Goal: Task Accomplishment & Management: Manage account settings

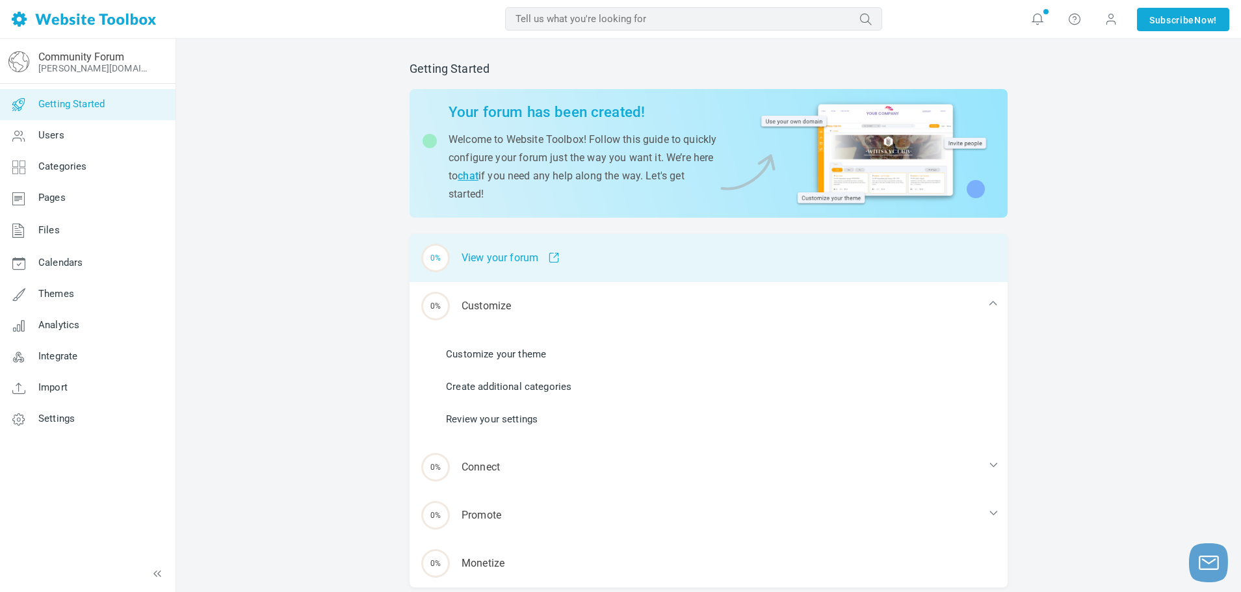
click at [554, 253] on span at bounding box center [548, 258] width 21 height 12
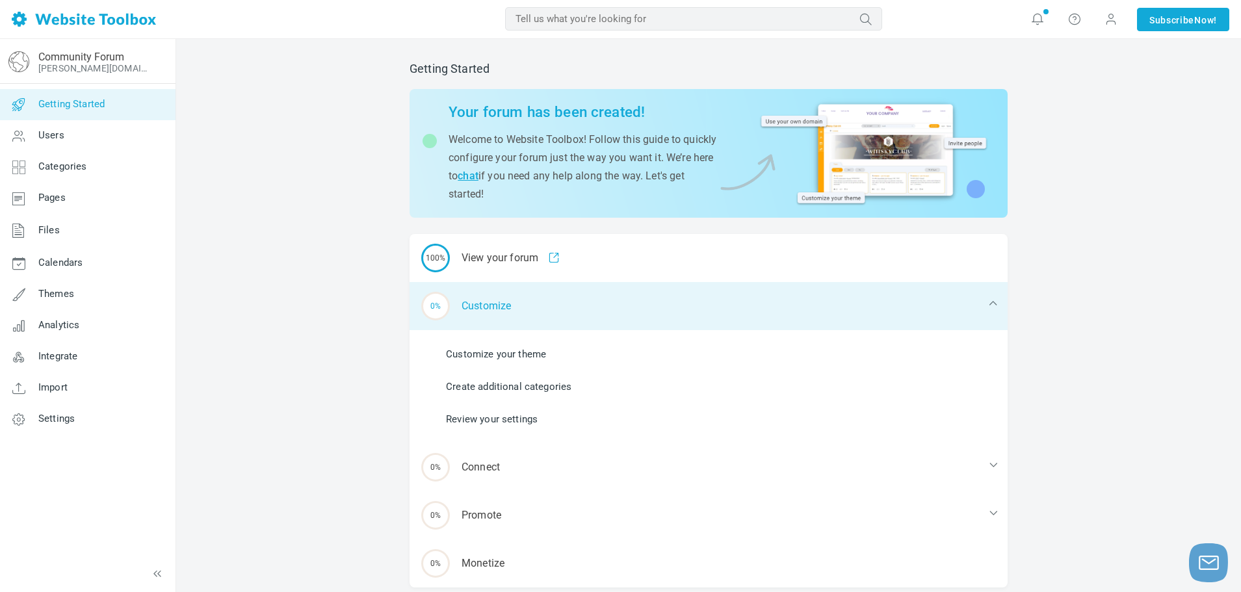
click at [556, 300] on div "0% Customize" at bounding box center [709, 306] width 598 height 48
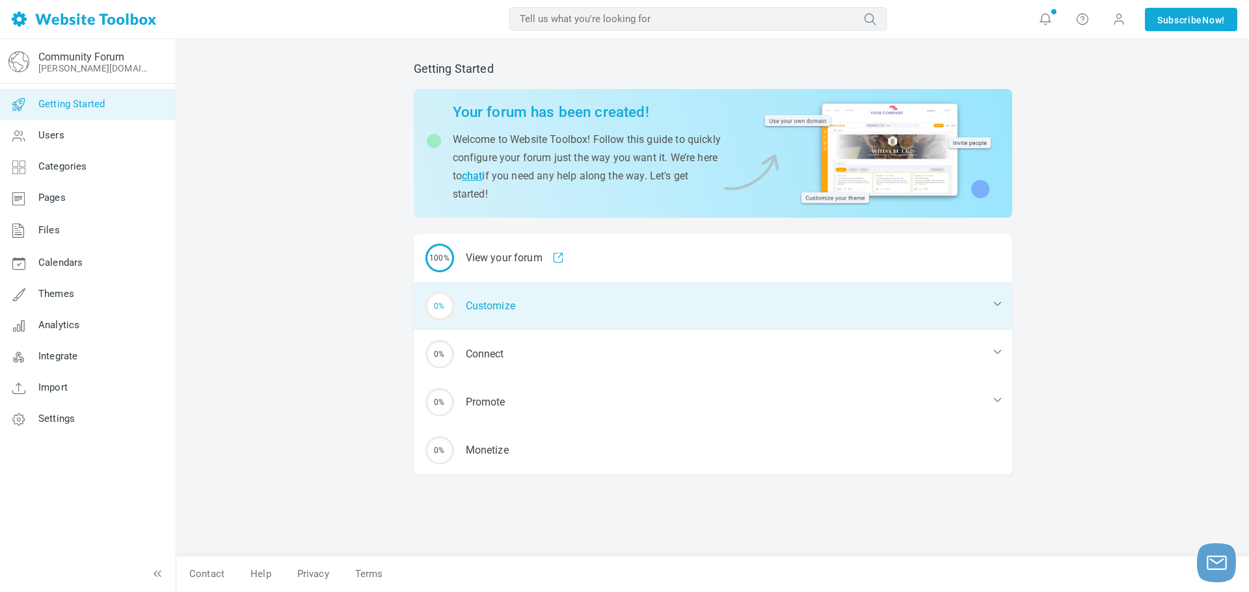
click at [556, 300] on div "0% Customize" at bounding box center [713, 306] width 598 height 48
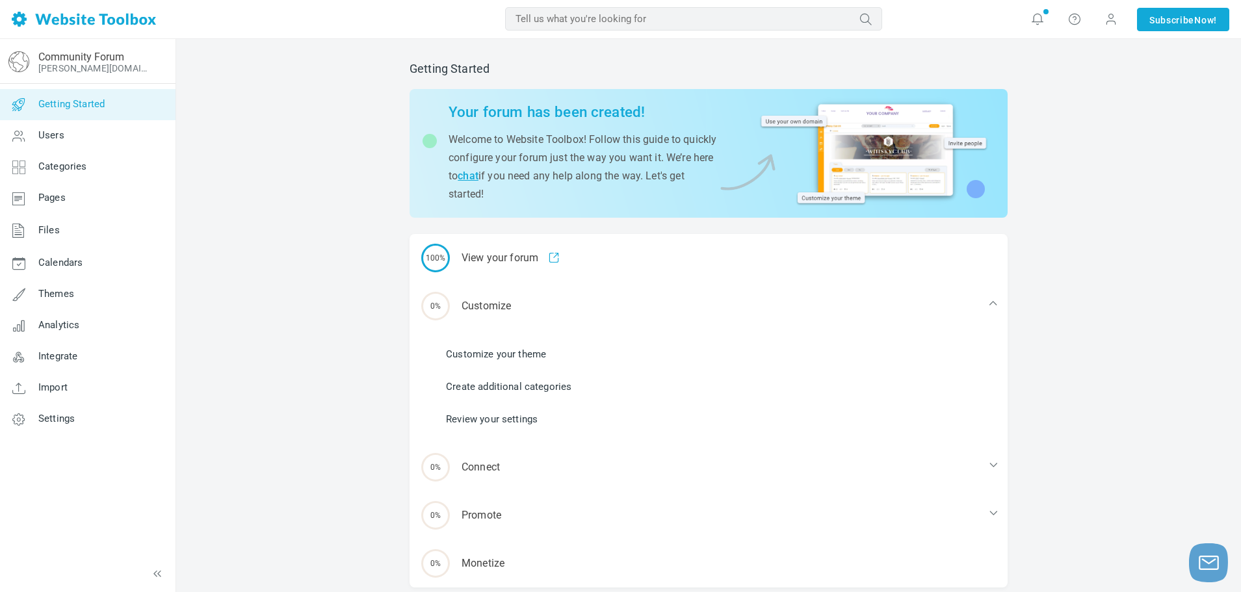
click at [517, 352] on link "Customize your theme" at bounding box center [496, 354] width 100 height 14
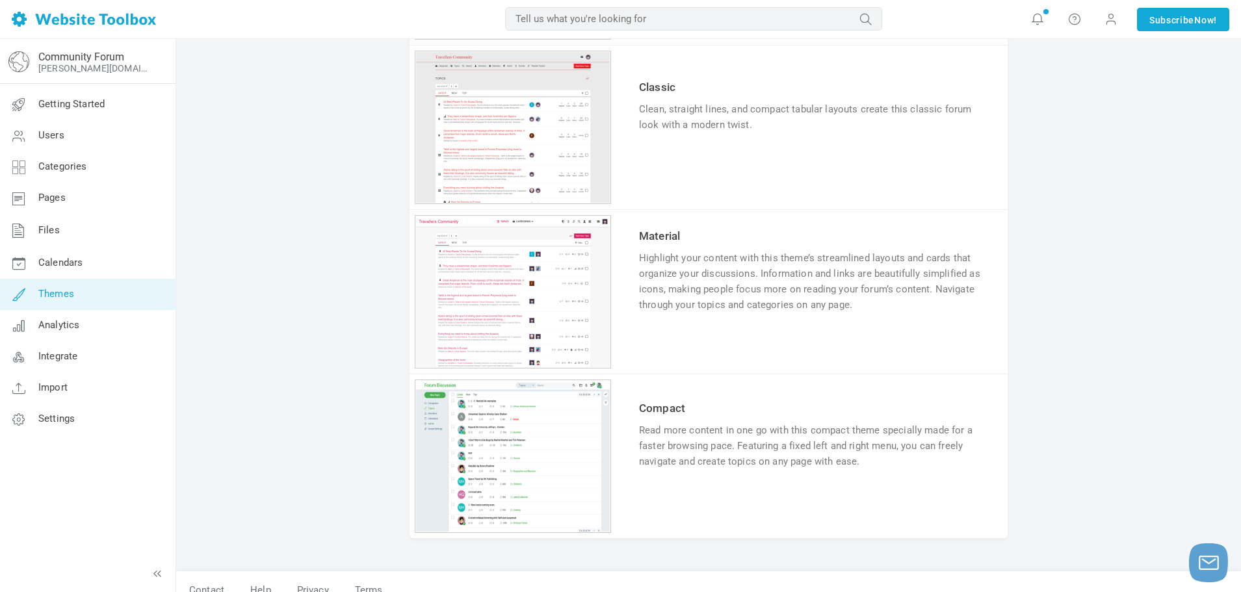
scroll to position [1099, 0]
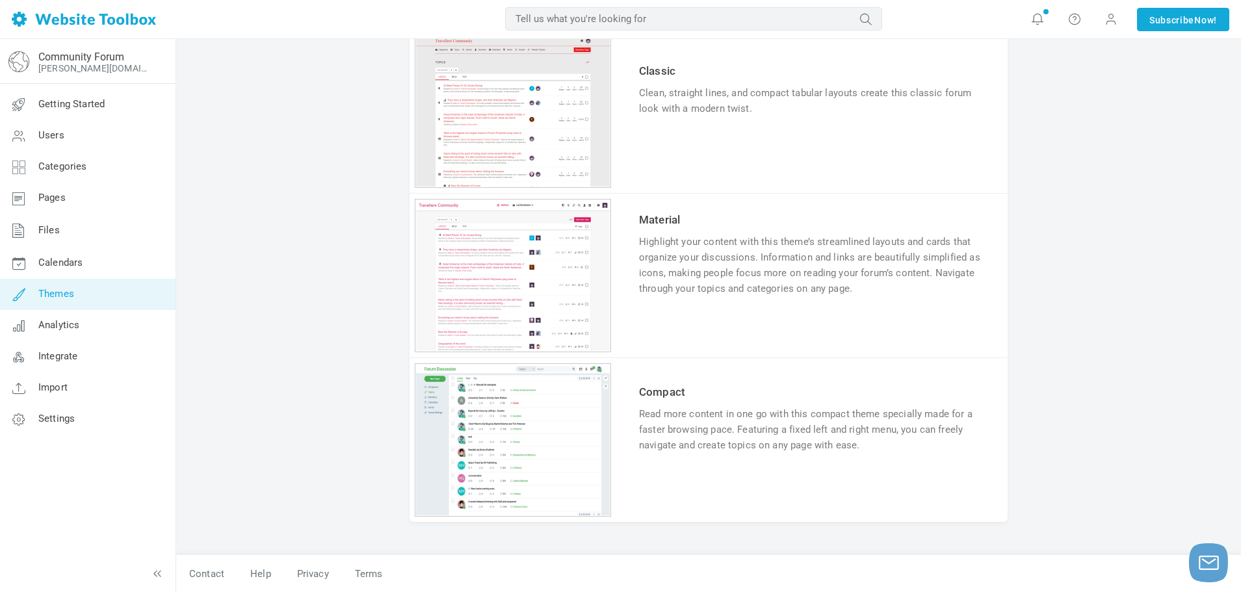
click at [666, 388] on link "Compact" at bounding box center [662, 392] width 46 height 13
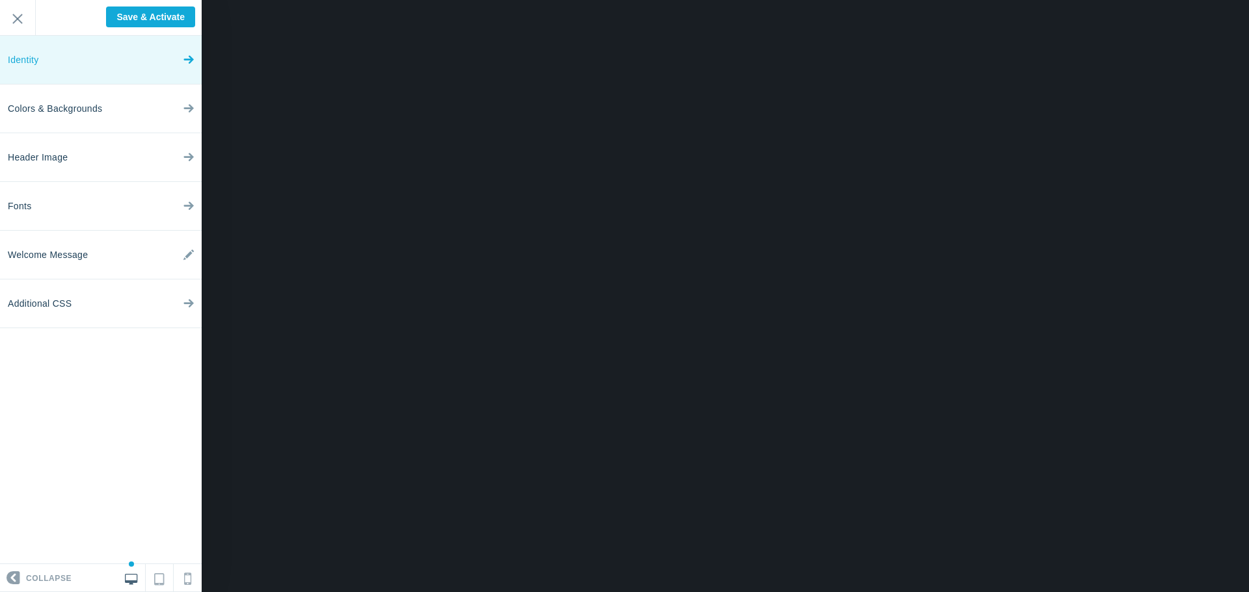
click at [140, 72] on link "Identity" at bounding box center [101, 60] width 202 height 49
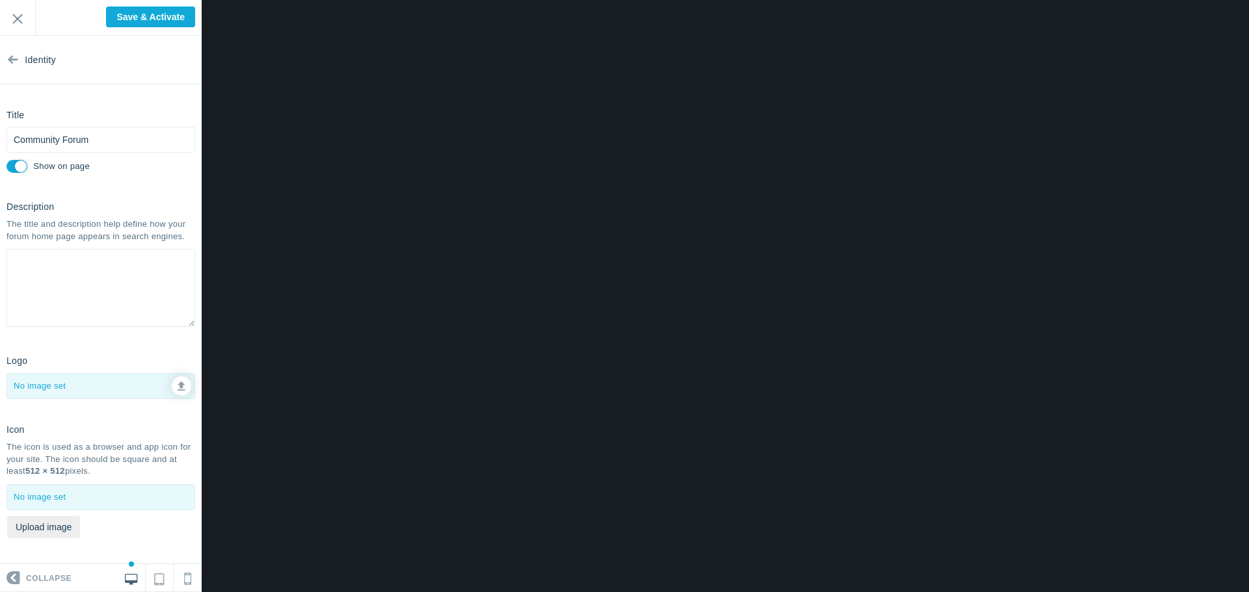
scroll to position [12, 0]
click at [176, 378] on link at bounding box center [182, 387] width 20 height 20
click at [176, 388] on link at bounding box center [182, 387] width 20 height 20
type input "C:\fakepath\67a1c00348f5efe7bcae5b54_logo.svg"
click at [16, 129] on input "Community Forum" at bounding box center [101, 140] width 189 height 26
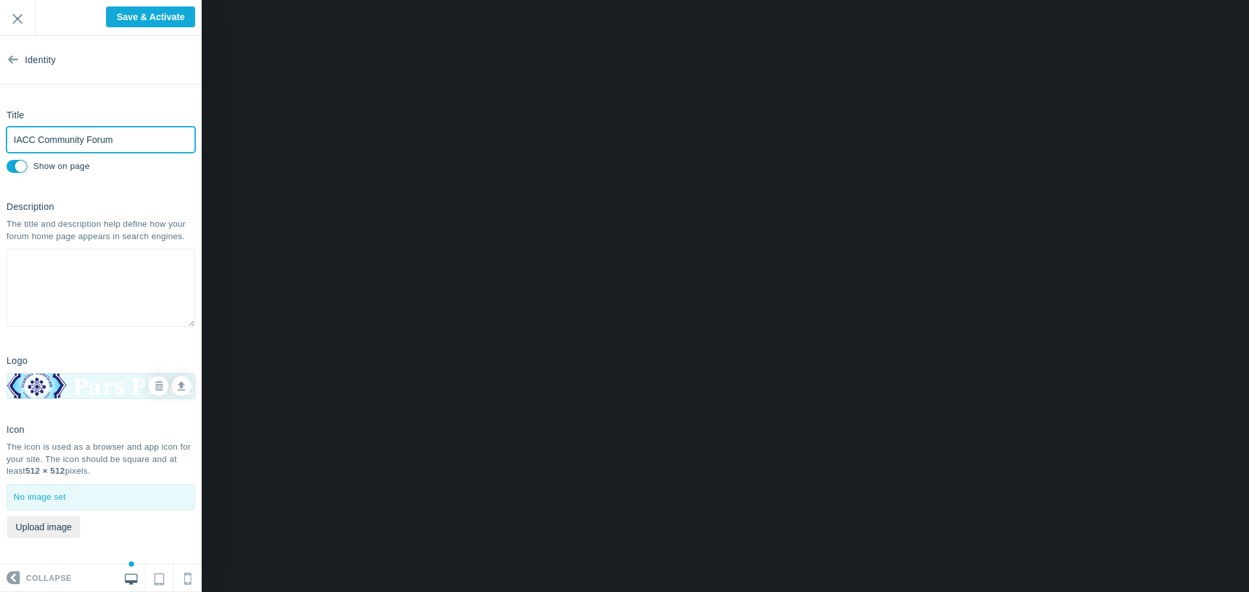
type input "IACC Community Forum"
click at [15, 578] on span at bounding box center [10, 579] width 20 height 20
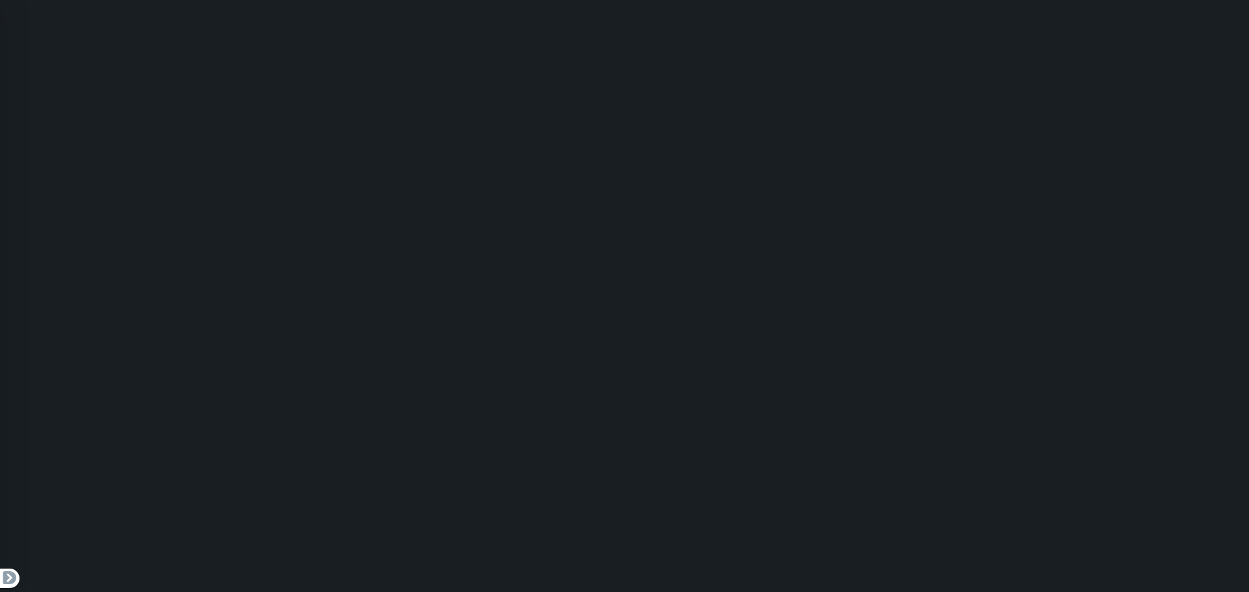
click at [7, 579] on span at bounding box center [10, 579] width 20 height 20
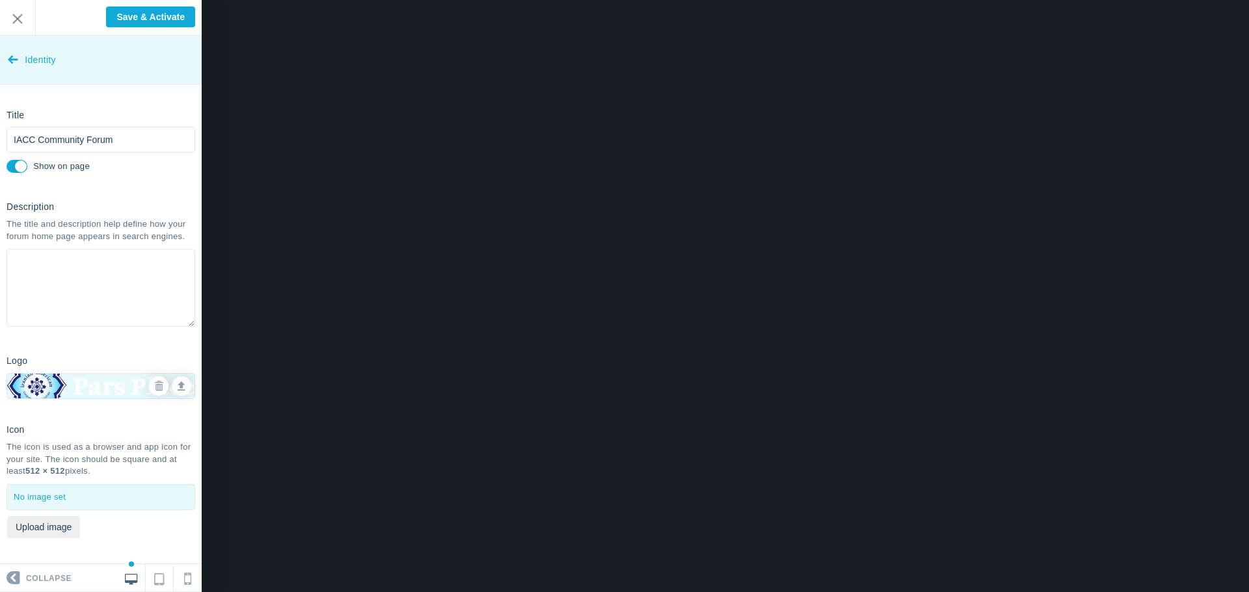
click at [7, 43] on link "Identity" at bounding box center [101, 60] width 202 height 49
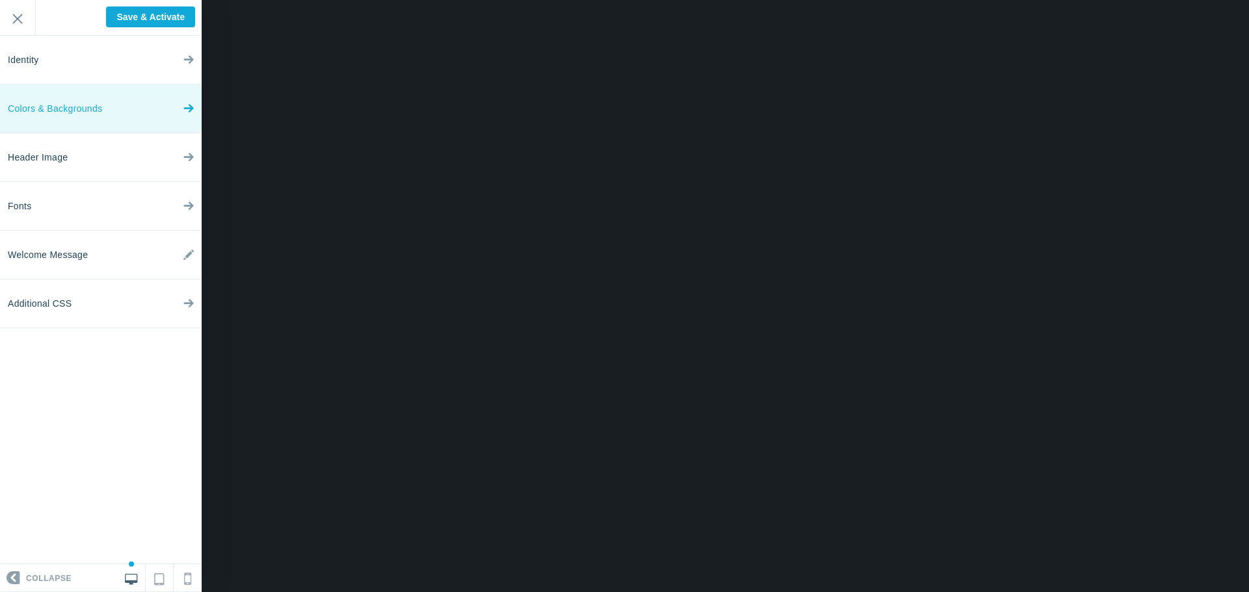
click at [94, 92] on span "Colors & Backgrounds" at bounding box center [55, 109] width 94 height 49
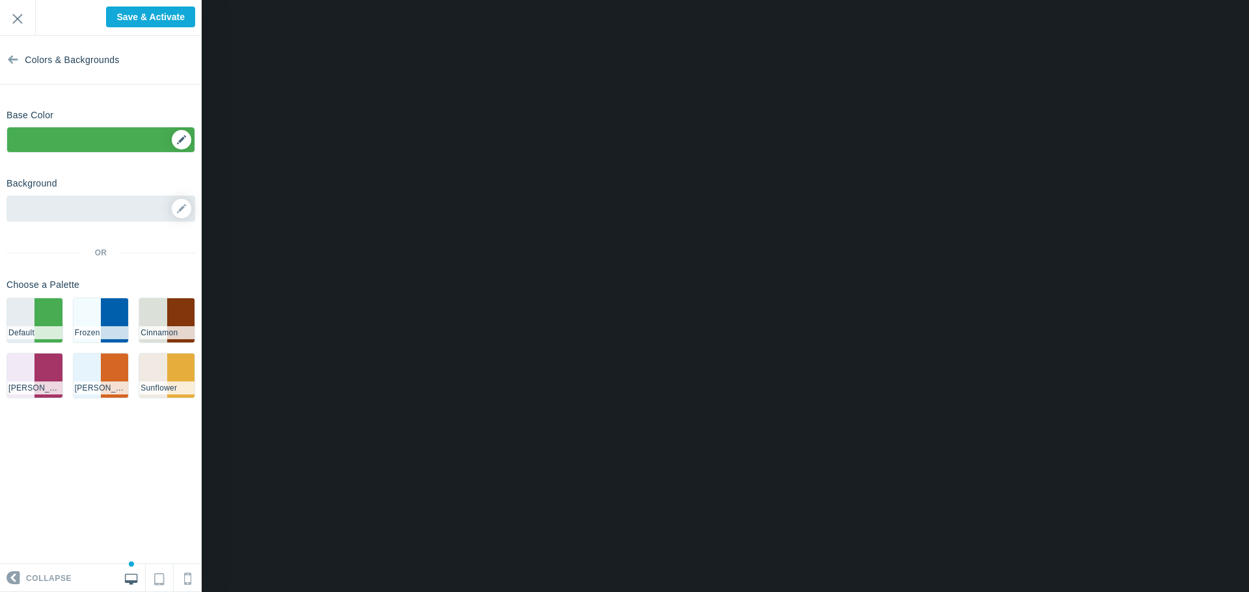
click at [182, 141] on div "▼" at bounding box center [100, 143] width 187 height 33
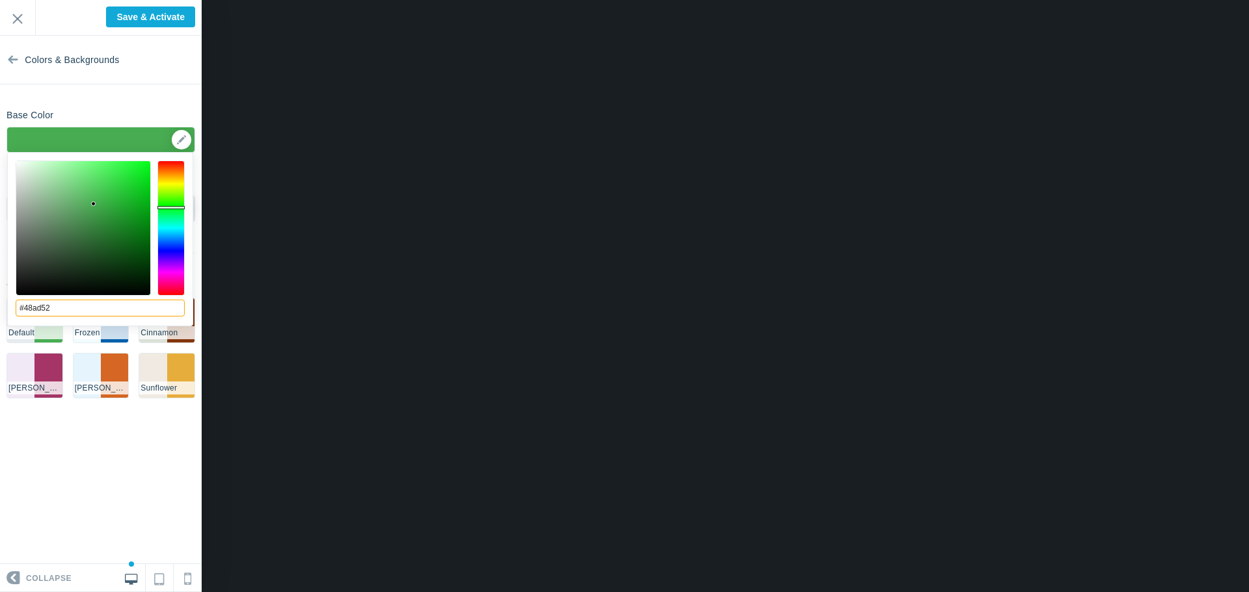
click at [53, 317] on input "#48ad52" at bounding box center [100, 308] width 169 height 17
click at [55, 315] on input "#48ad52" at bounding box center [100, 308] width 169 height 17
click at [44, 313] on input "#48ad52" at bounding box center [100, 308] width 169 height 17
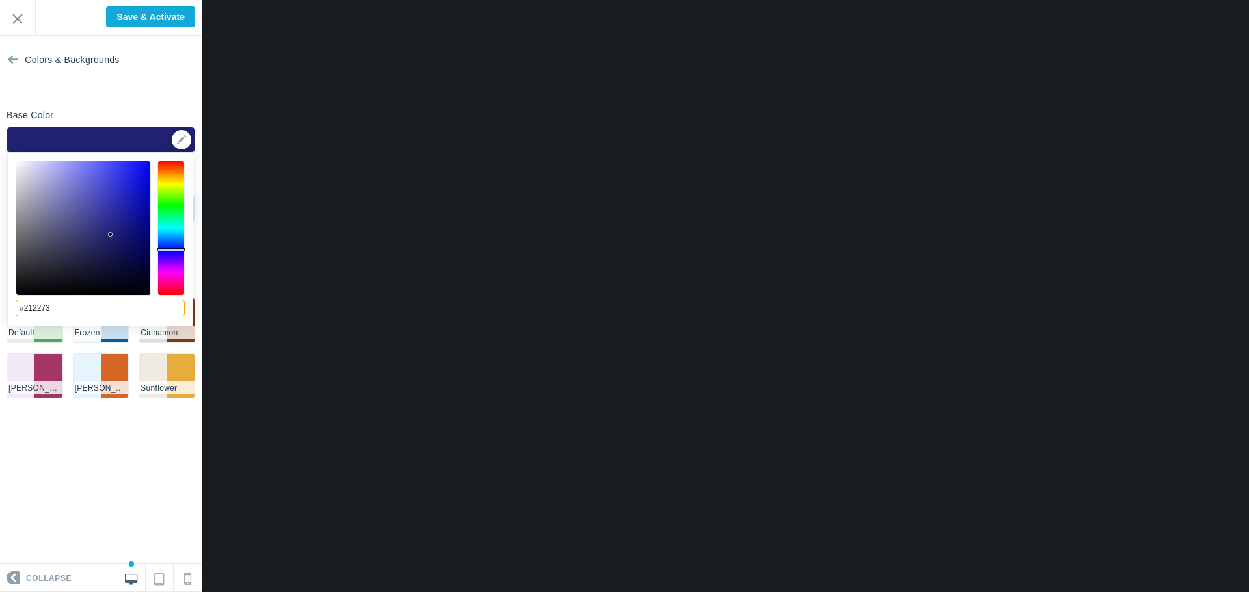
type input "#212273"
click at [153, 104] on div "Base Color #212273 ▼" at bounding box center [101, 128] width 202 height 49
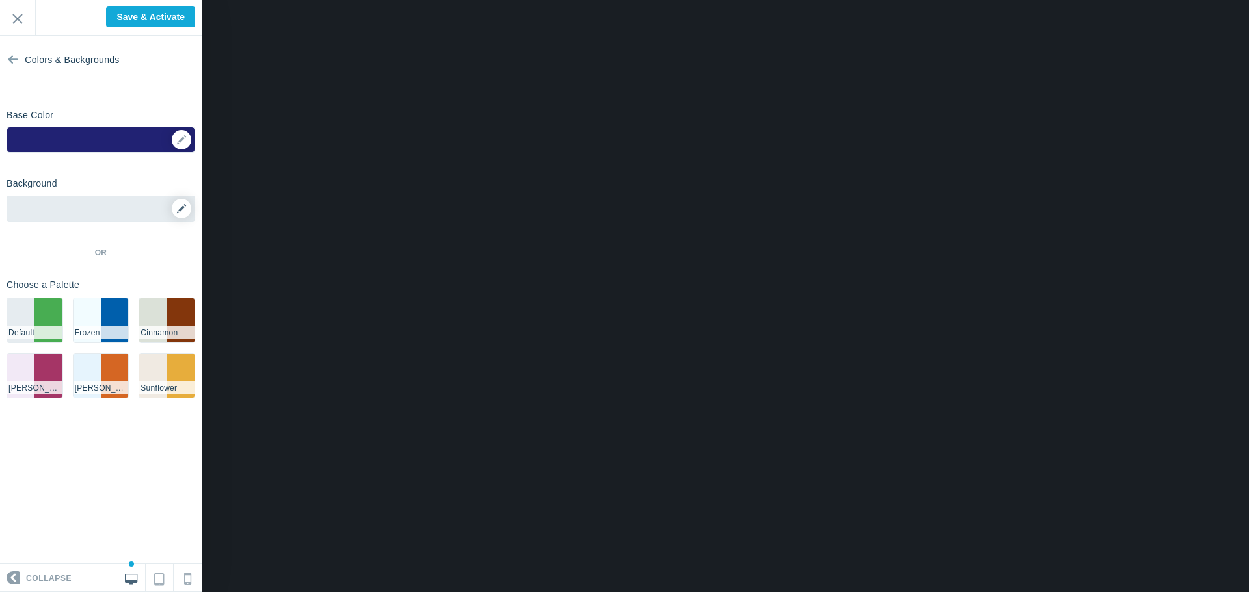
click at [179, 209] on icon at bounding box center [181, 208] width 9 height 9
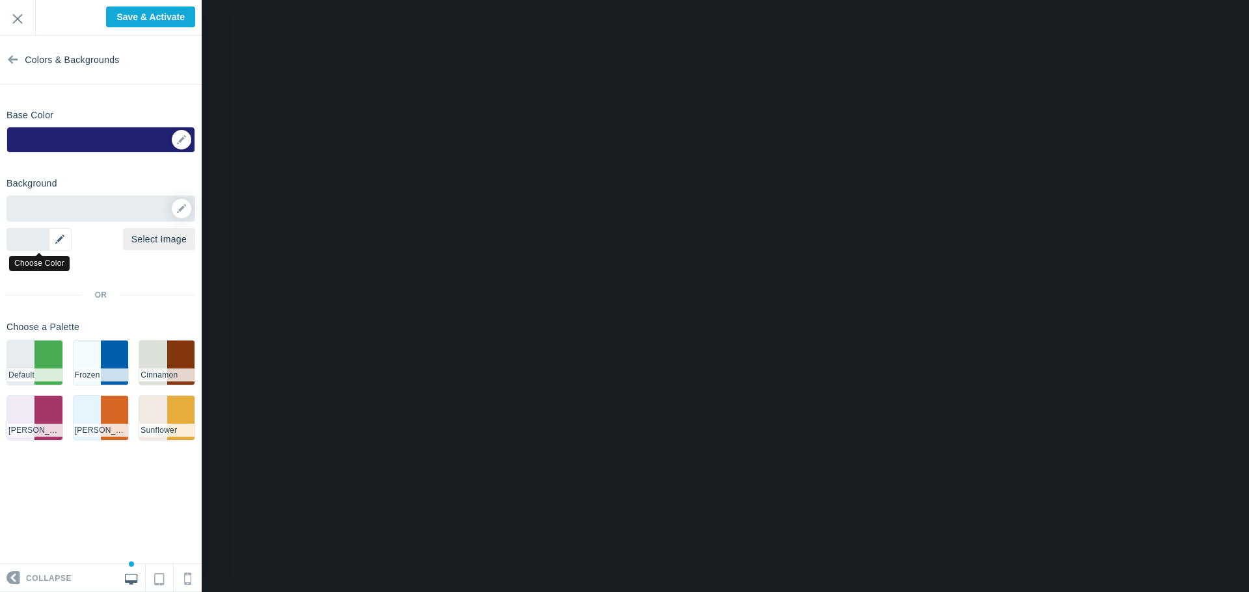
click at [58, 245] on div "▼" at bounding box center [39, 239] width 65 height 23
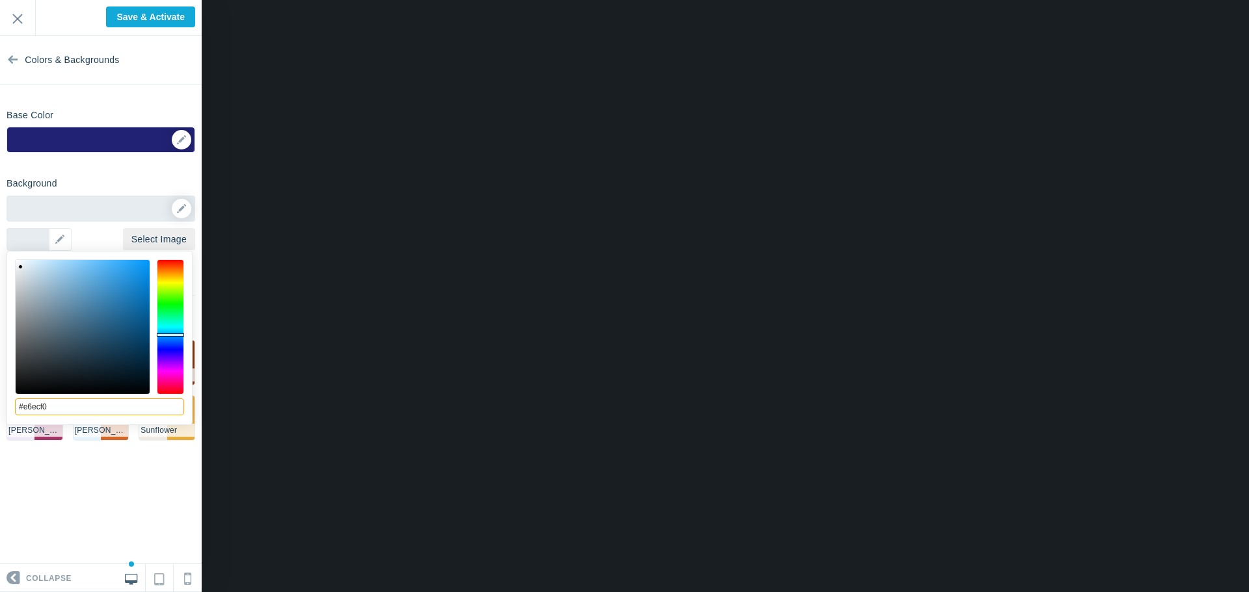
click at [51, 408] on input "#e6ecf0" at bounding box center [99, 407] width 169 height 17
click at [52, 408] on input "#e6ecf0" at bounding box center [99, 407] width 169 height 17
type input "#ccf2fd"
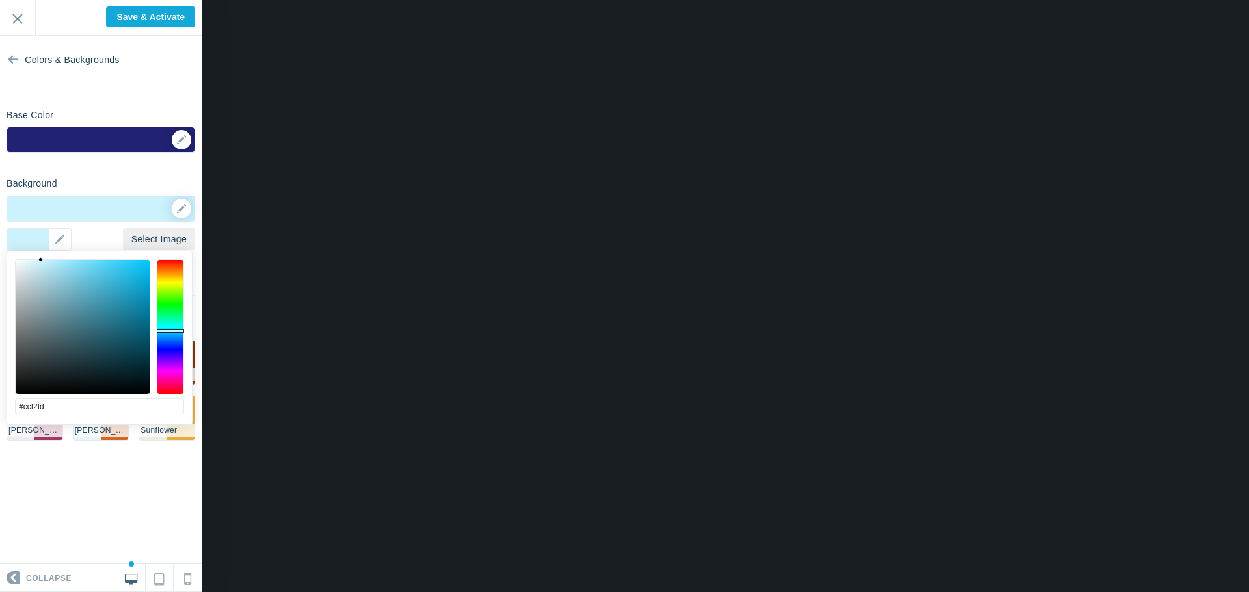
click at [170, 176] on div "Background Options Select Image #ccf2fd ▼ Position Repeat Fixed Position Underl…" at bounding box center [101, 311] width 202 height 278
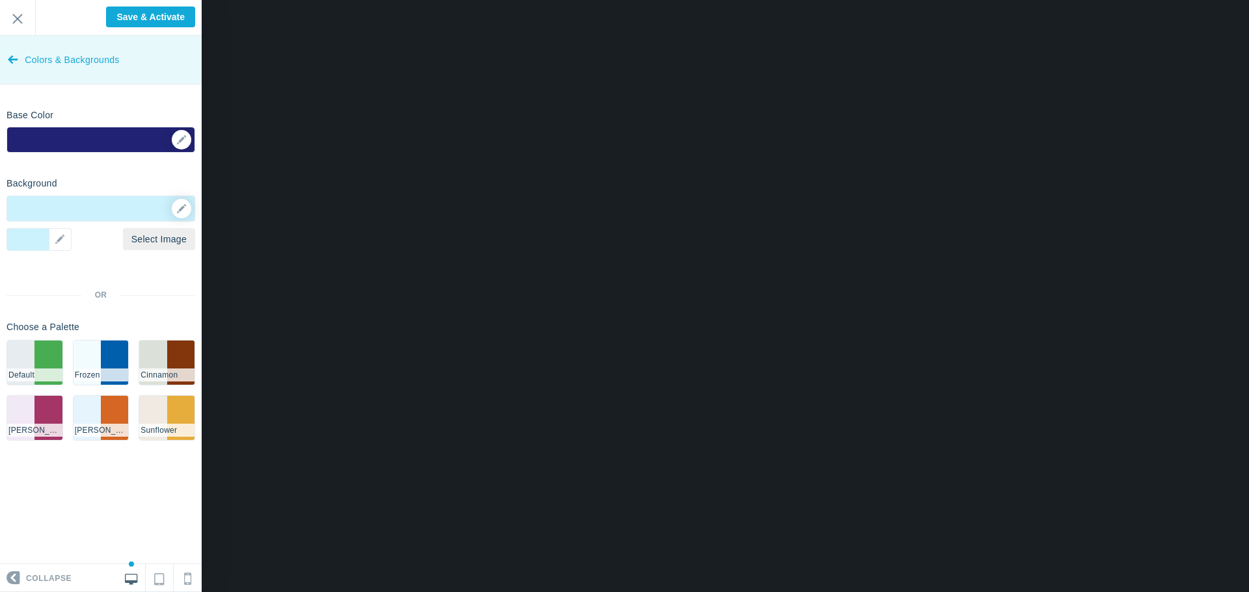
click at [14, 58] on icon at bounding box center [13, 57] width 10 height 49
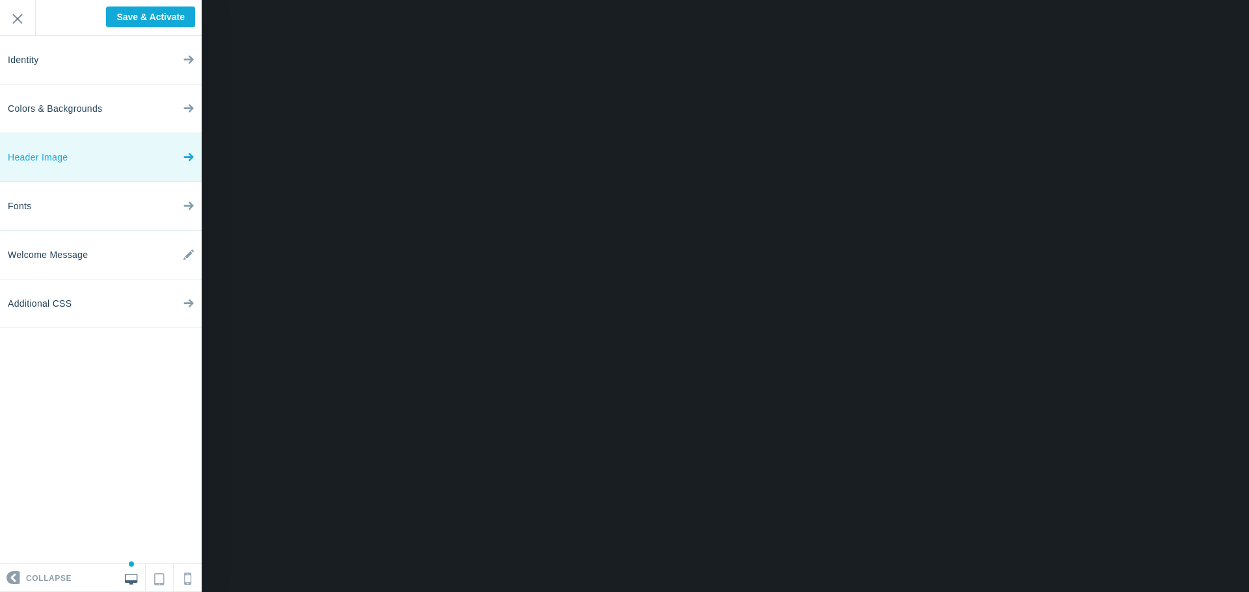
click at [81, 148] on link "Header Image" at bounding box center [101, 157] width 202 height 49
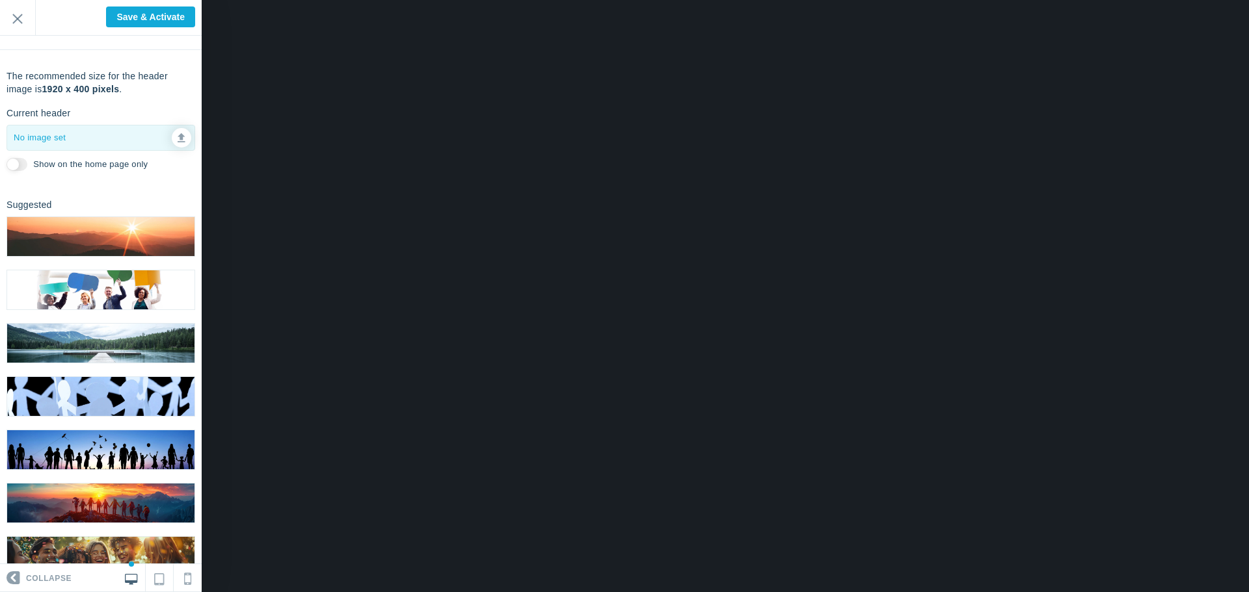
scroll to position [195, 0]
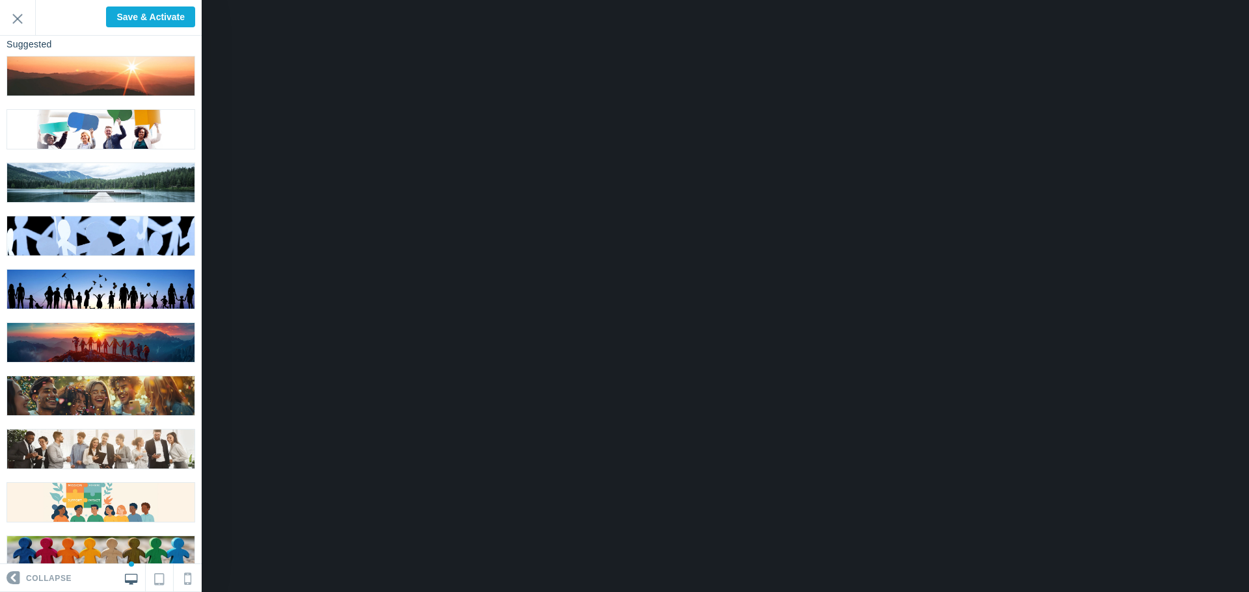
click at [120, 270] on img at bounding box center [100, 289] width 187 height 39
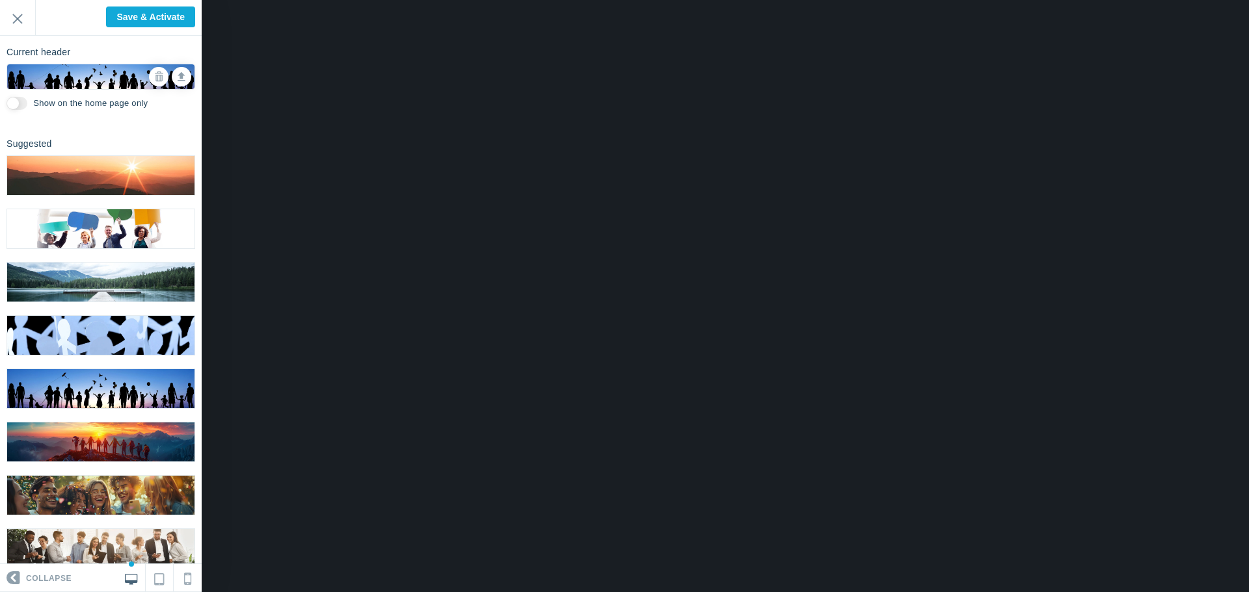
scroll to position [0, 0]
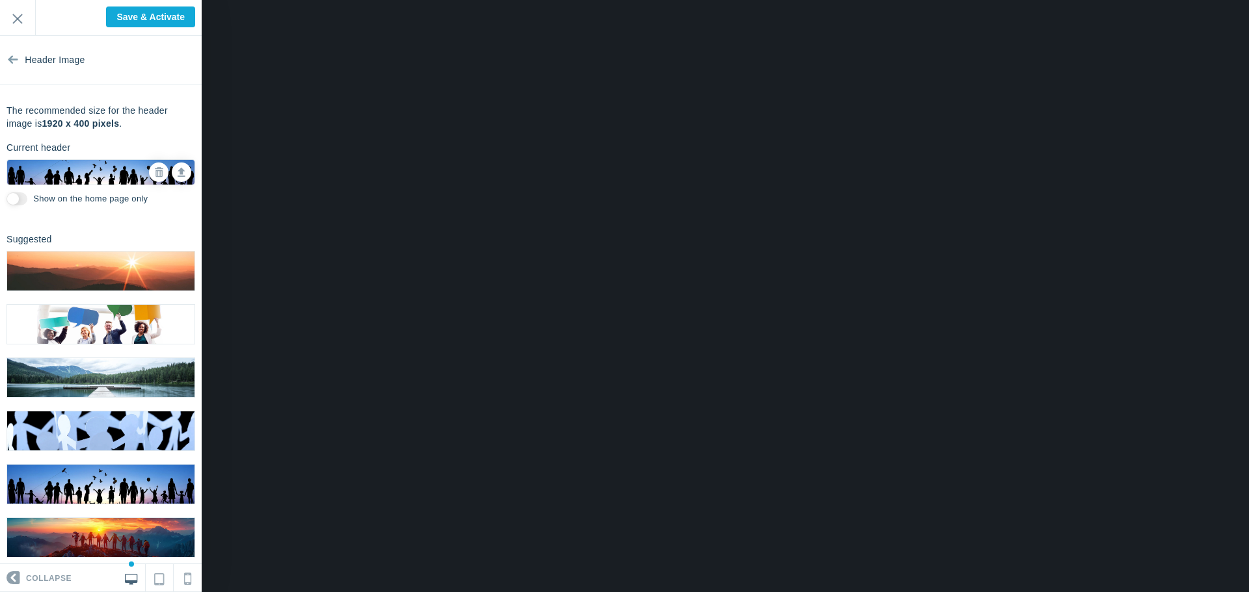
click at [114, 326] on img at bounding box center [100, 324] width 187 height 39
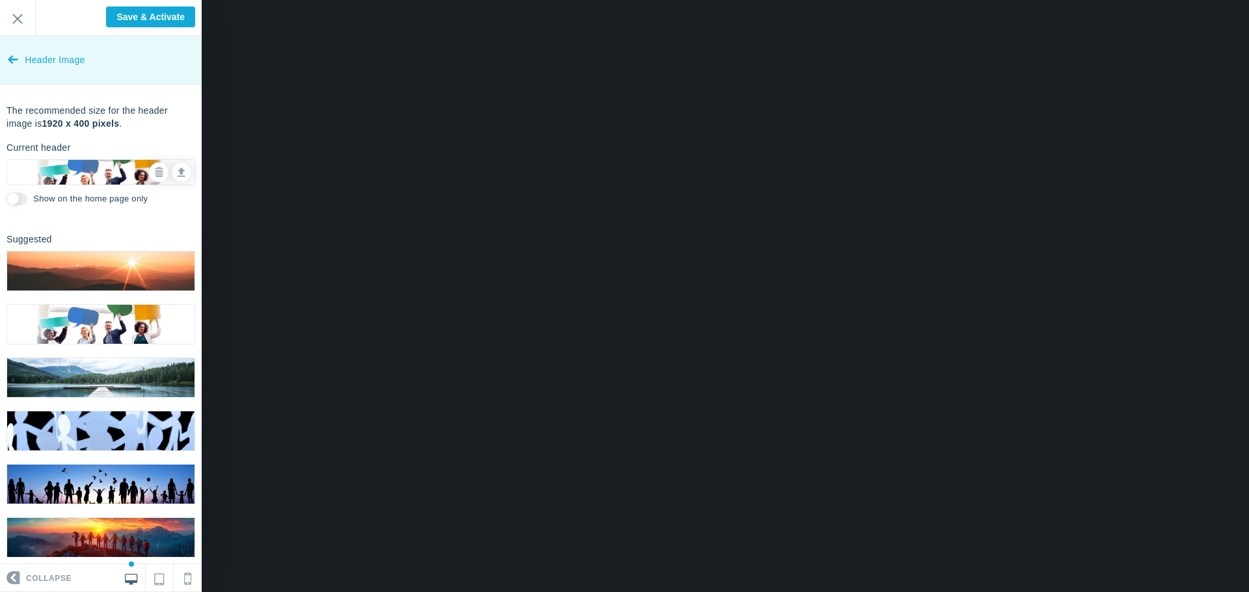
click at [14, 70] on icon at bounding box center [13, 57] width 10 height 49
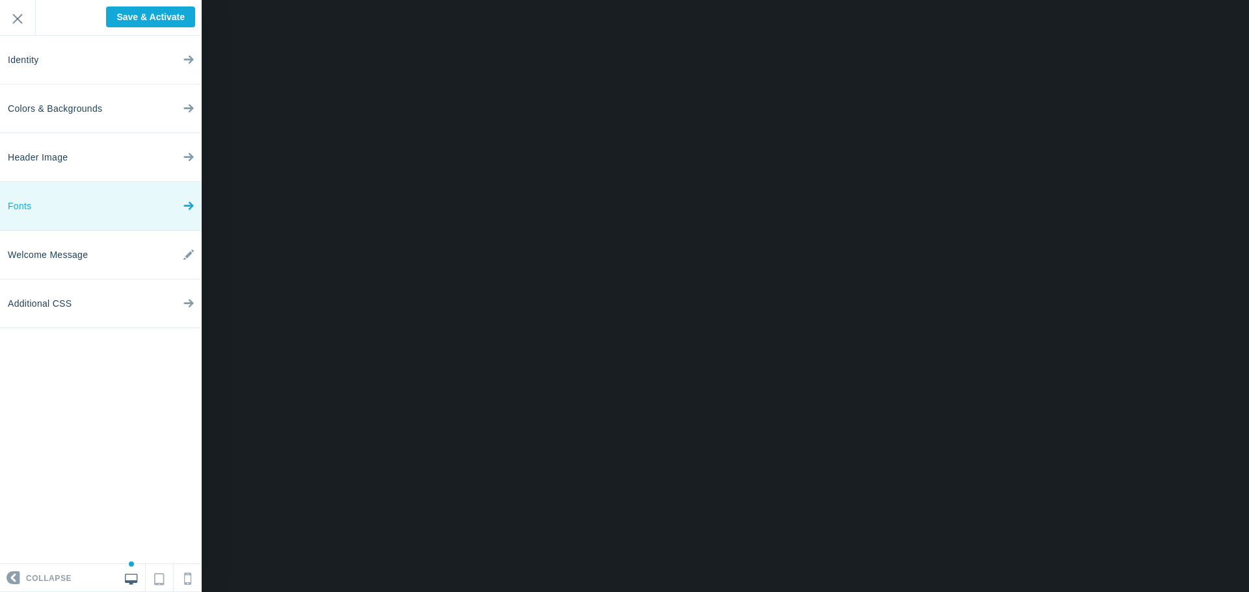
click at [118, 188] on link "Fonts" at bounding box center [101, 206] width 202 height 49
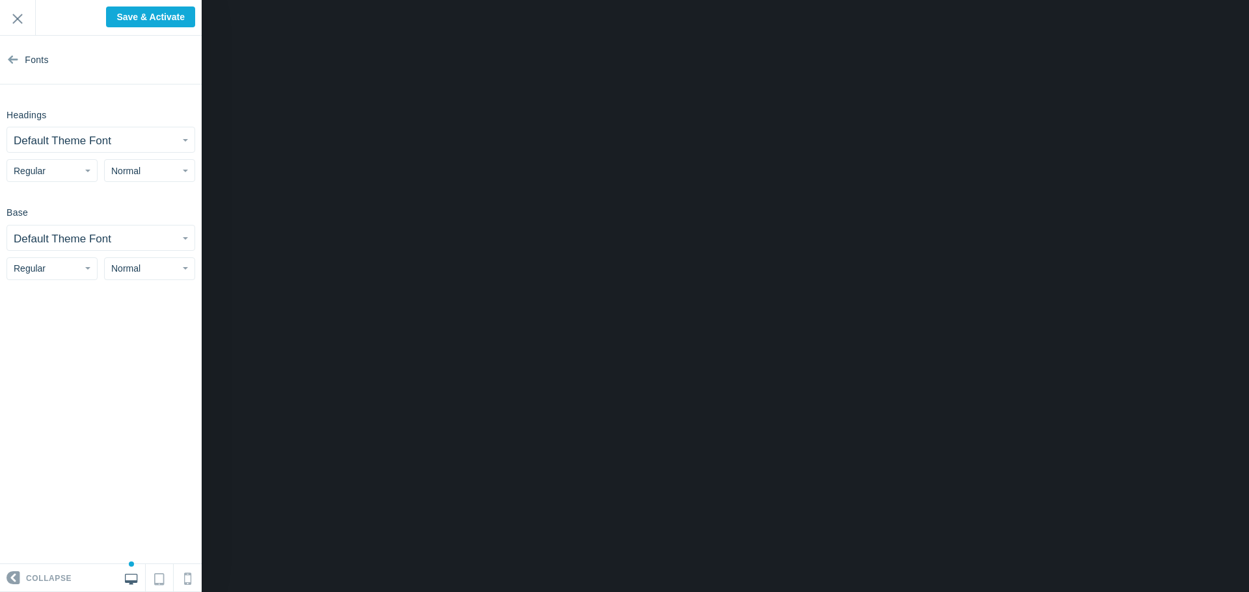
click at [133, 133] on button "Default Theme Font" at bounding box center [100, 139] width 187 height 25
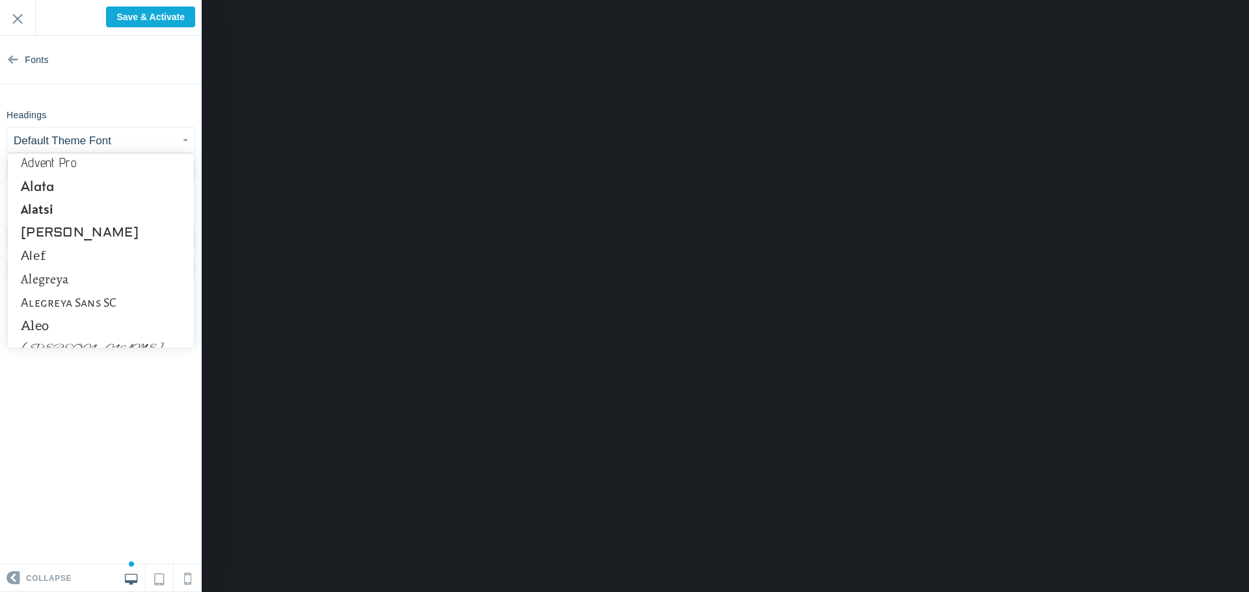
scroll to position [195, 0]
click at [129, 138] on button "Default Theme Font" at bounding box center [100, 139] width 187 height 25
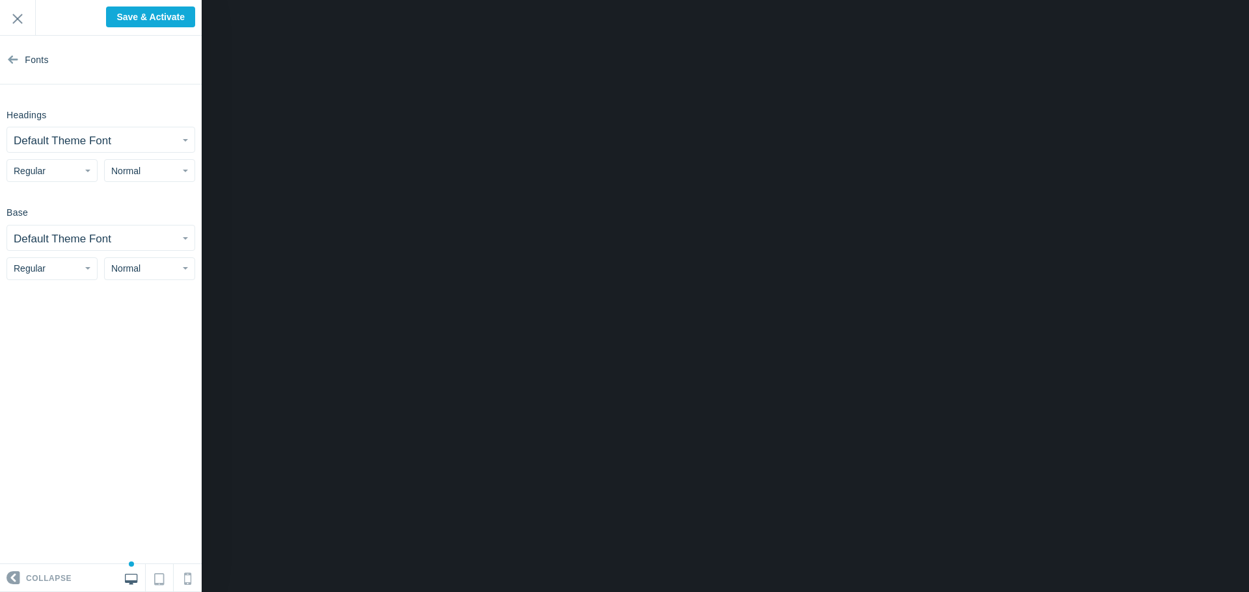
click at [129, 138] on button "Default Theme Font" at bounding box center [100, 139] width 187 height 25
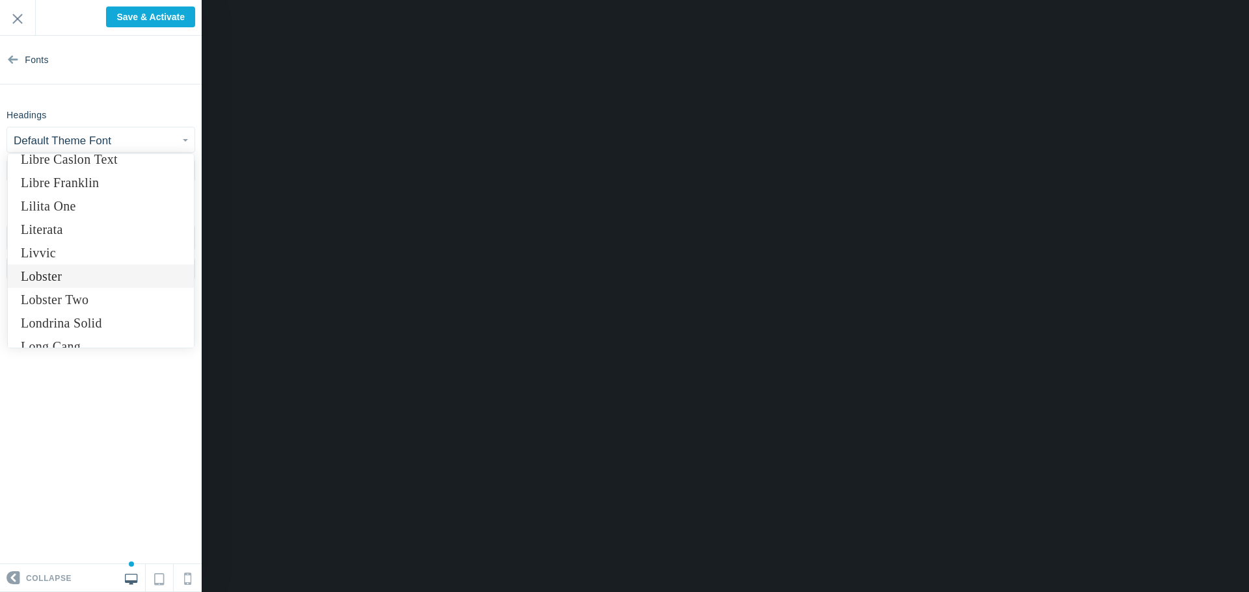
scroll to position [5376, 0]
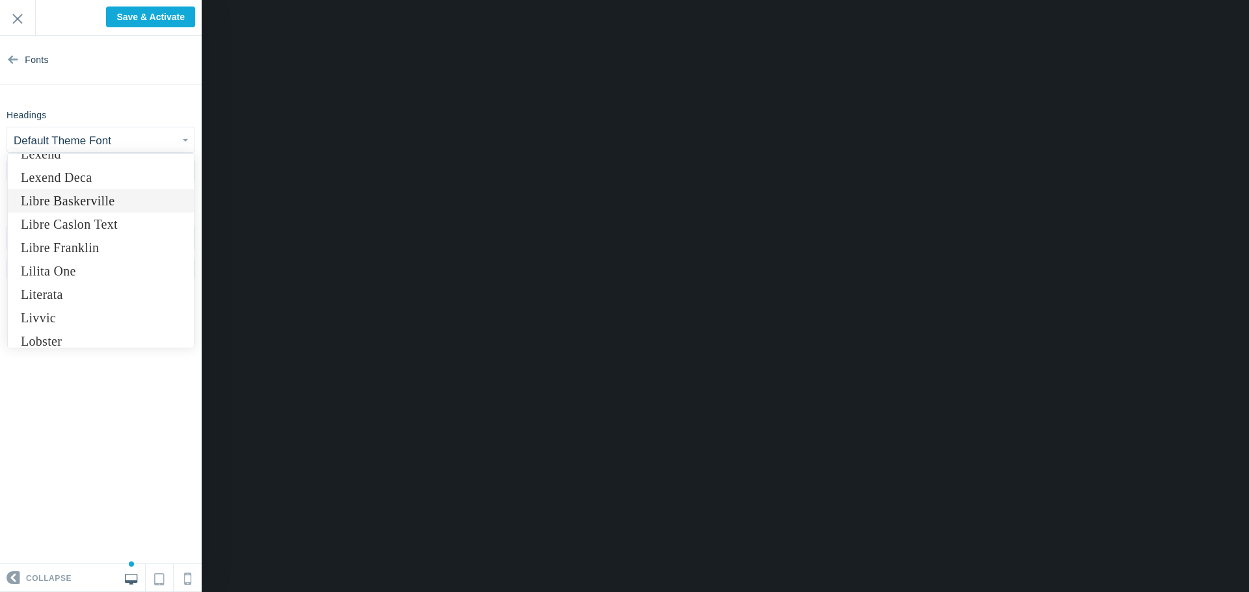
click at [118, 206] on link "Libre Baskerville" at bounding box center [101, 200] width 186 height 23
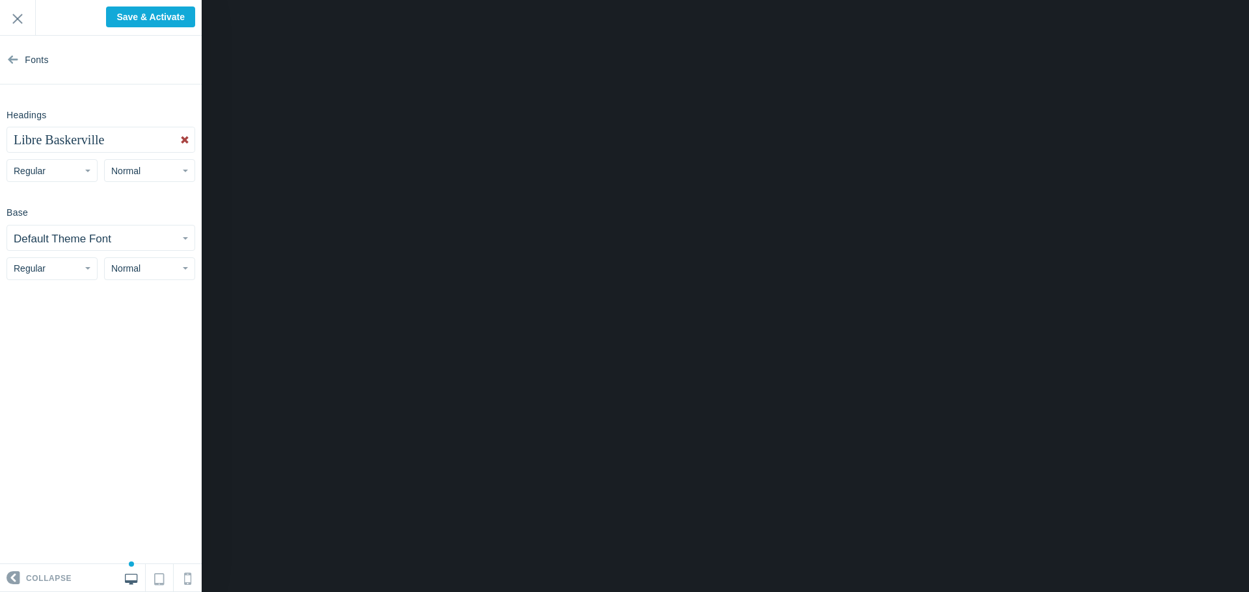
click at [104, 146] on span "Libre Baskerville" at bounding box center [59, 140] width 90 height 14
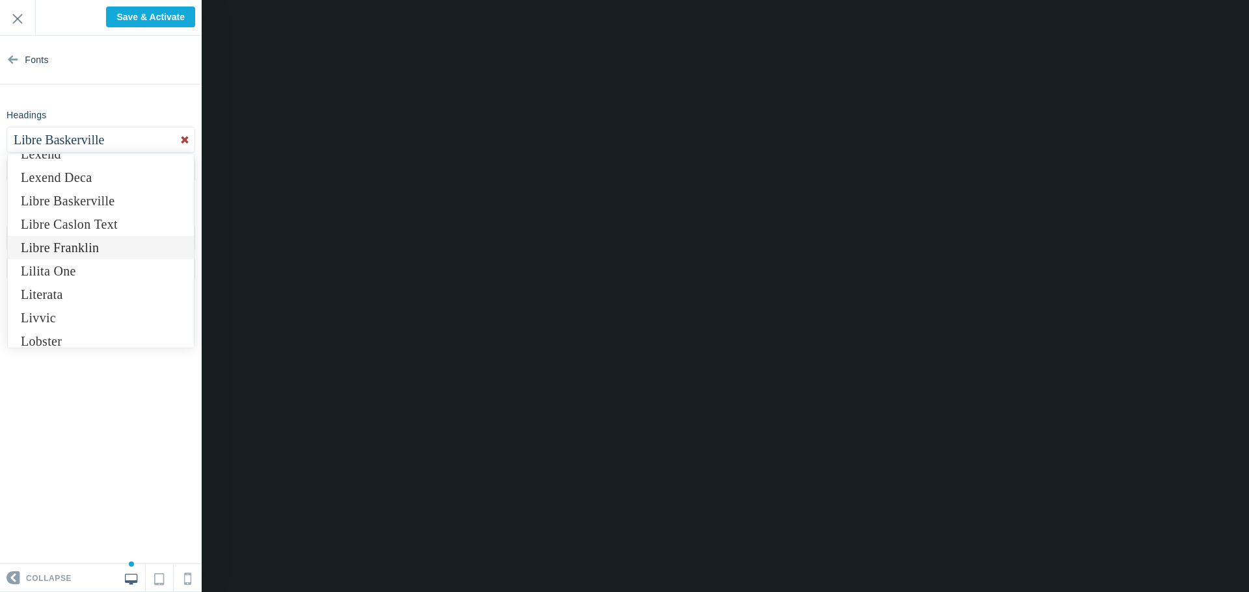
click at [99, 251] on link "Libre Franklin" at bounding box center [101, 247] width 186 height 23
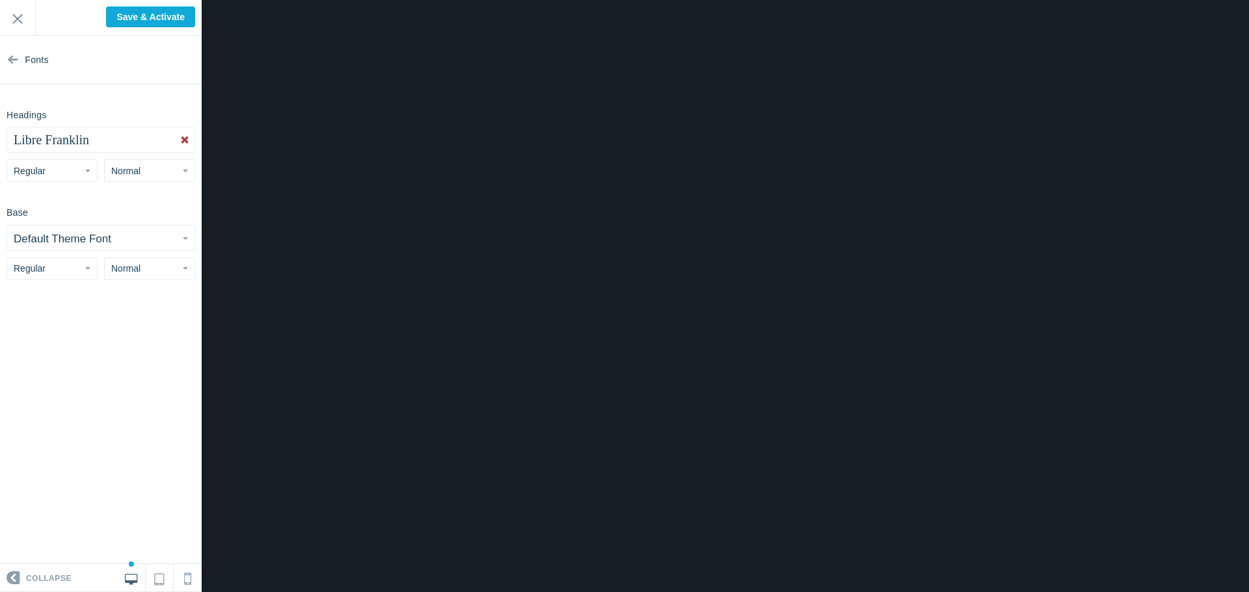
click at [81, 144] on span "Libre Franklin" at bounding box center [51, 140] width 75 height 14
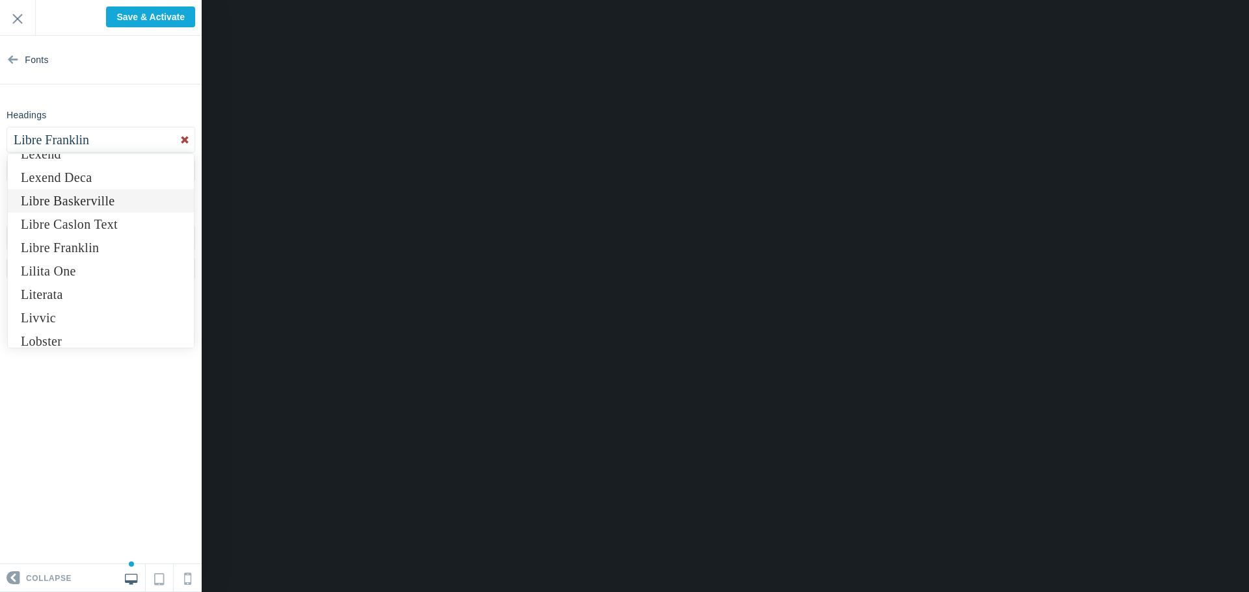
click at [100, 209] on link "Libre Baskerville" at bounding box center [101, 200] width 186 height 23
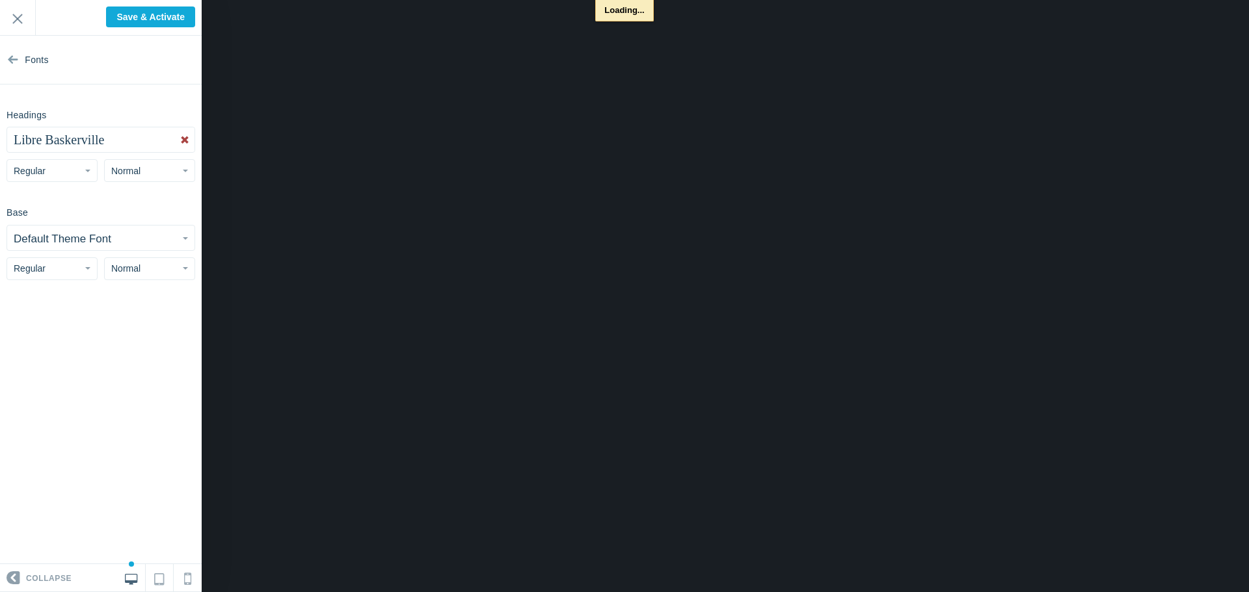
click at [78, 237] on small "Default Theme Font" at bounding box center [63, 239] width 98 height 12
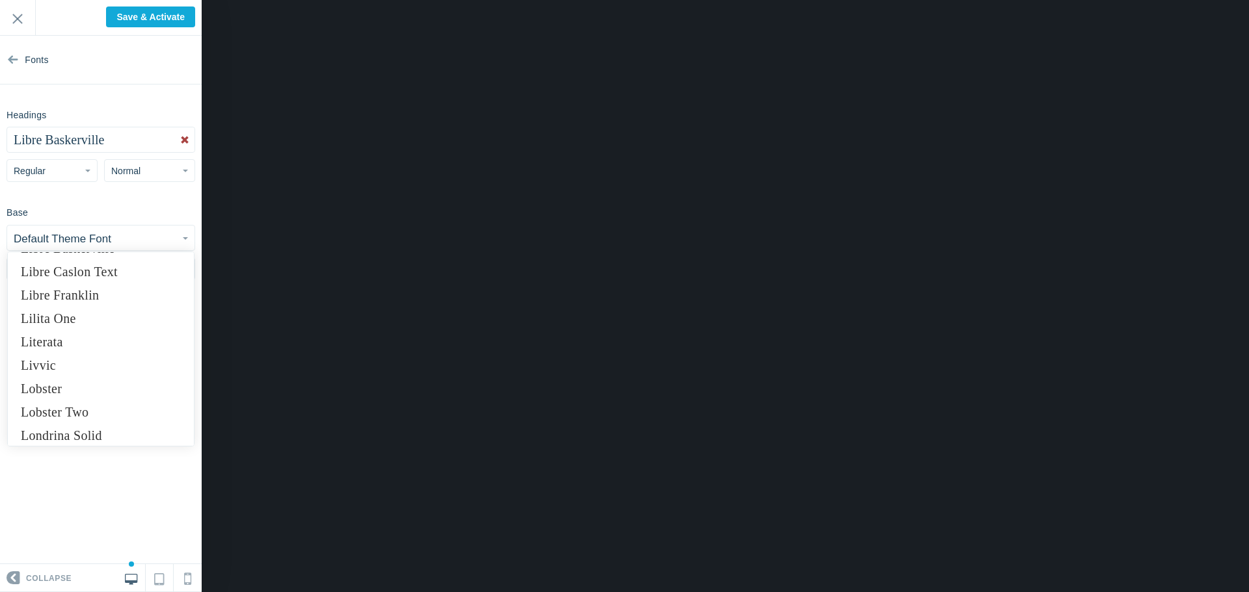
scroll to position [5422, 0]
click at [104, 298] on link "Libre Franklin" at bounding box center [101, 299] width 186 height 23
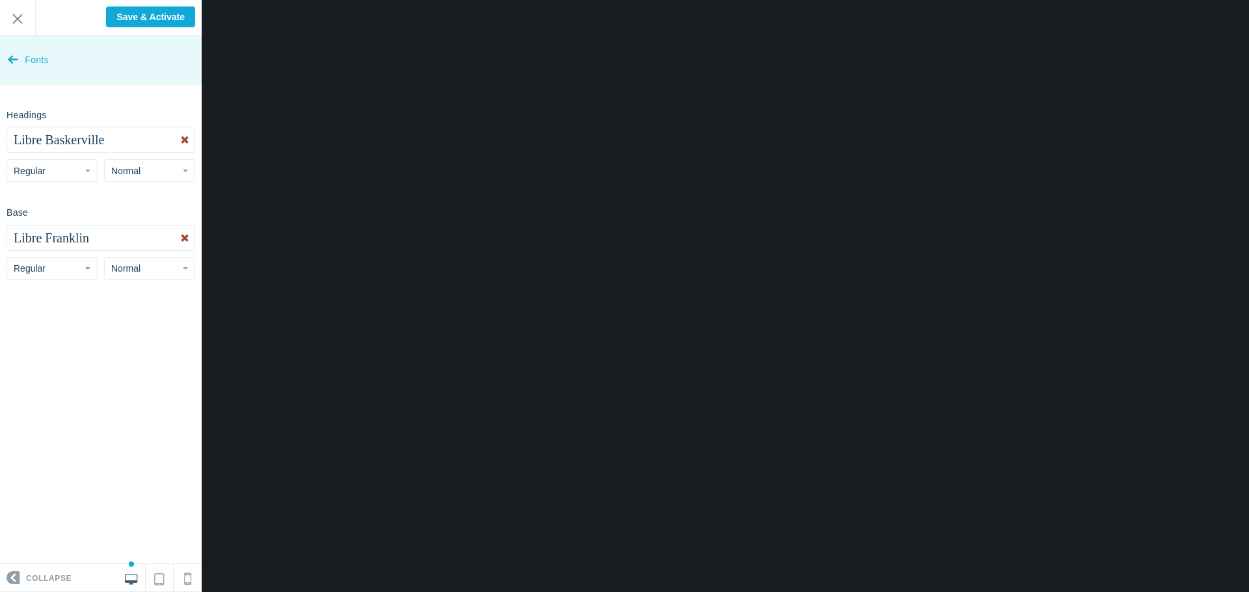
click at [20, 69] on link "Fonts" at bounding box center [101, 60] width 202 height 49
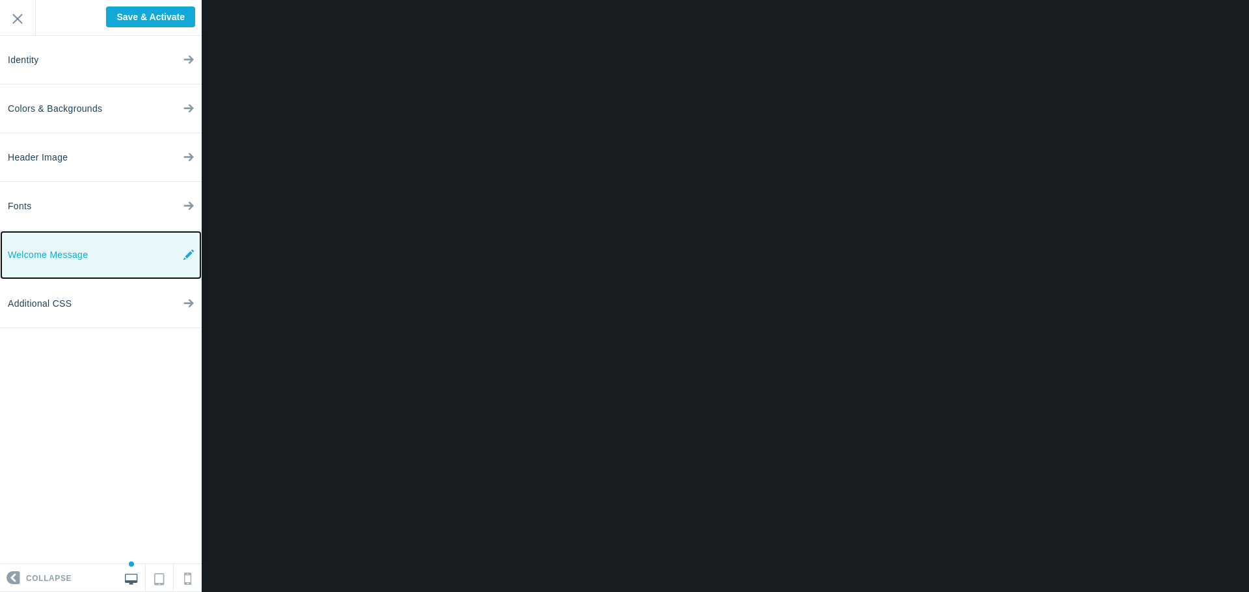
click at [93, 240] on link "Welcome Message" at bounding box center [101, 255] width 202 height 49
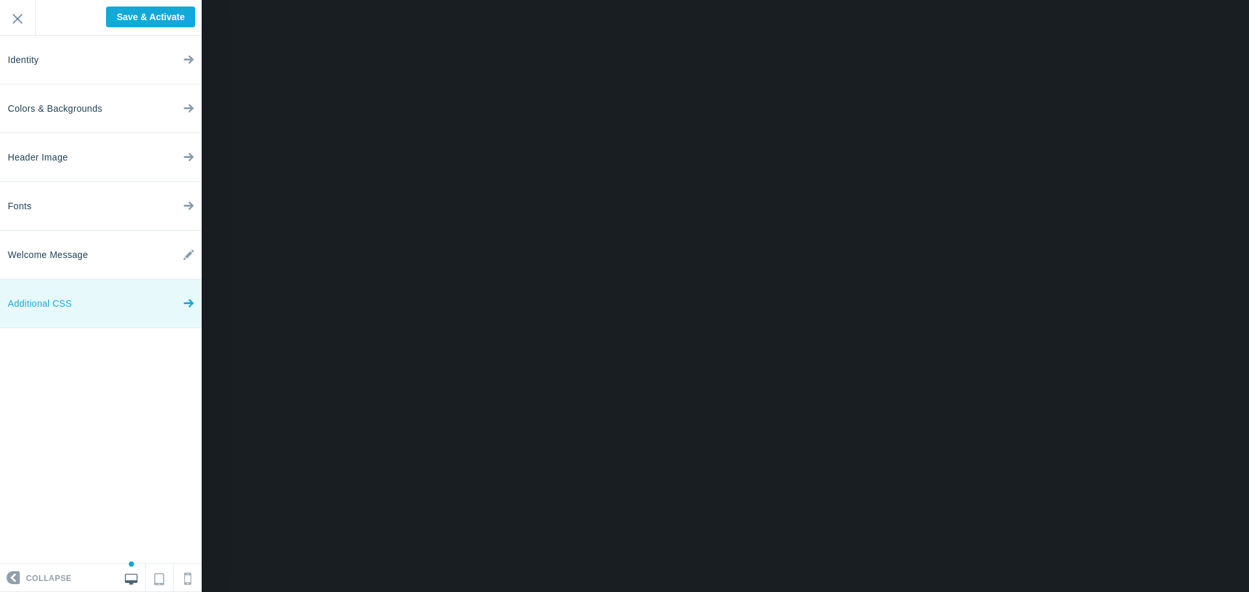
click at [124, 296] on link "Additional CSS" at bounding box center [101, 304] width 202 height 49
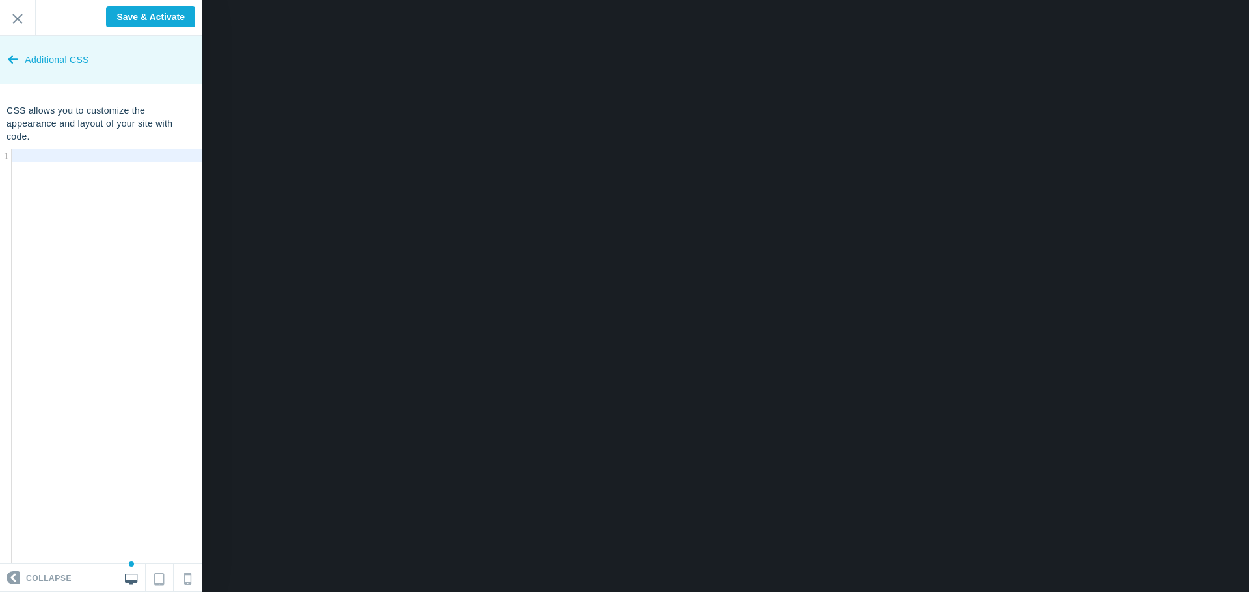
click at [20, 70] on link "Additional CSS" at bounding box center [101, 60] width 202 height 49
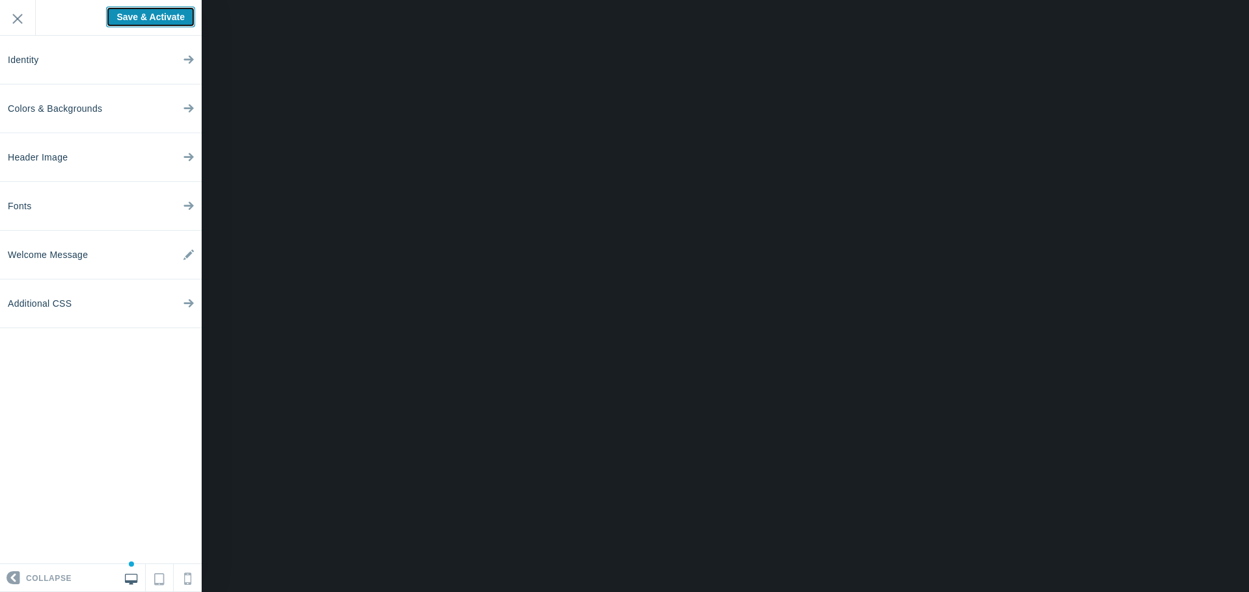
click at [168, 18] on input "Save & Activate" at bounding box center [150, 17] width 89 height 21
type input "Saving..."
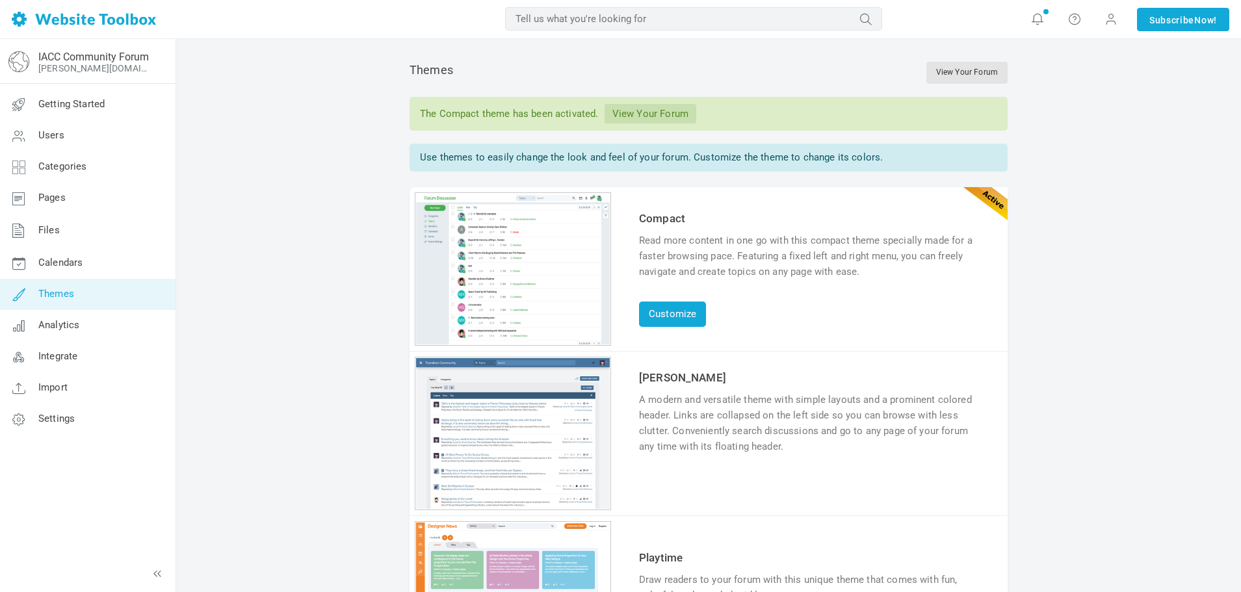
click at [651, 115] on link "View Your Forum" at bounding box center [651, 114] width 92 height 20
click at [77, 408] on link "Settings" at bounding box center [87, 419] width 176 height 31
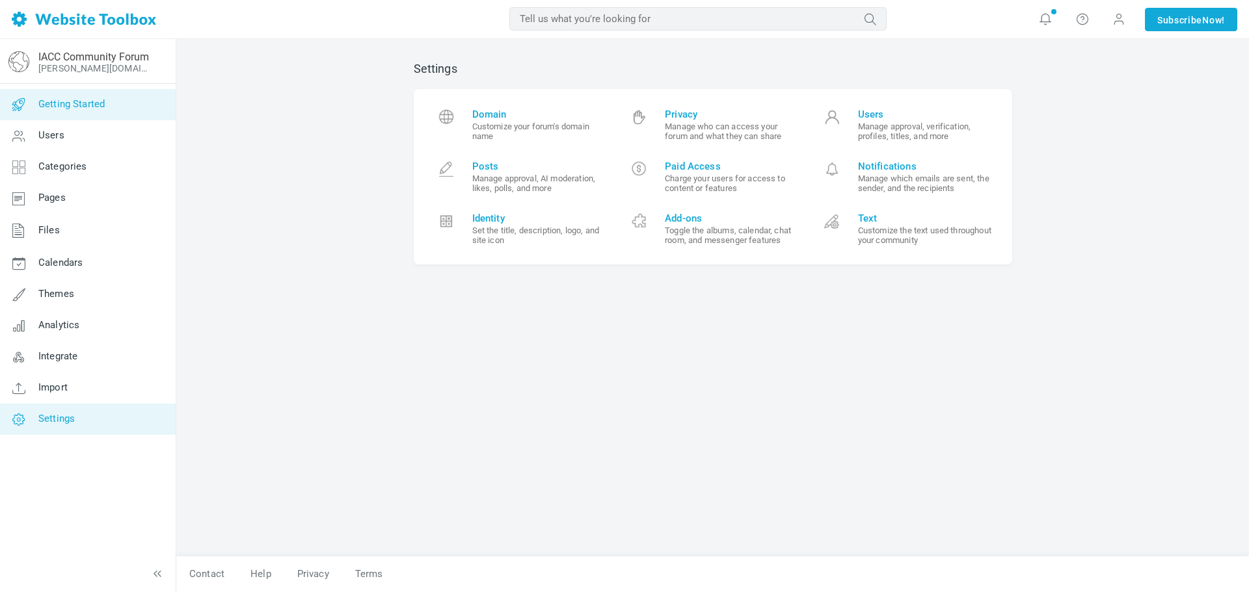
click at [111, 108] on link "Getting Started" at bounding box center [87, 104] width 176 height 31
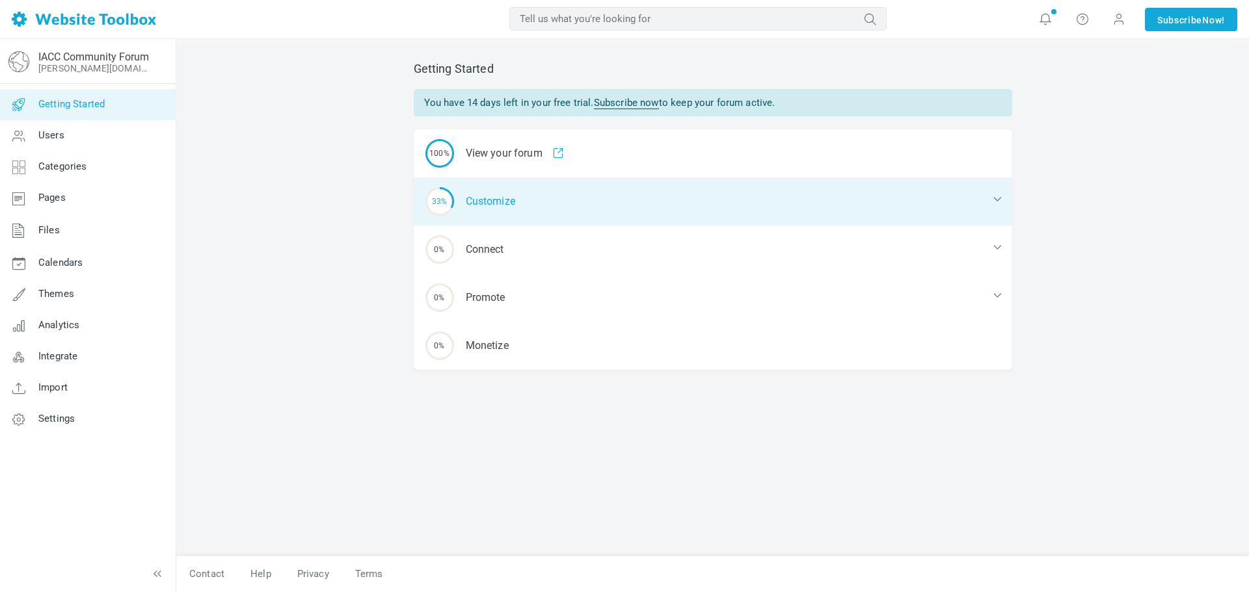
click at [495, 186] on div "33% Customize" at bounding box center [713, 202] width 598 height 48
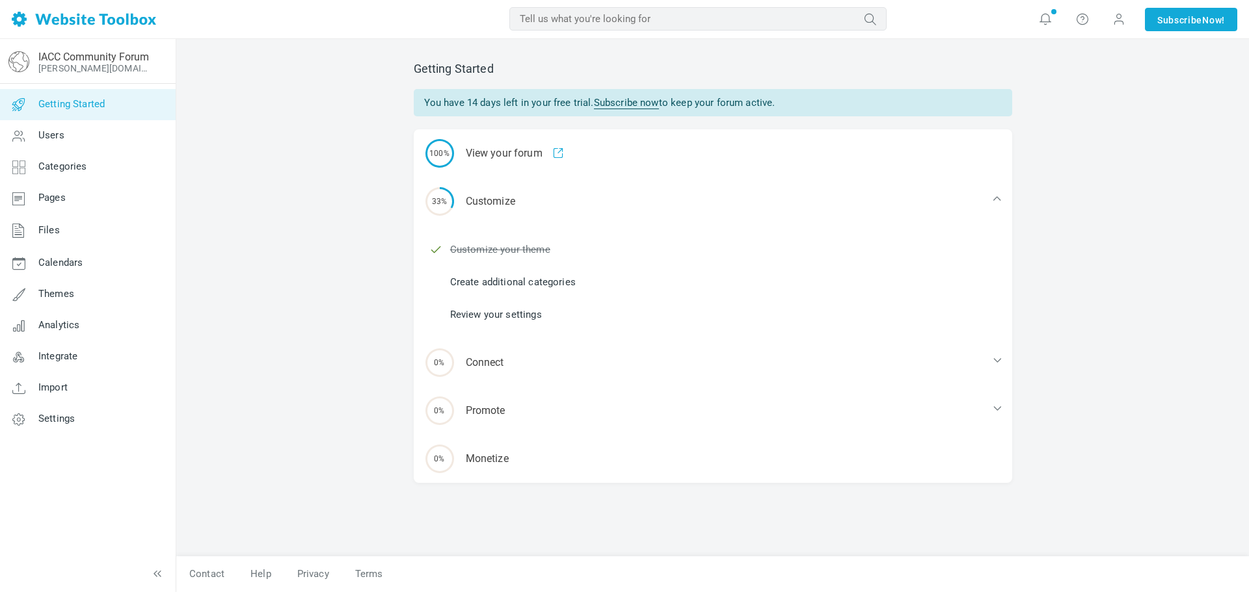
click at [513, 280] on link "Create additional categories" at bounding box center [513, 282] width 126 height 14
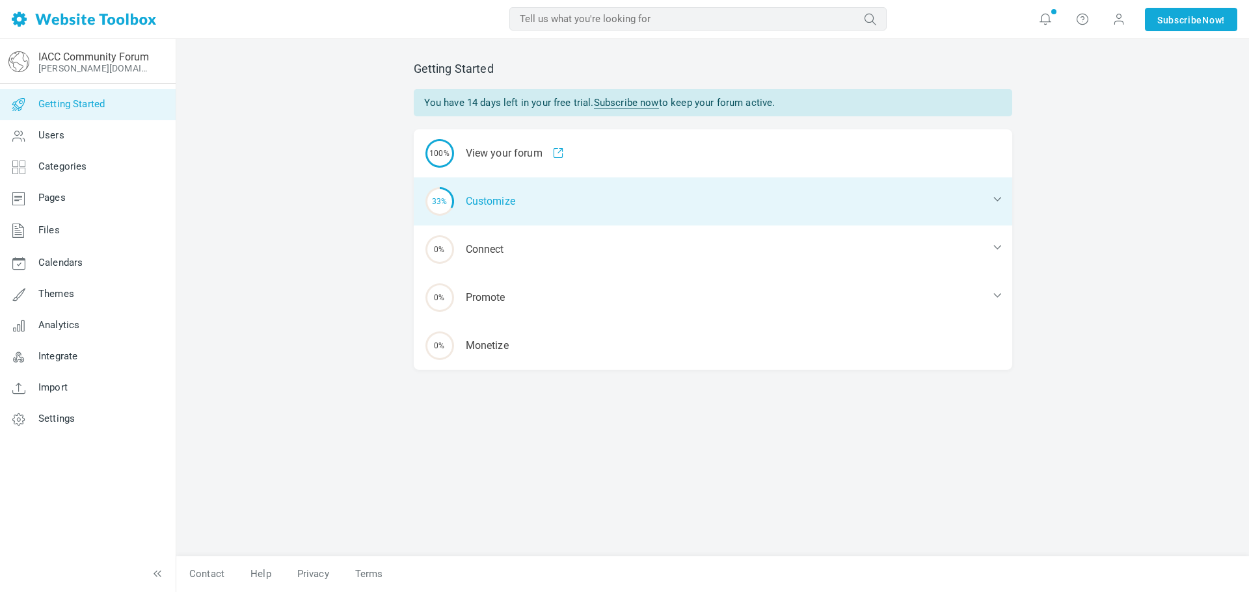
click at [491, 209] on div "33% Customize" at bounding box center [713, 202] width 598 height 48
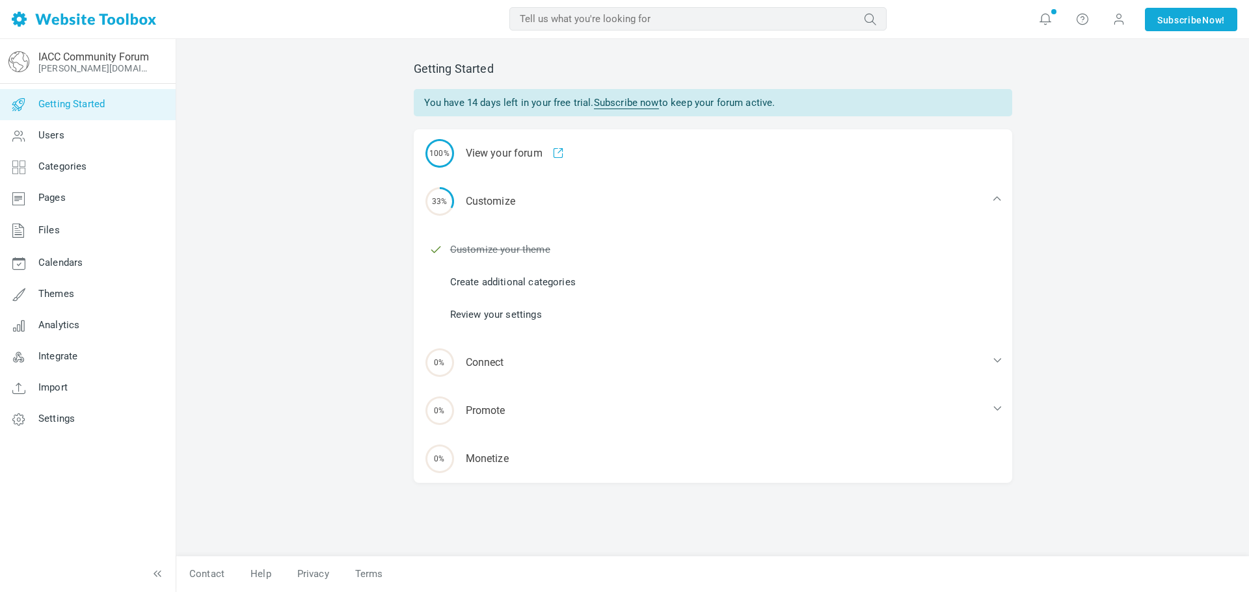
click at [482, 316] on link "Review your settings" at bounding box center [496, 315] width 92 height 14
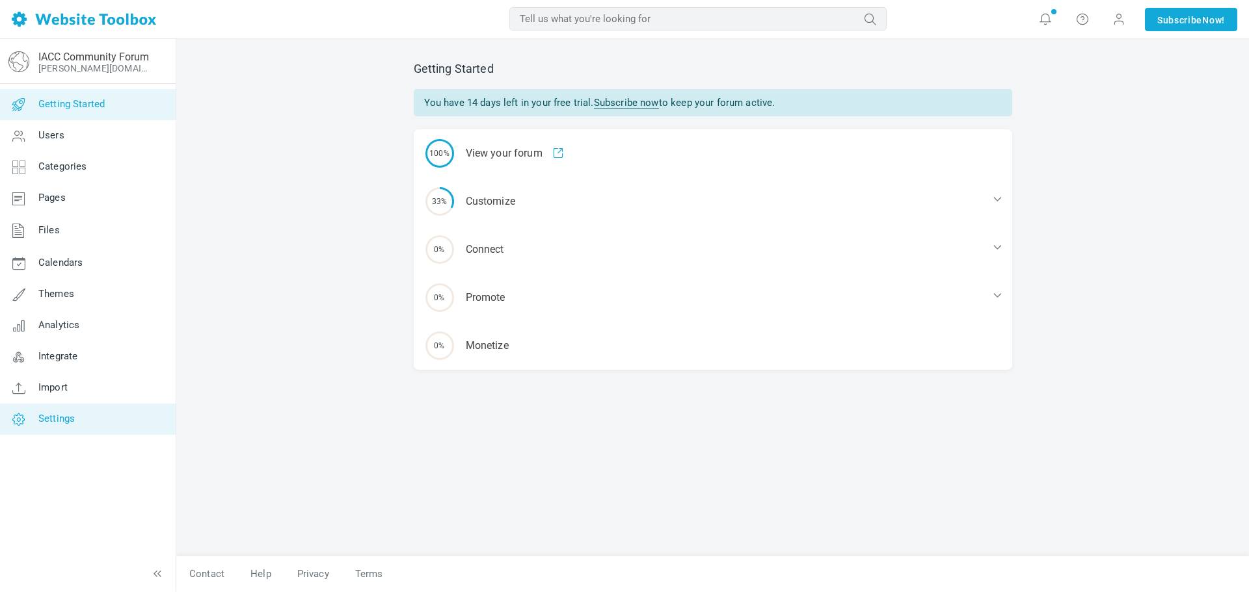
click at [66, 409] on link "Settings" at bounding box center [87, 419] width 176 height 31
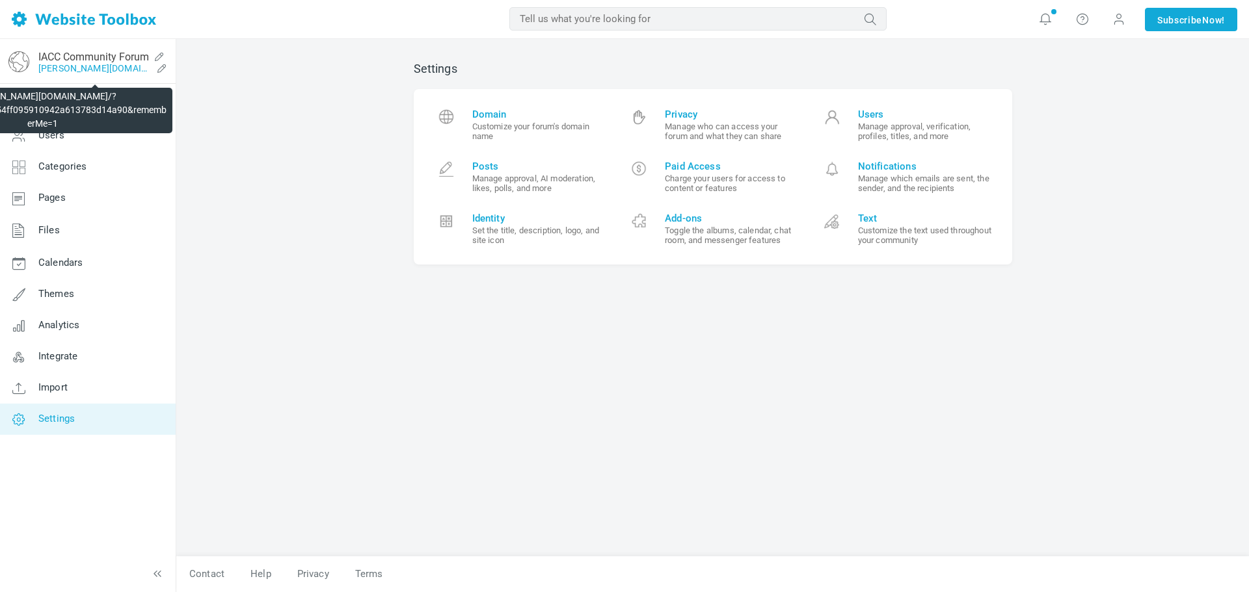
click at [116, 66] on link "[PERSON_NAME][DOMAIN_NAME]/?authtoken=94c49554ff095910942a613783d14a90&remember…" at bounding box center [94, 68] width 113 height 10
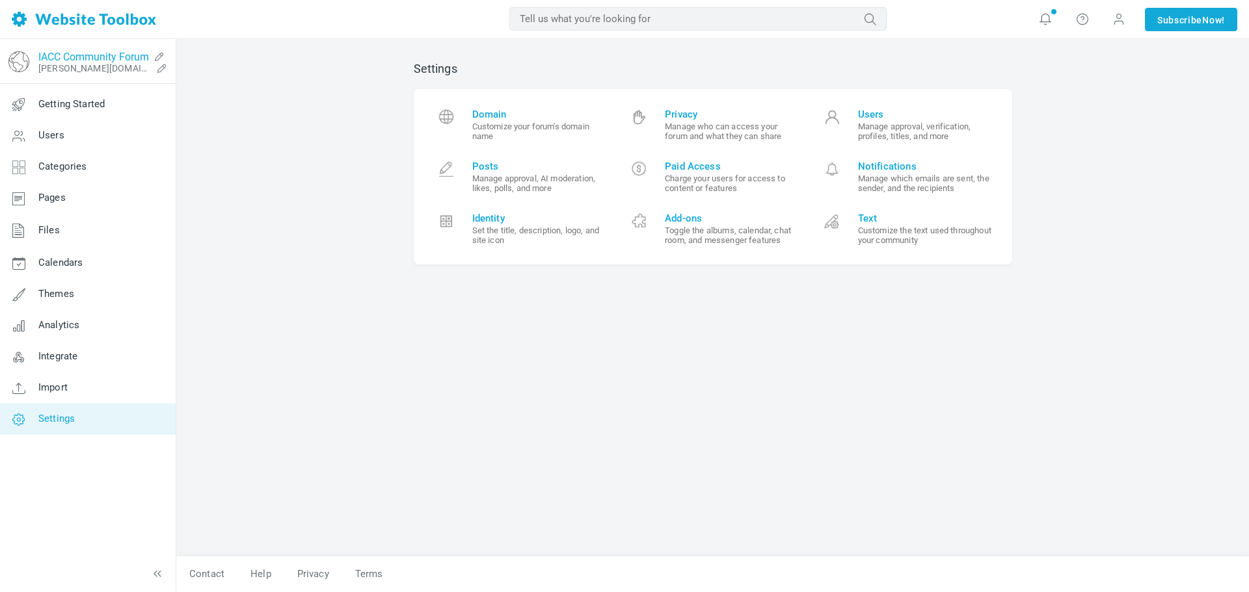
click at [137, 57] on link "IACC Community Forum" at bounding box center [93, 57] width 111 height 12
click at [73, 96] on link "Getting Started" at bounding box center [87, 104] width 176 height 31
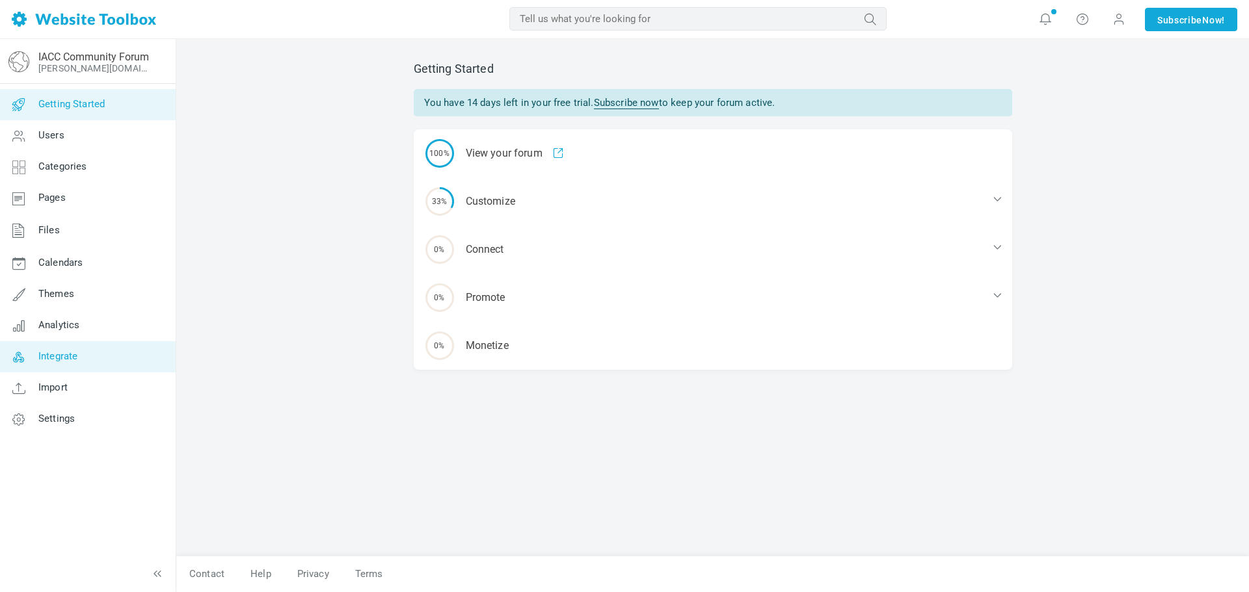
click at [60, 359] on span "Integrate" at bounding box center [57, 356] width 39 height 12
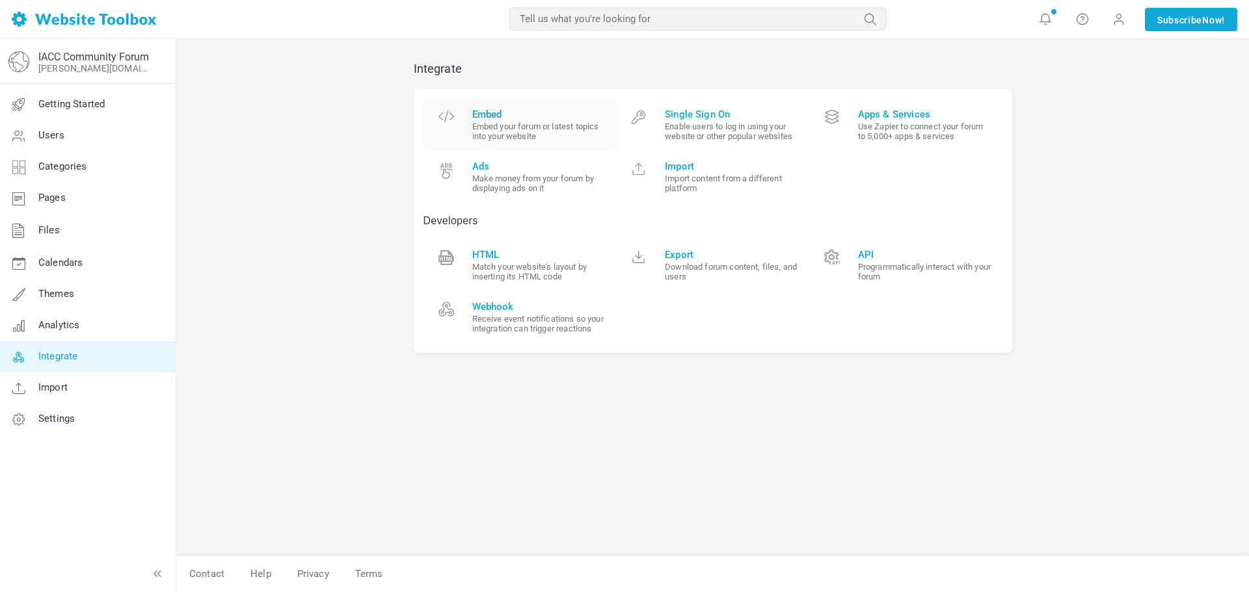
click at [493, 124] on small "Embed your forum or latest topics into your website" at bounding box center [539, 132] width 135 height 20
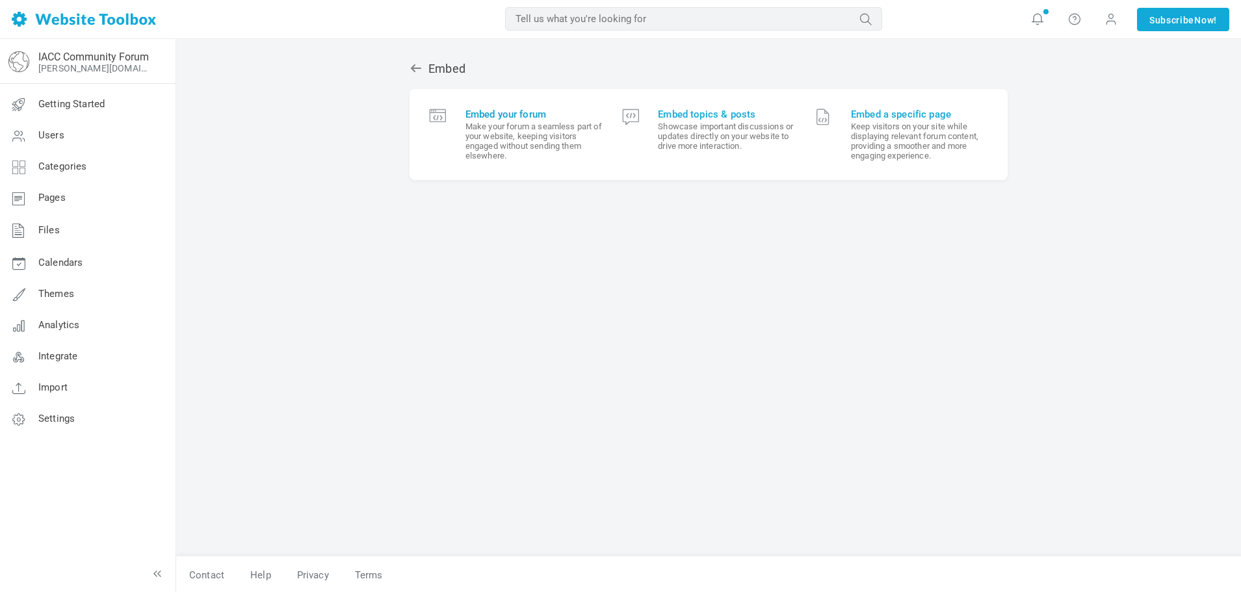
click at [532, 139] on small "Make your forum a seamless part of your website, keeping visitors engaged witho…" at bounding box center [534, 141] width 137 height 39
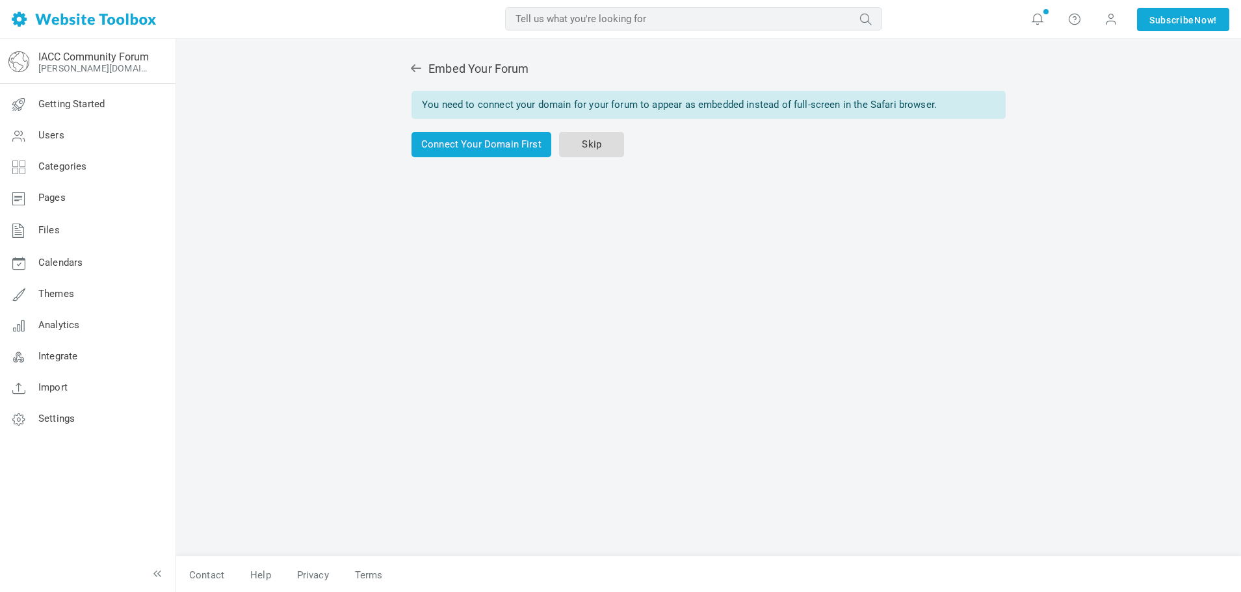
click at [587, 146] on link "Skip" at bounding box center [591, 144] width 65 height 25
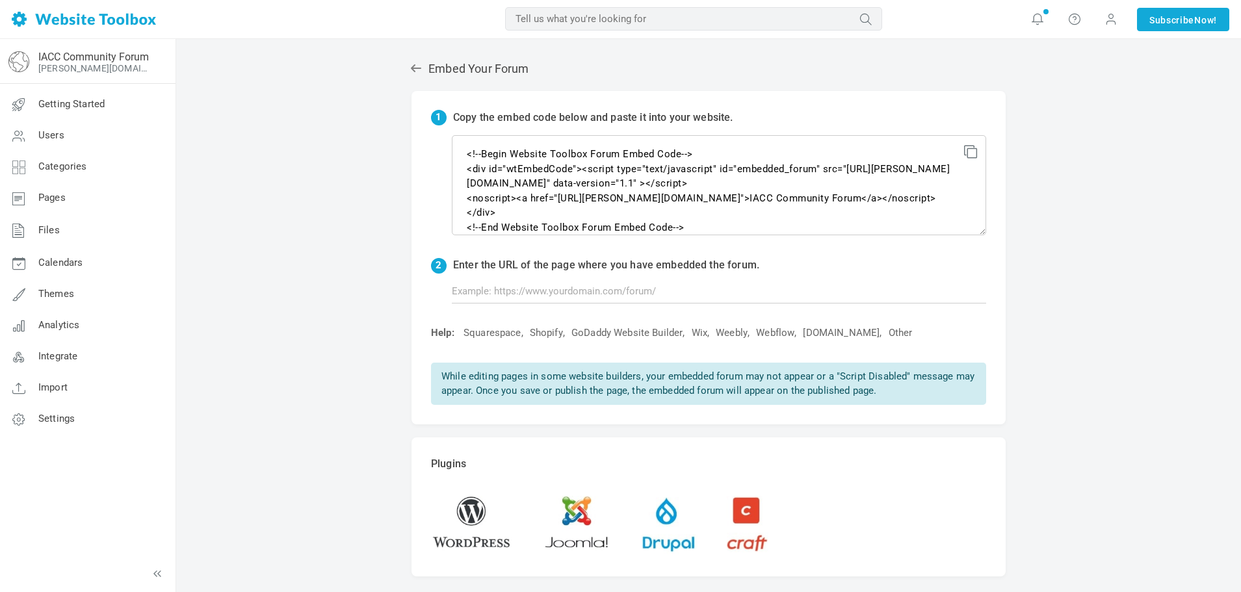
scroll to position [16, 0]
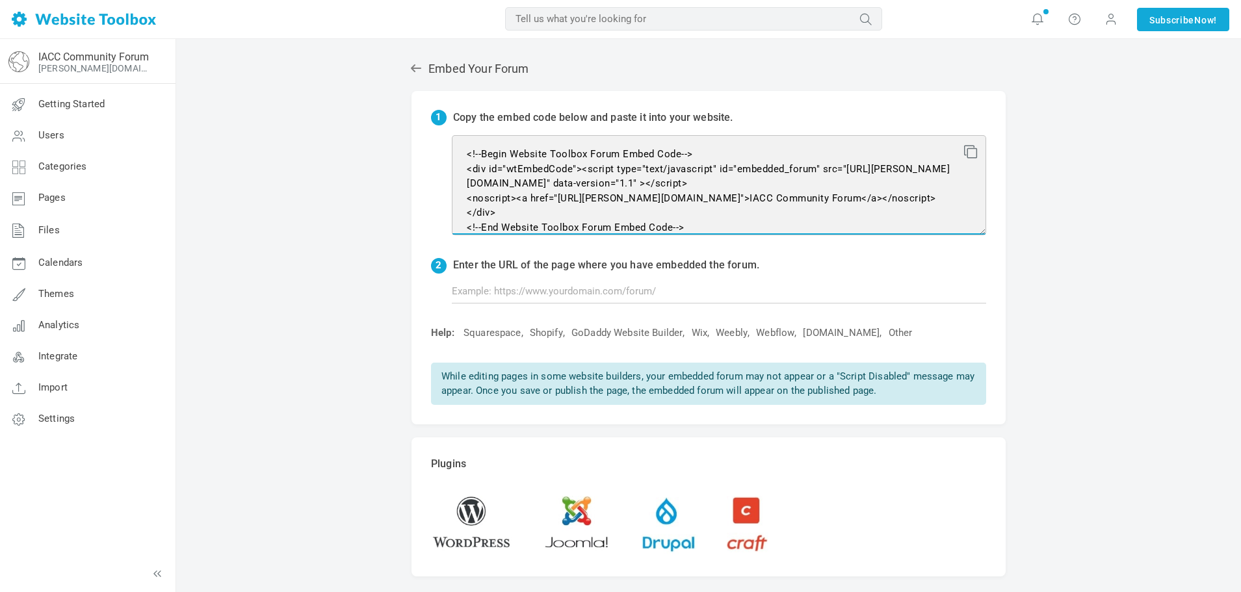
click at [755, 192] on textarea "<!--Begin Website Toolbox Forum Embed Code--> <div id="wtEmbedCode"><script typ…" at bounding box center [719, 185] width 535 height 100
click at [749, 198] on textarea "<!--Begin Website Toolbox Forum Embed Code--> <div id="wtEmbedCode"><script typ…" at bounding box center [719, 185] width 535 height 100
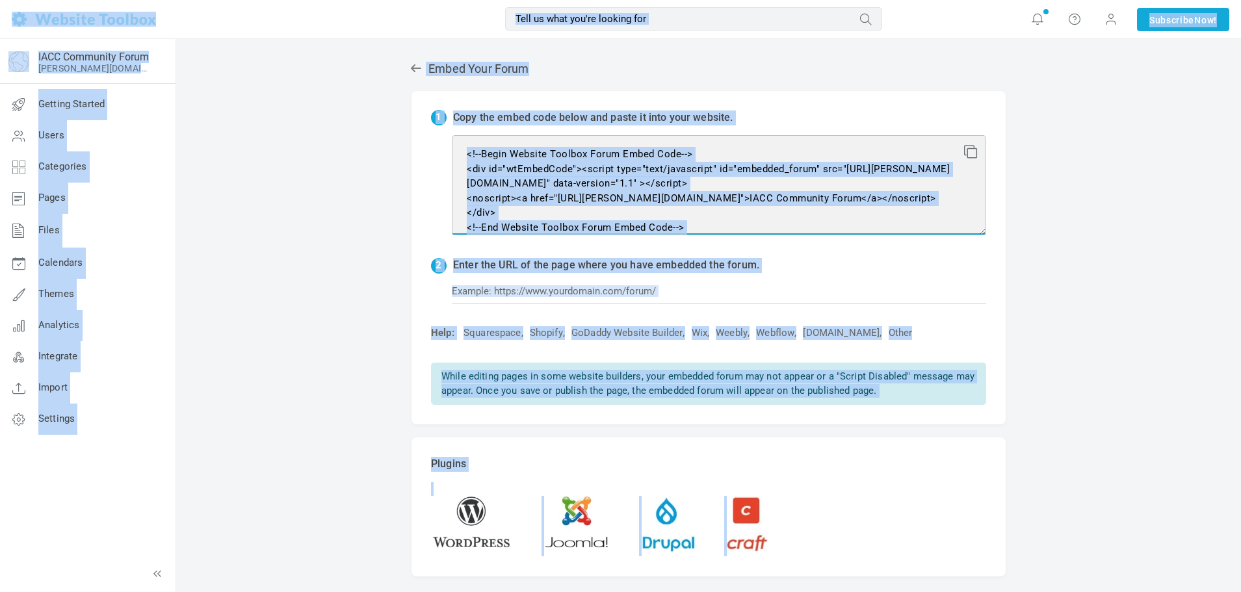
click at [715, 200] on textarea "<!--Begin Website Toolbox Forum Embed Code--> <div id="wtEmbedCode"><script typ…" at bounding box center [719, 185] width 535 height 100
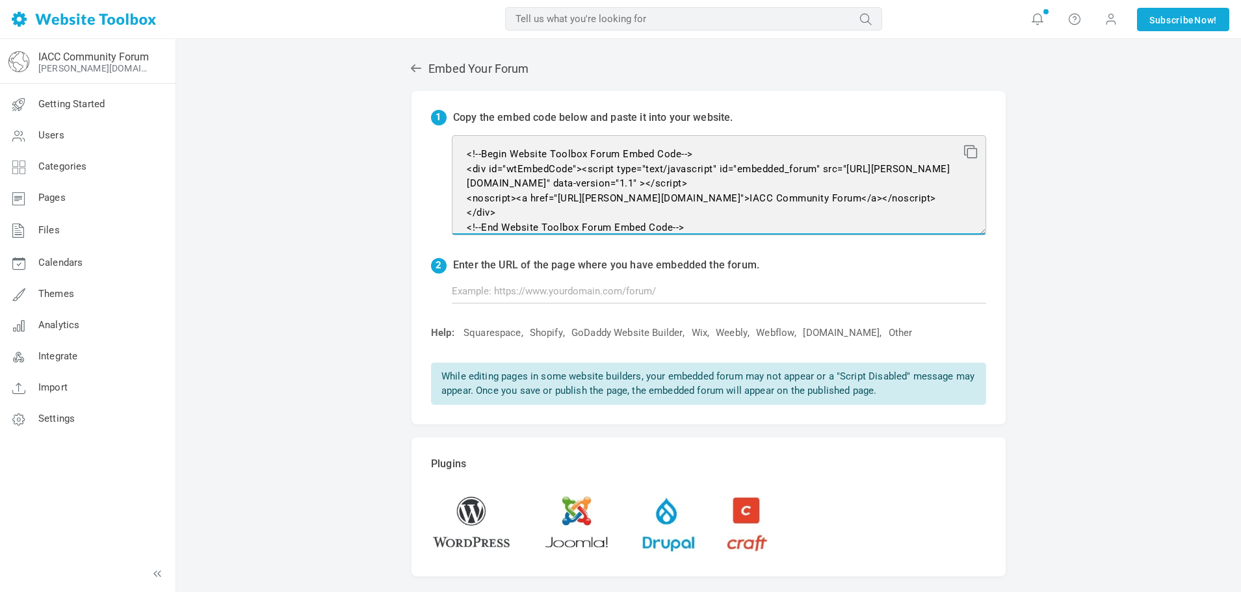
click at [729, 196] on textarea "<!--Begin Website Toolbox Forum Embed Code--> <div id="wtEmbedCode"><script typ…" at bounding box center [719, 185] width 535 height 100
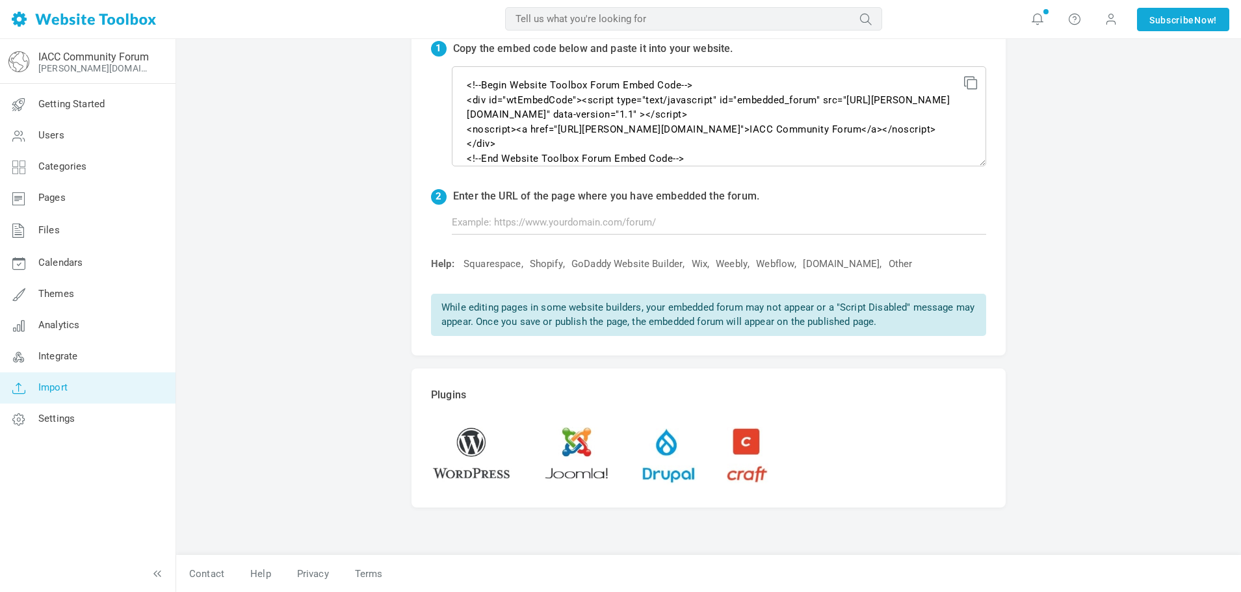
click at [85, 384] on link "Import" at bounding box center [87, 388] width 176 height 31
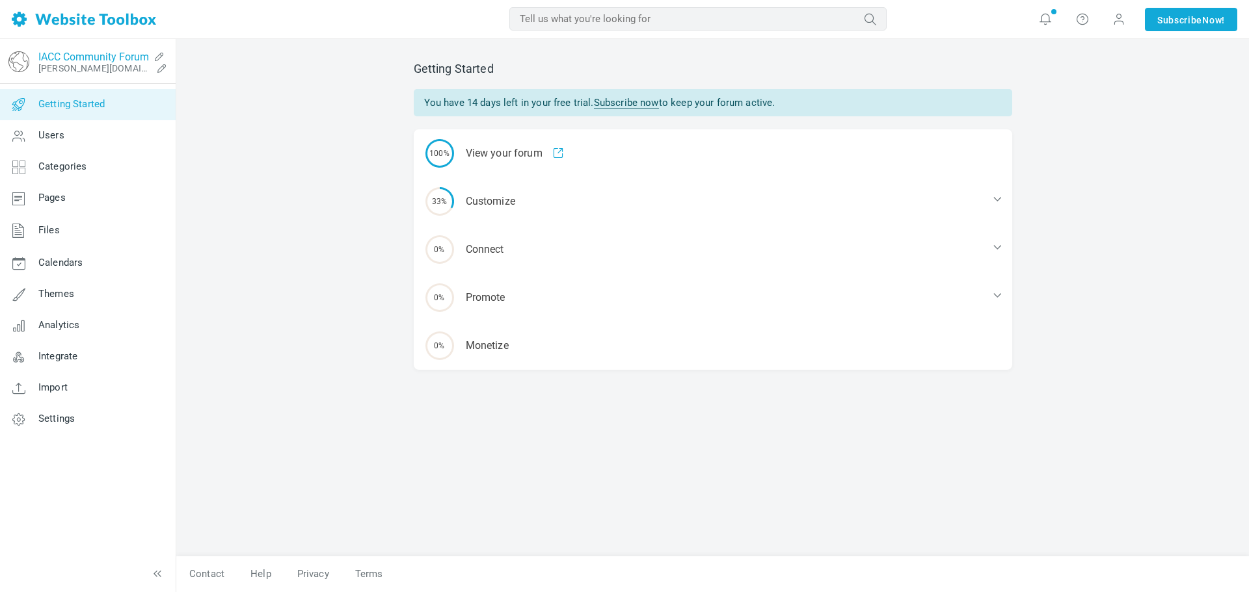
click at [103, 60] on link "IACC Community Forum" at bounding box center [93, 57] width 111 height 12
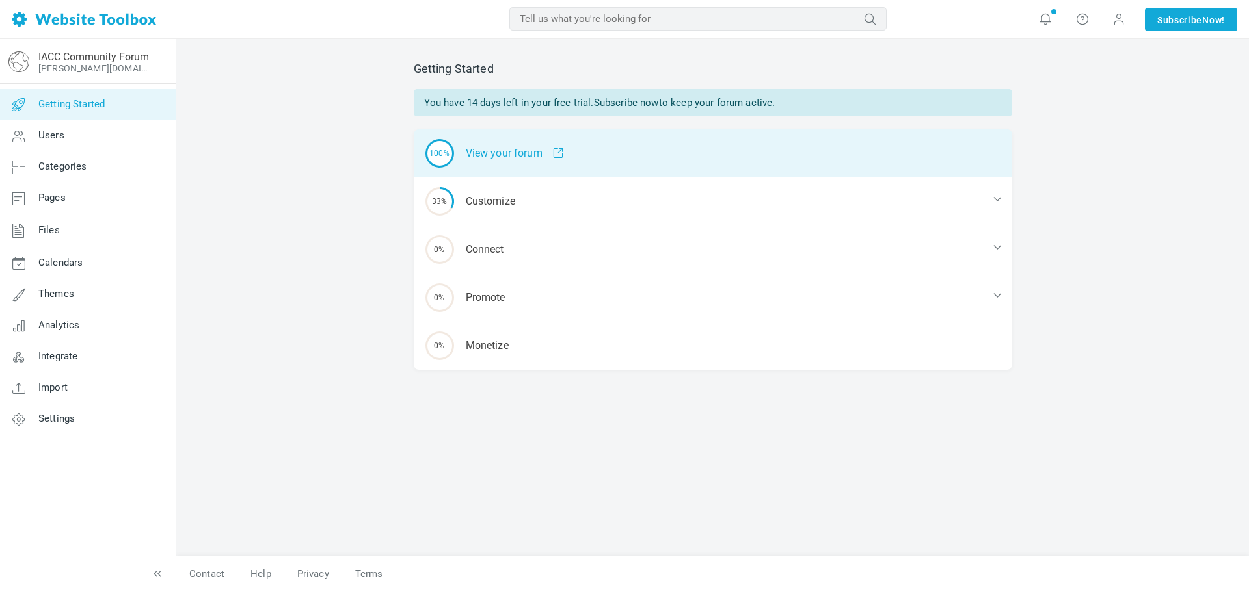
click at [511, 150] on div "100% View your forum" at bounding box center [713, 153] width 598 height 48
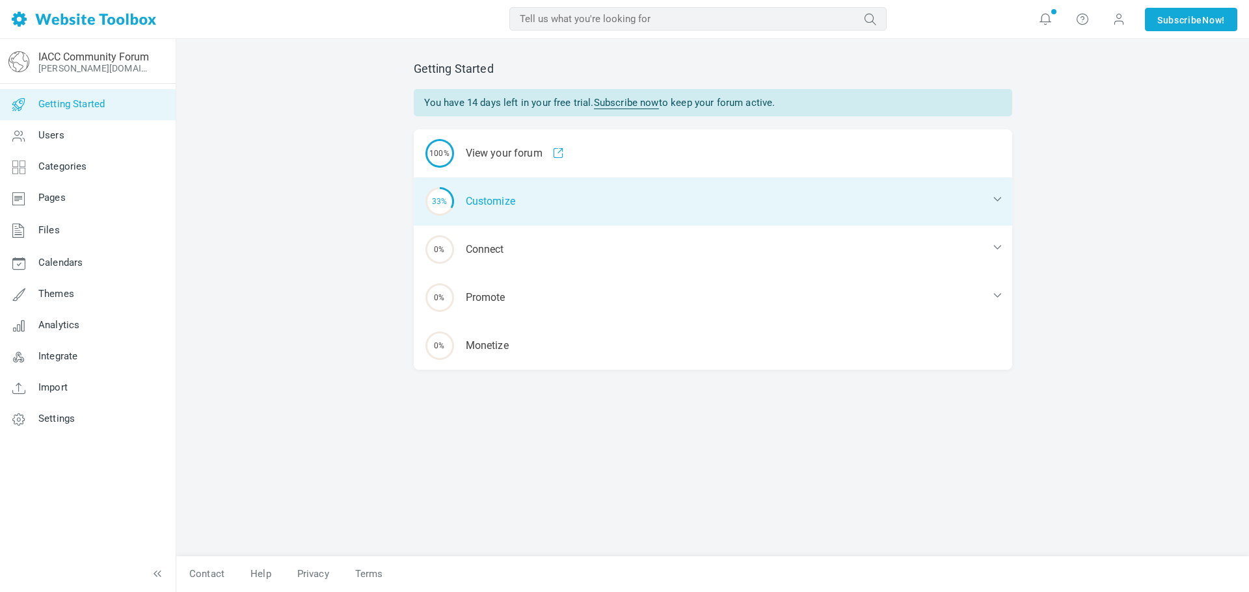
click at [510, 183] on div "33% Customize" at bounding box center [713, 202] width 598 height 48
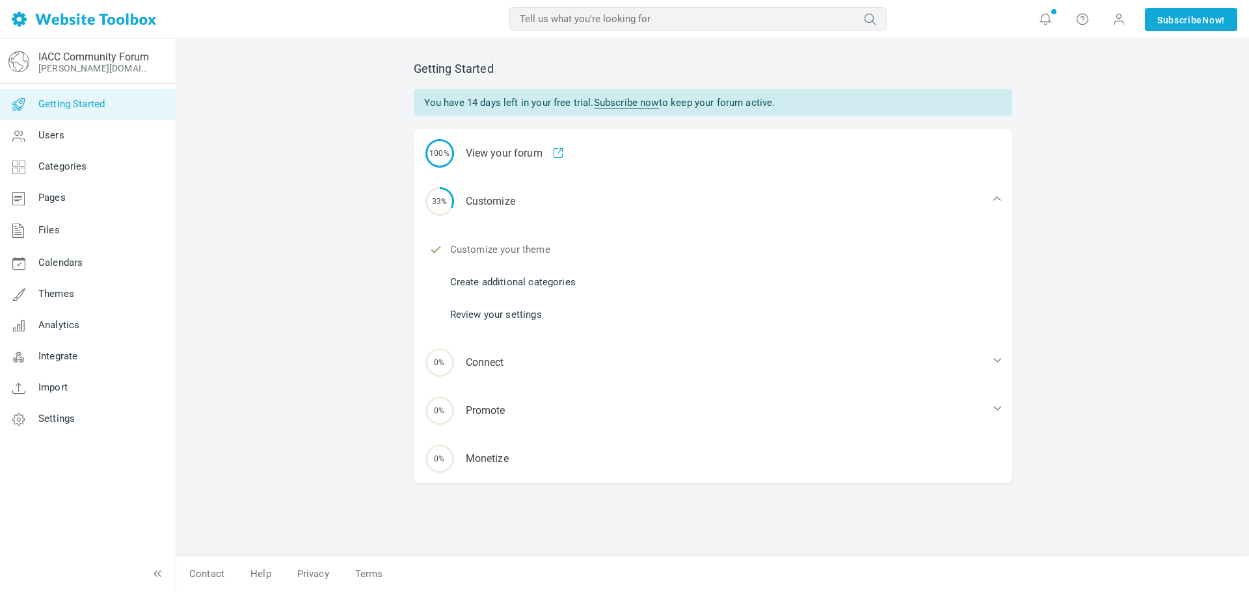
click at [505, 249] on link "Customize your theme" at bounding box center [500, 250] width 100 height 14
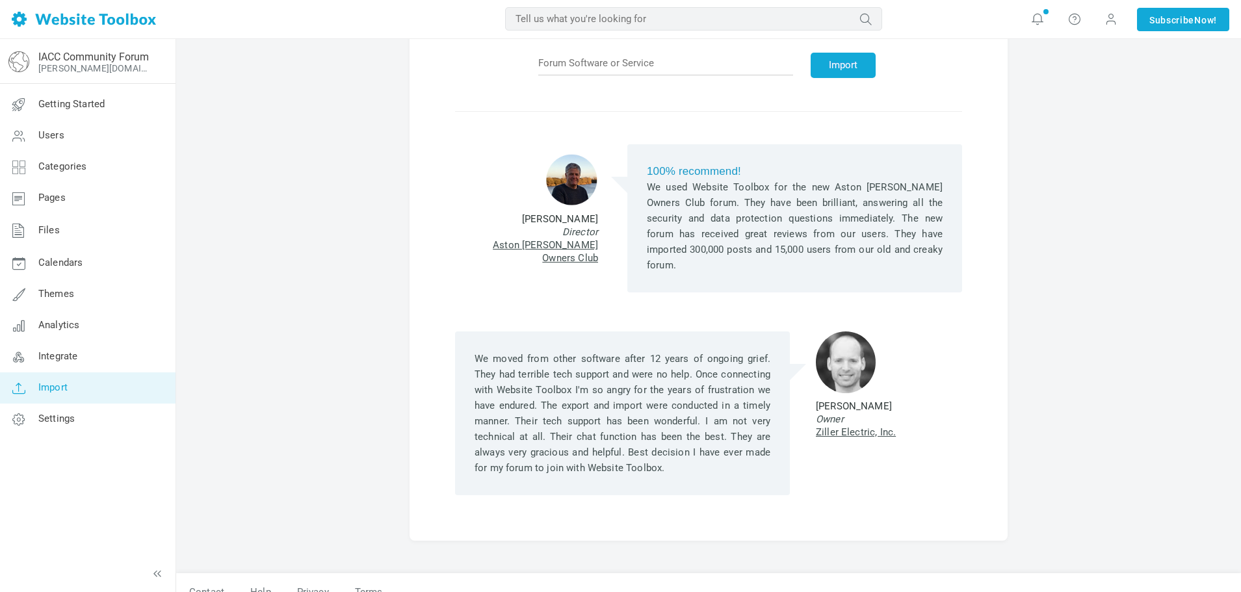
scroll to position [94, 0]
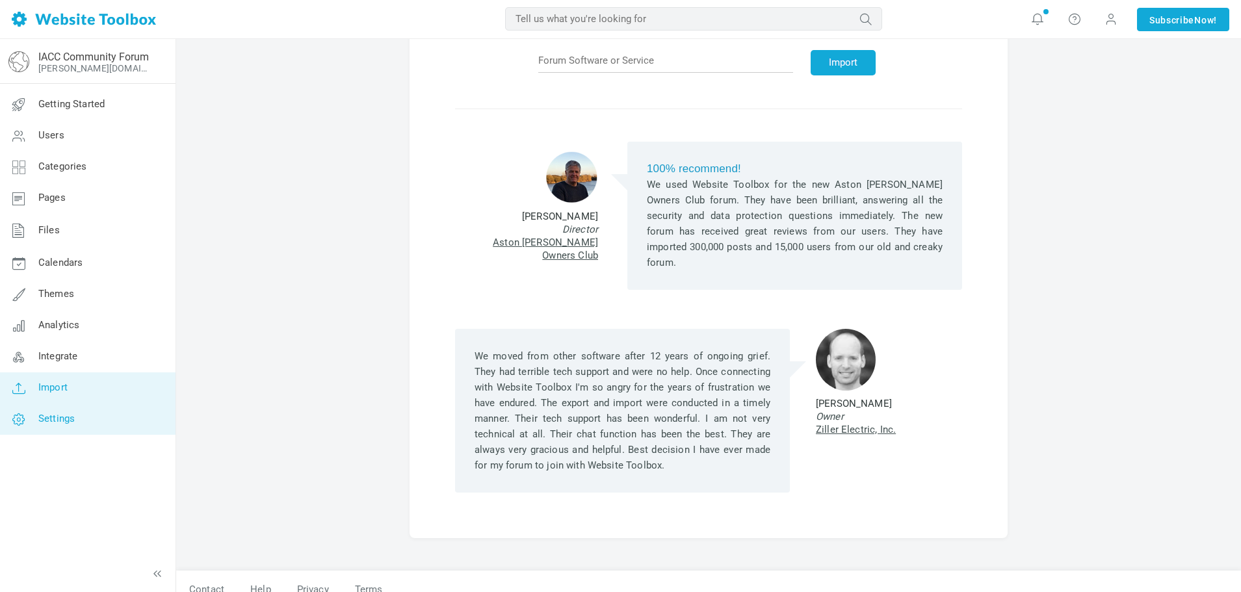
click at [131, 417] on link "Settings" at bounding box center [87, 419] width 176 height 31
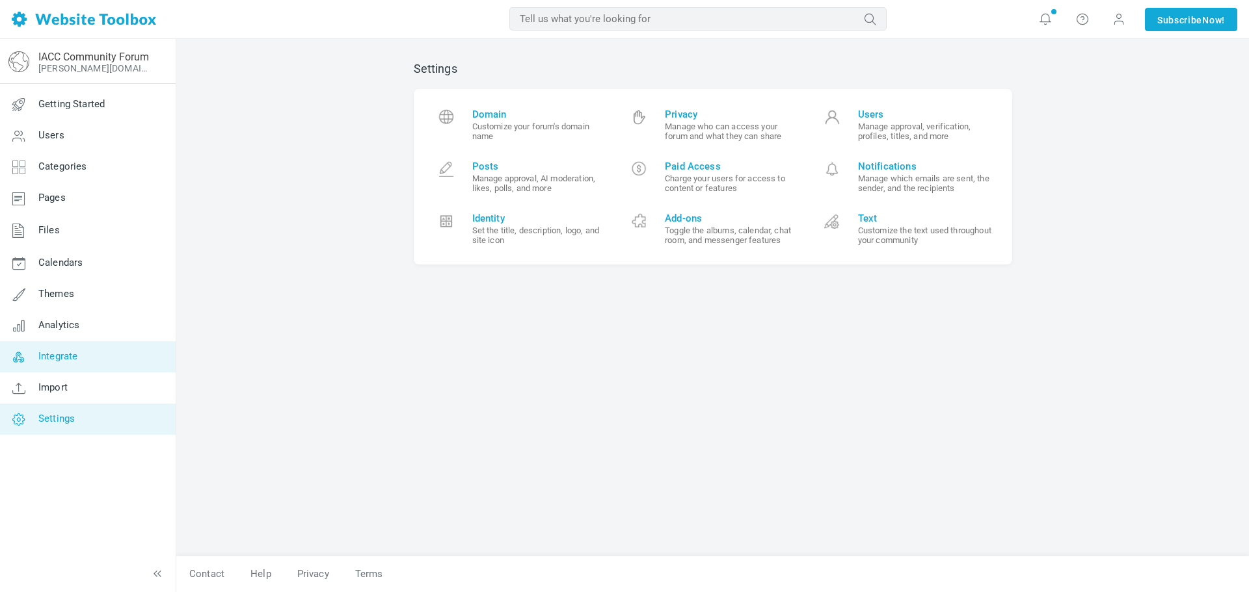
click at [88, 355] on link "Integrate" at bounding box center [87, 356] width 176 height 31
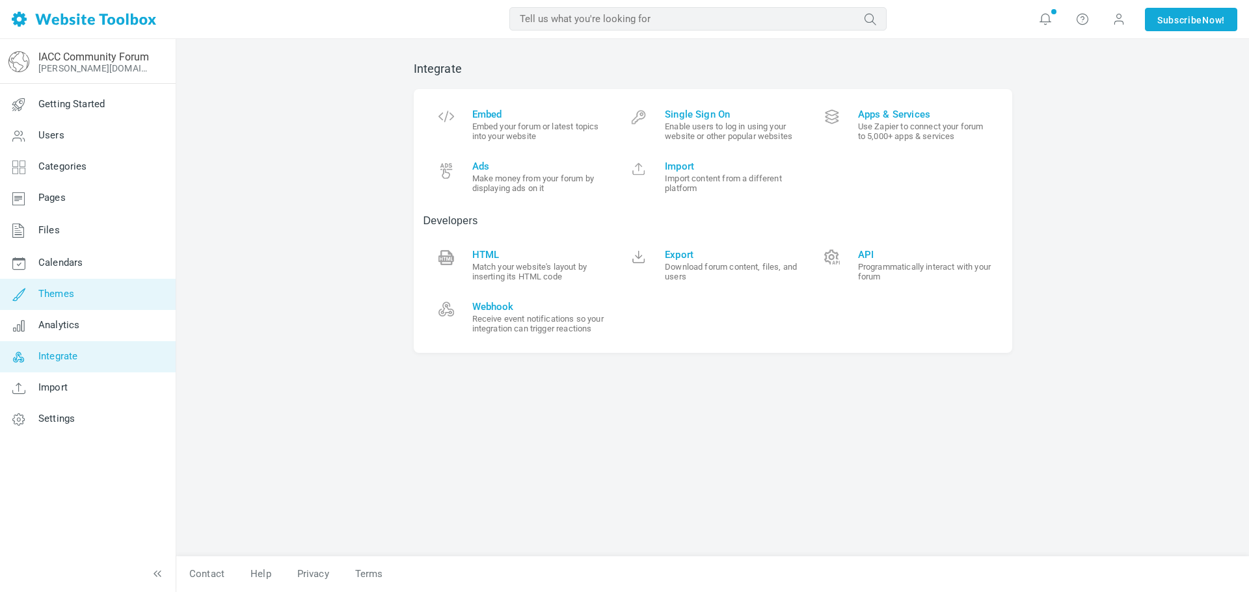
click at [106, 289] on link "Themes" at bounding box center [87, 294] width 176 height 31
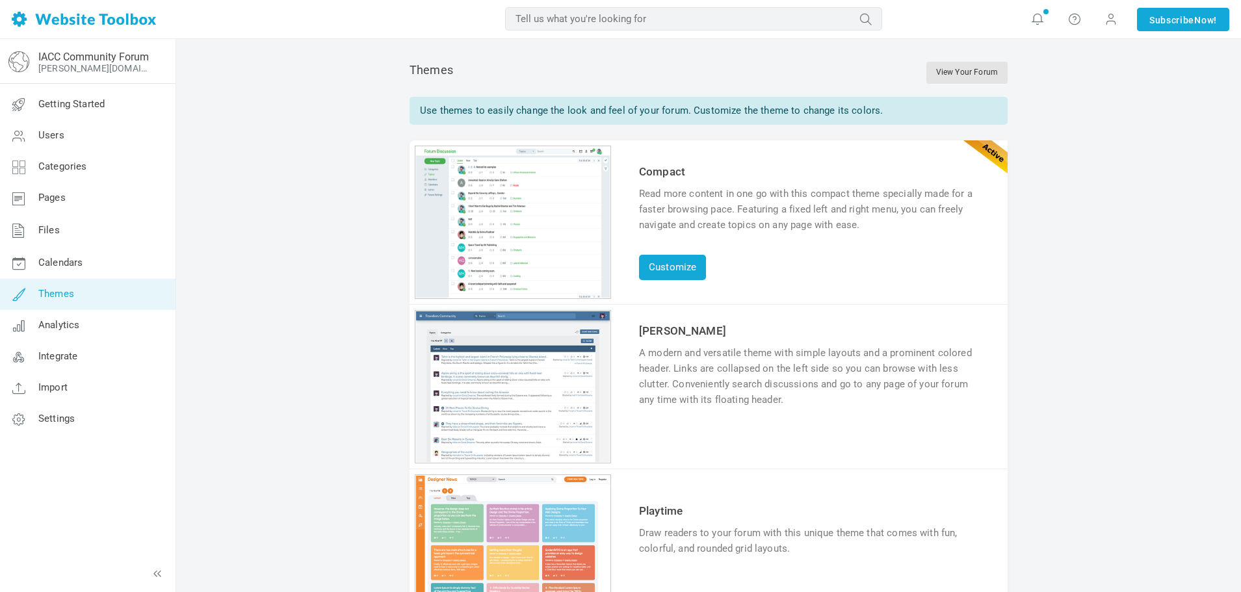
click at [763, 111] on div "Use themes to easily change the look and feel of your forum. Customize the them…" at bounding box center [709, 111] width 598 height 28
click at [967, 72] on link "View Your Forum" at bounding box center [967, 73] width 81 height 22
click at [683, 260] on link "Customize" at bounding box center [672, 267] width 67 height 25
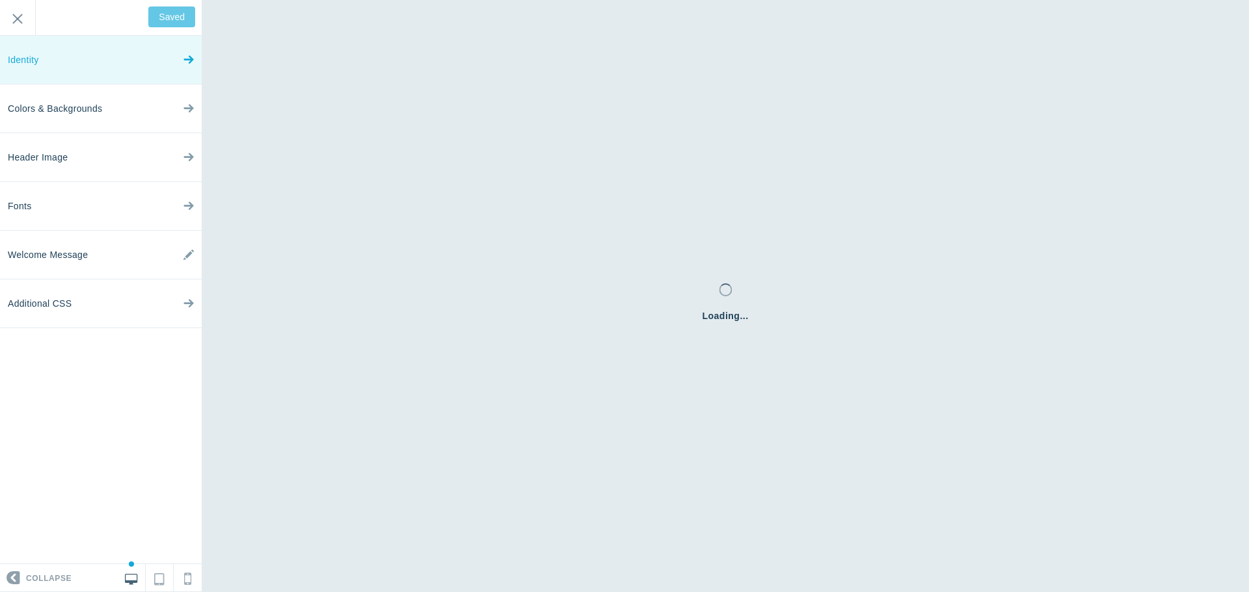
click at [84, 76] on link "Identity" at bounding box center [101, 60] width 202 height 49
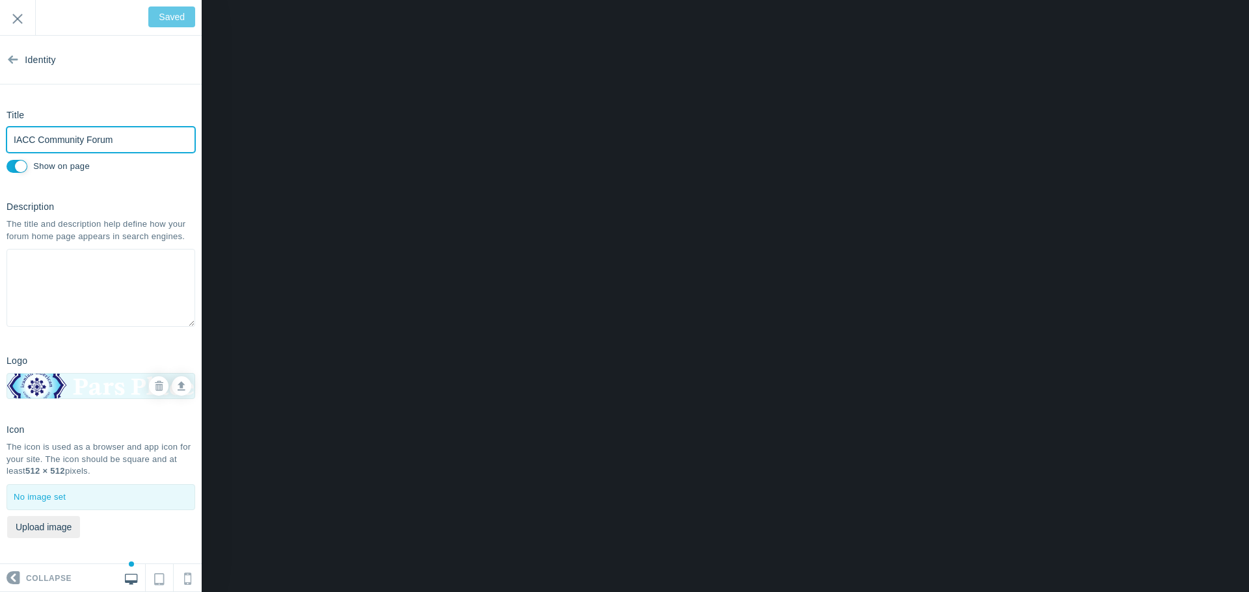
click at [92, 139] on input "IACC Community Forum" at bounding box center [101, 140] width 189 height 26
click at [37, 140] on input "IACC Community Forum" at bounding box center [101, 140] width 189 height 26
type input "IACC ==============Community Forum"
type input "Save"
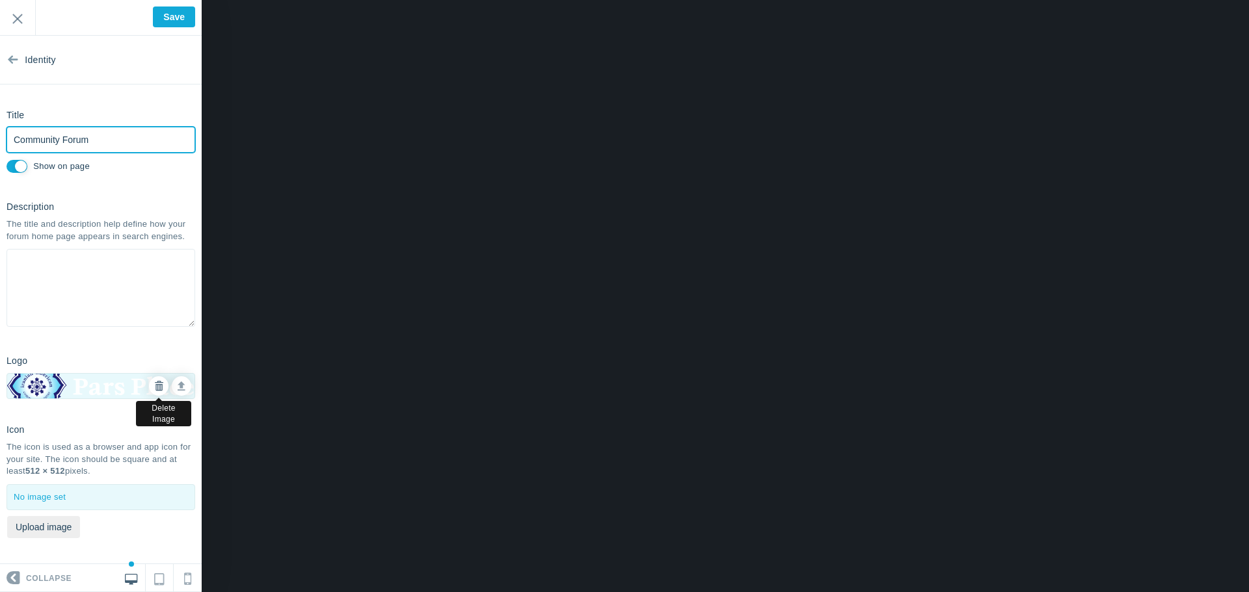
type input "Community Forum"
click at [154, 391] on icon at bounding box center [158, 386] width 9 height 9
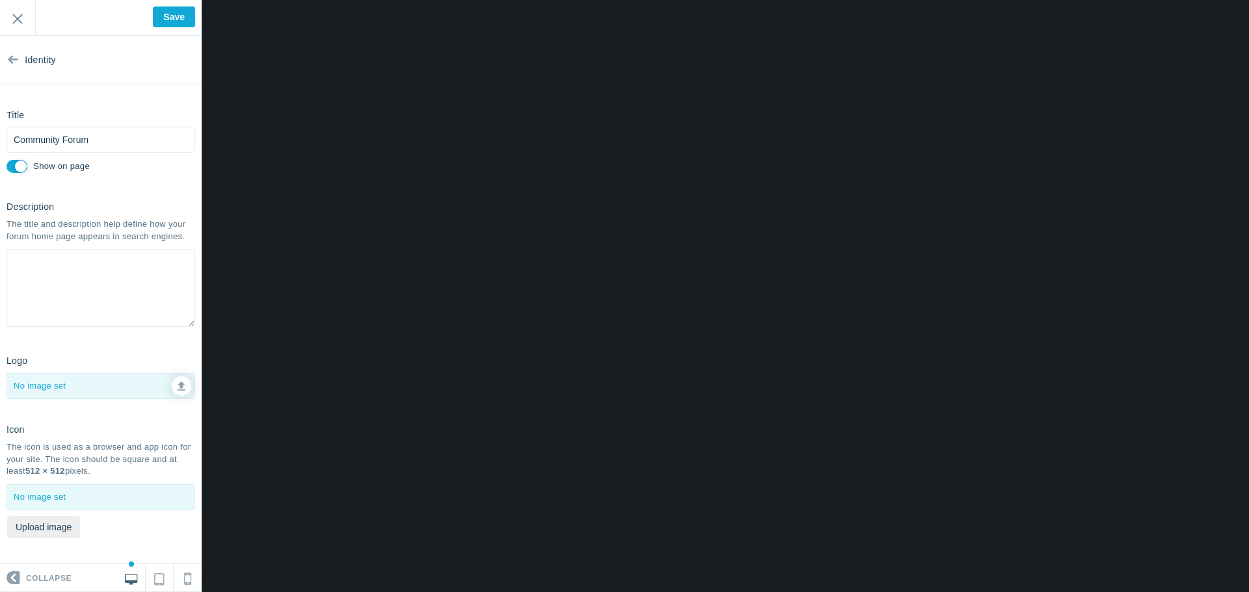
scroll to position [12, 0]
click at [170, 26] on input "Save" at bounding box center [174, 17] width 42 height 21
type input "Saved"
click at [29, 18] on input "Exit" at bounding box center [17, 18] width 35 height 36
click at [22, 24] on input "Exit" at bounding box center [17, 18] width 35 height 36
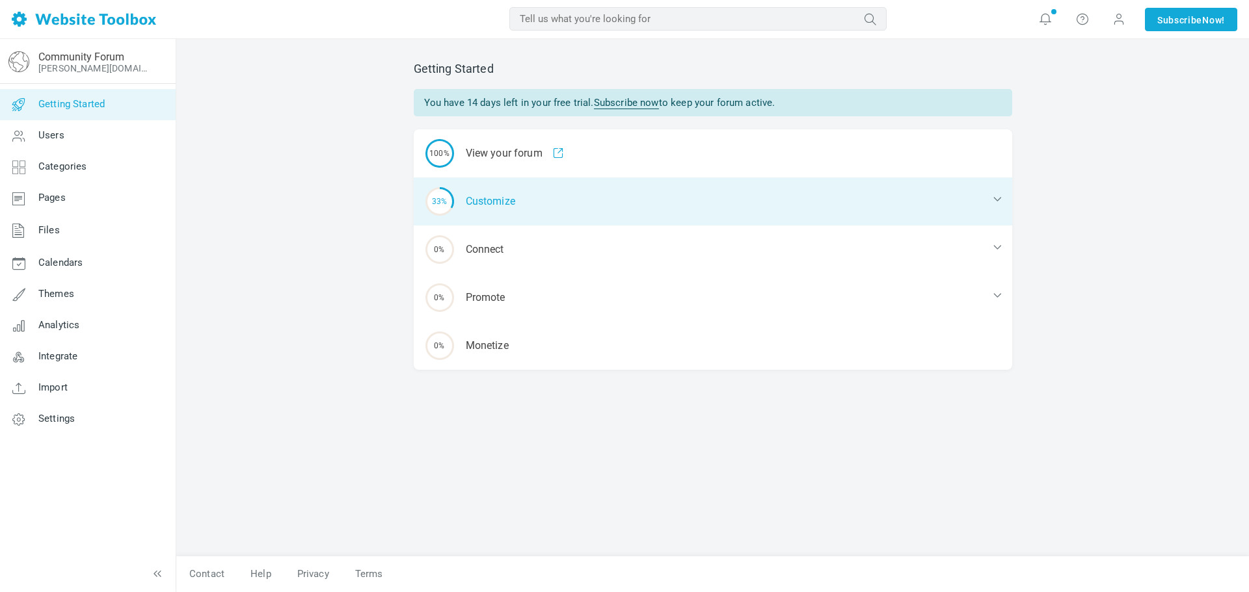
click at [1007, 200] on div "33% Customize" at bounding box center [713, 202] width 598 height 48
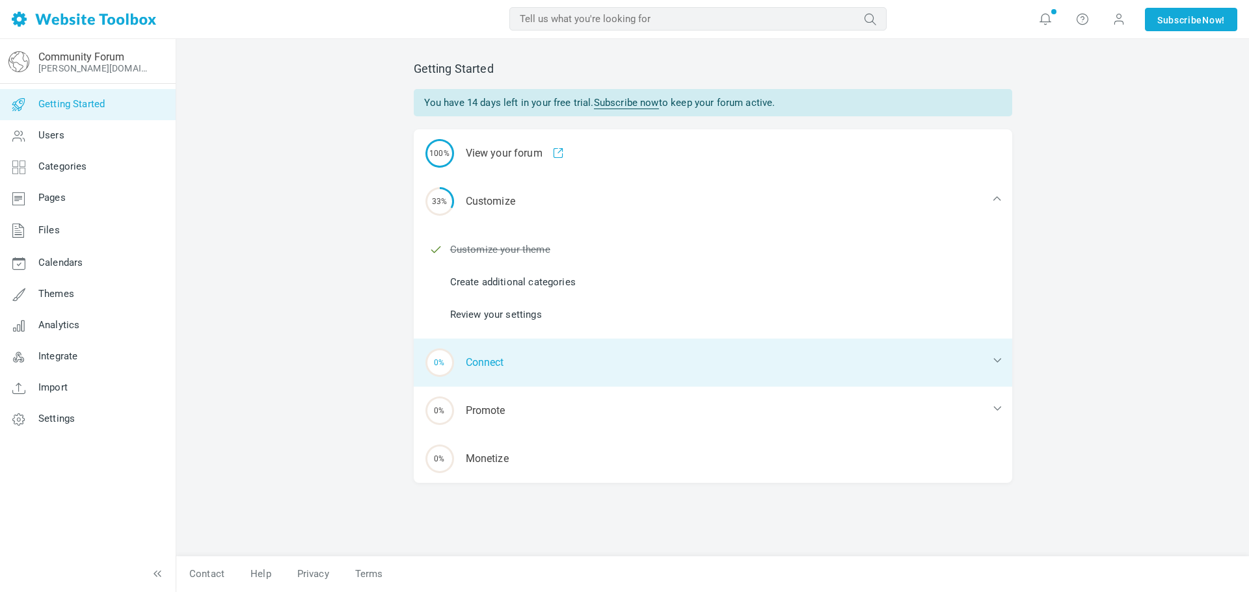
click at [994, 347] on div "0% Connect" at bounding box center [713, 363] width 598 height 48
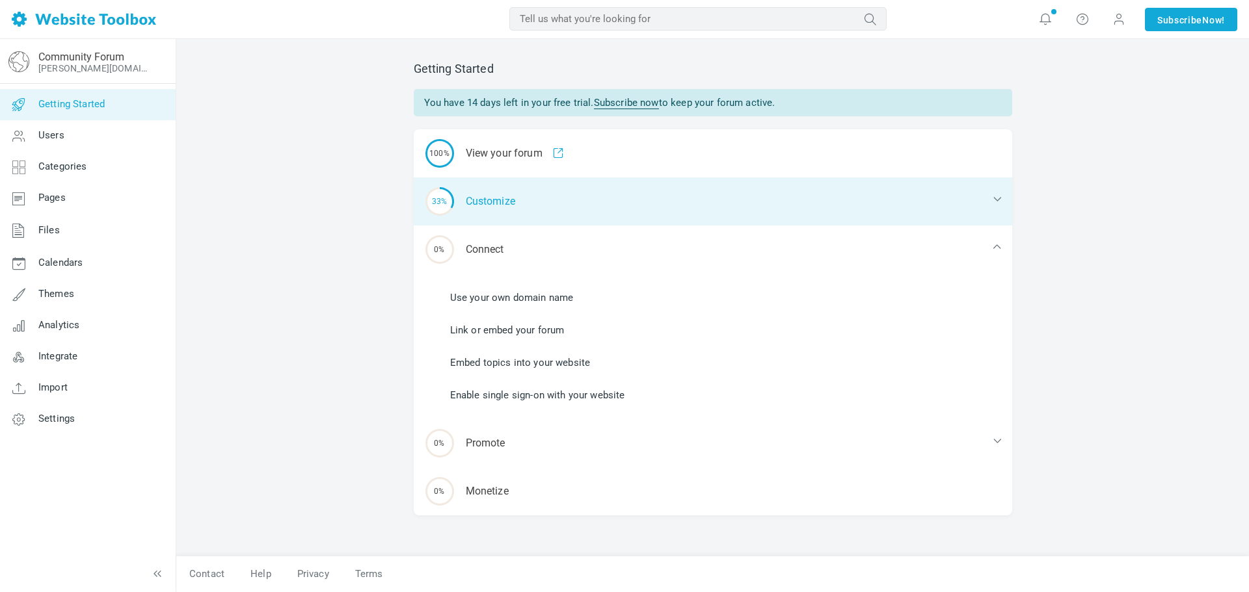
click at [976, 198] on div "33% Customize" at bounding box center [713, 202] width 598 height 48
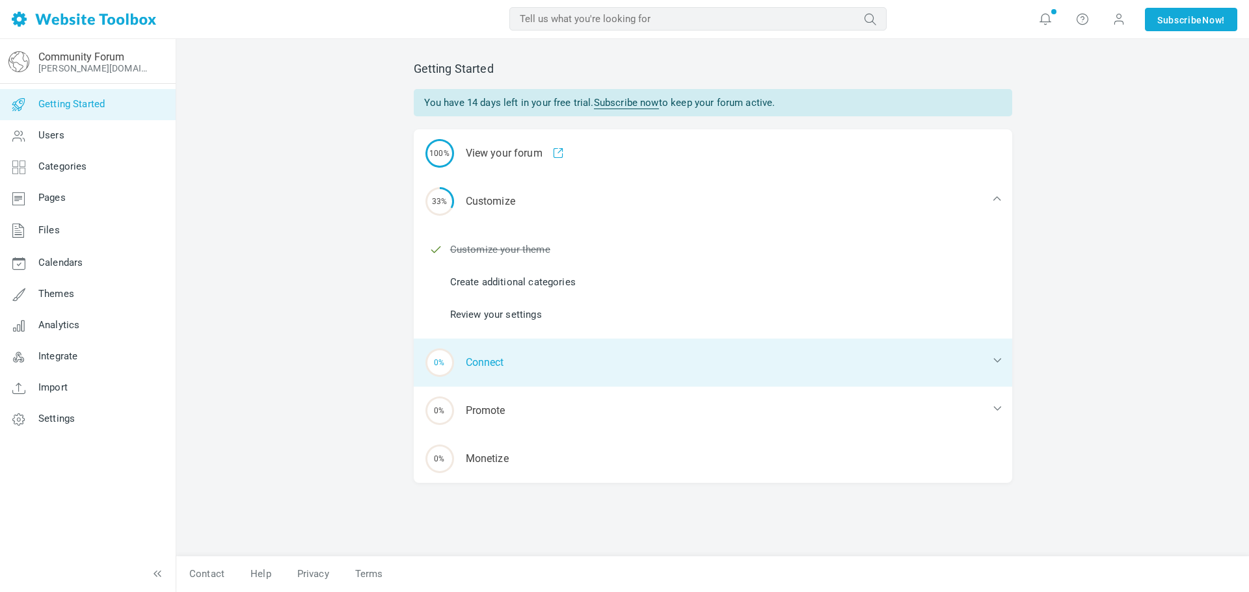
click at [996, 350] on div "0% Connect" at bounding box center [713, 363] width 598 height 48
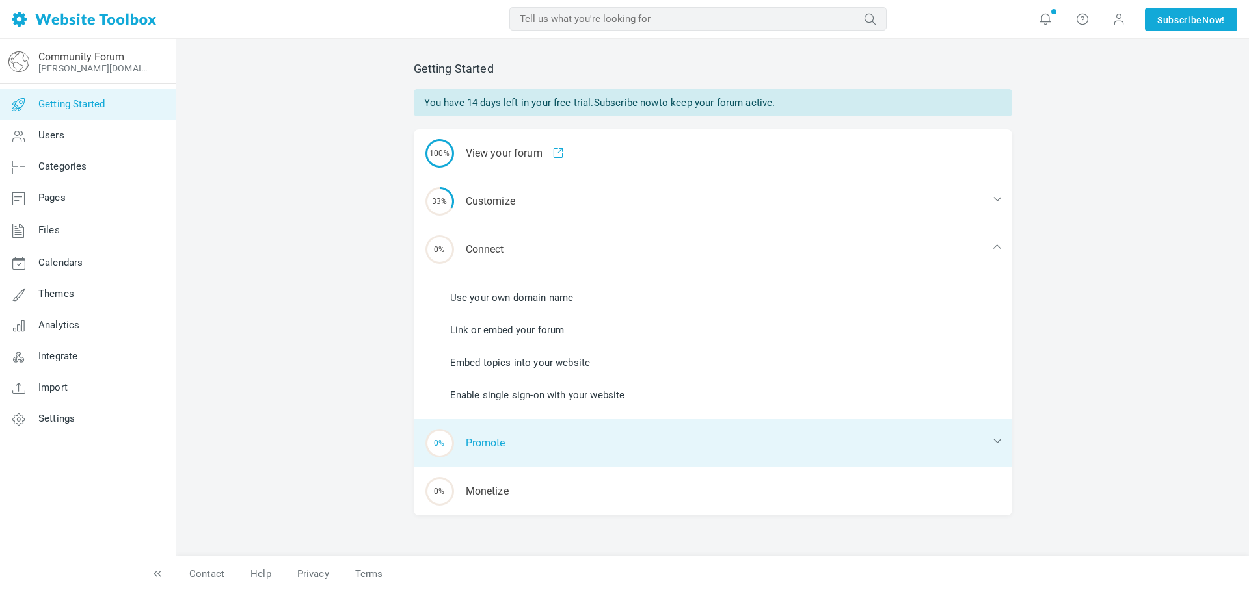
click at [977, 453] on div "0% Promote" at bounding box center [713, 443] width 598 height 48
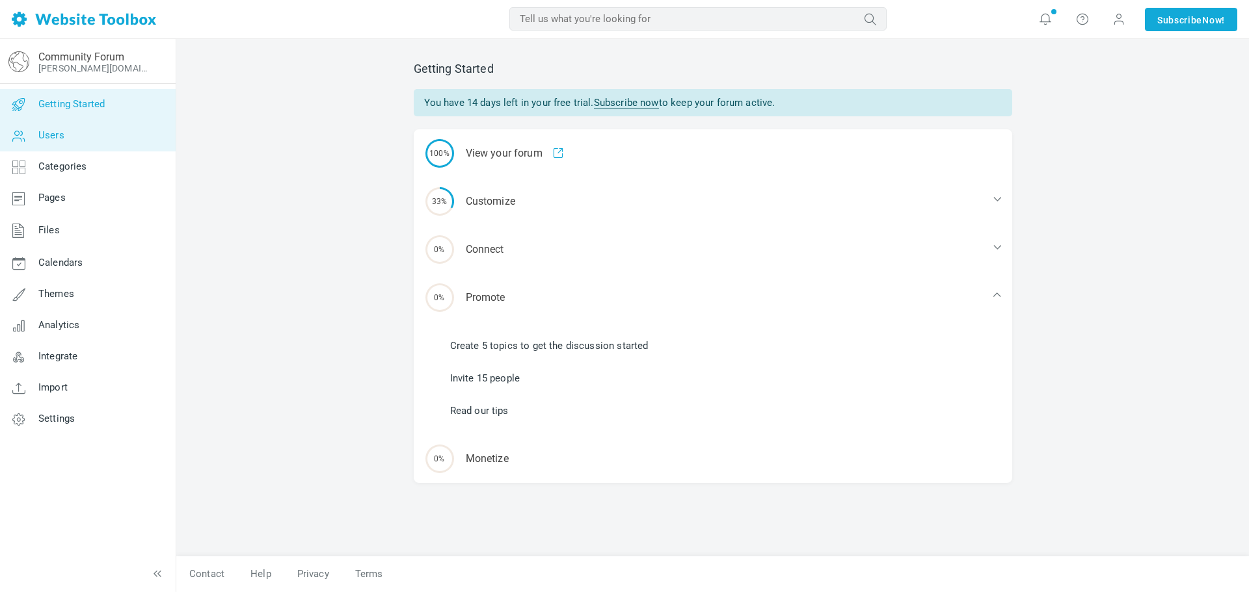
click at [125, 130] on link "Users" at bounding box center [87, 135] width 176 height 31
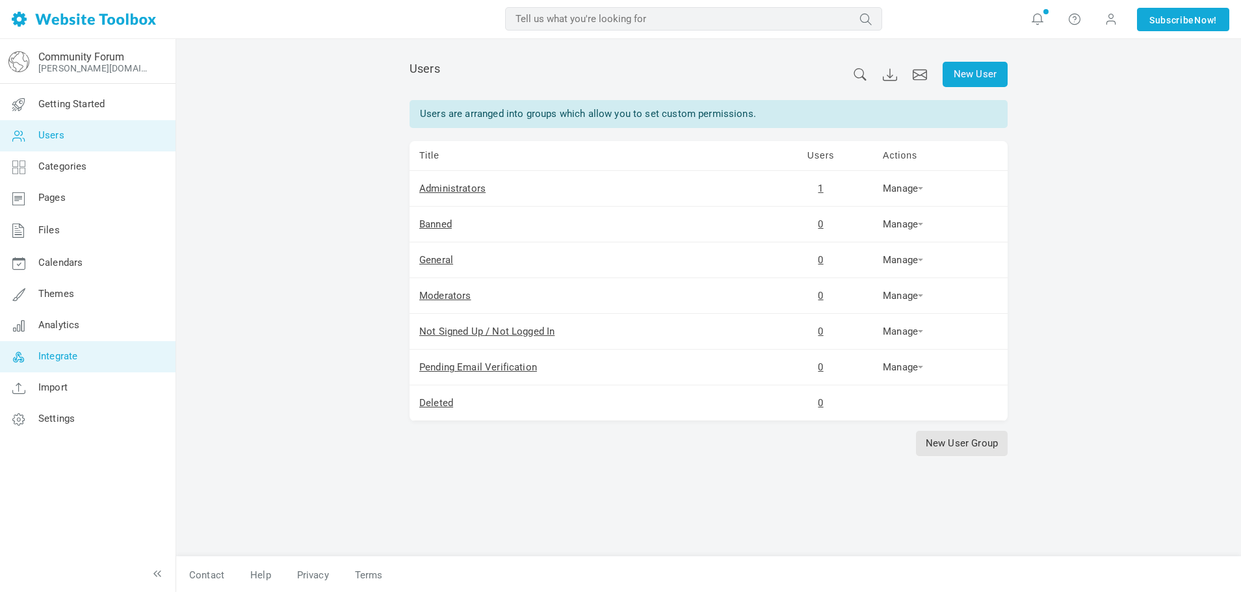
click at [71, 343] on link "Integrate" at bounding box center [87, 356] width 176 height 31
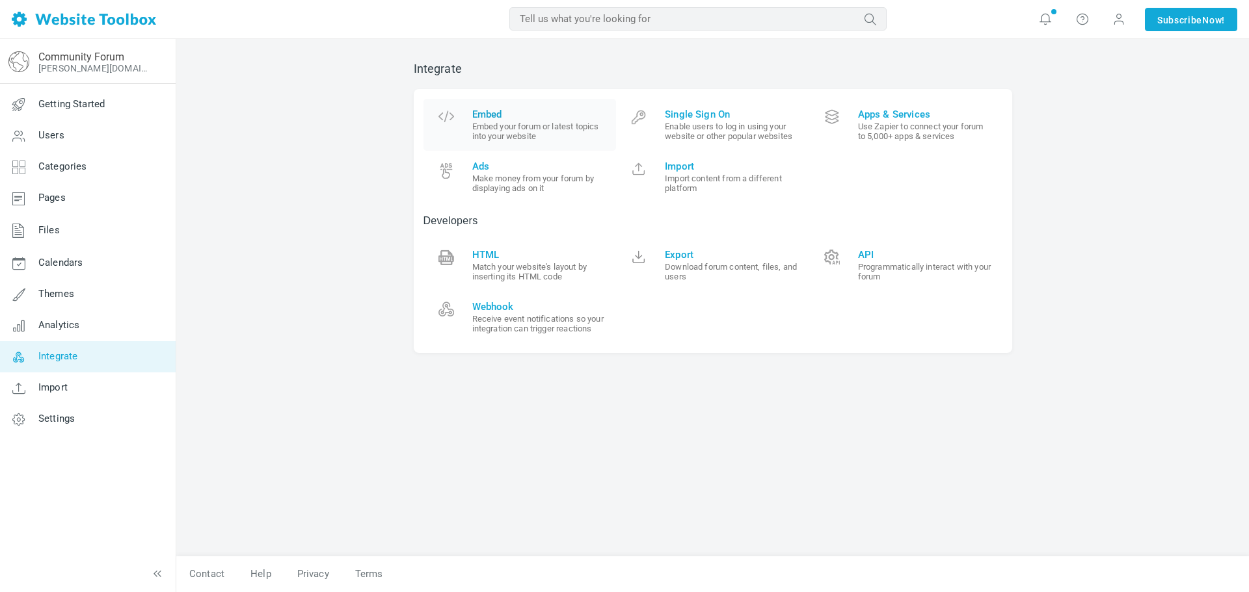
click at [522, 115] on span "Embed" at bounding box center [539, 115] width 135 height 12
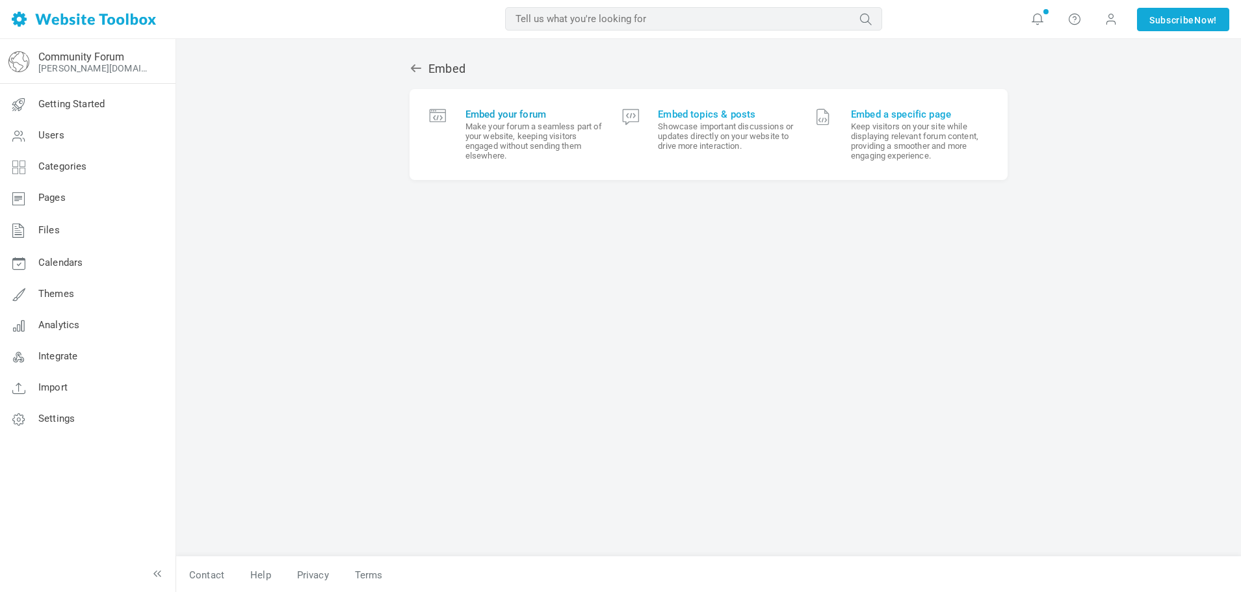
click at [527, 133] on small "Make your forum a seamless part of your website, keeping visitors engaged witho…" at bounding box center [534, 141] width 137 height 39
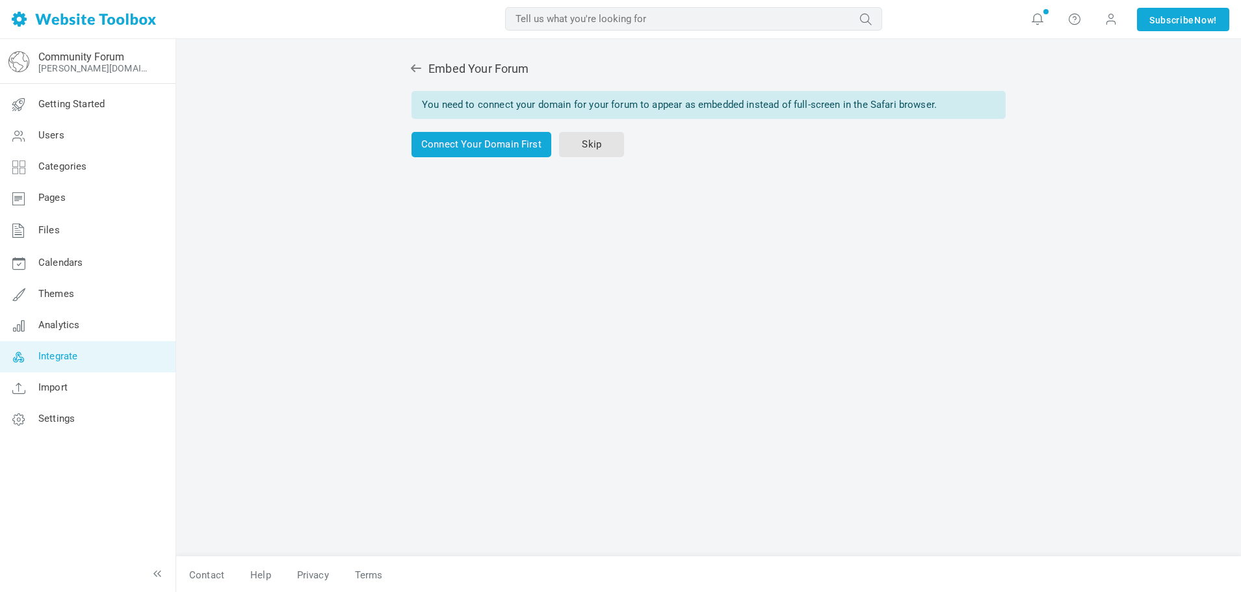
click at [66, 354] on span "Integrate" at bounding box center [57, 356] width 39 height 12
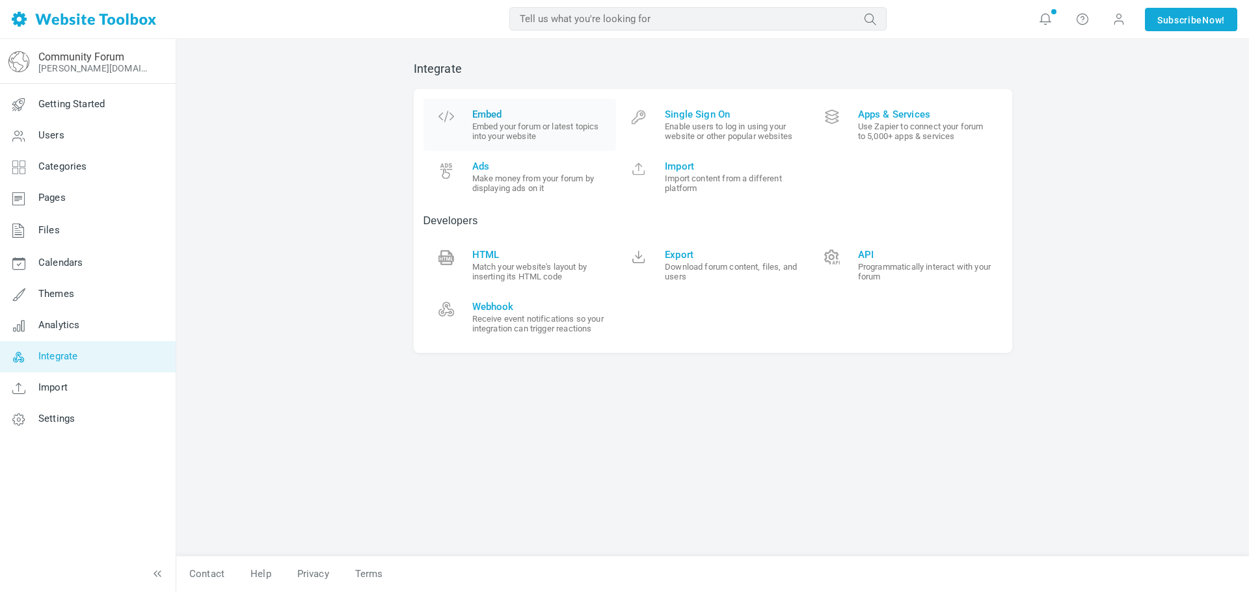
click at [540, 140] on small "Embed your forum or latest topics into your website" at bounding box center [539, 132] width 135 height 20
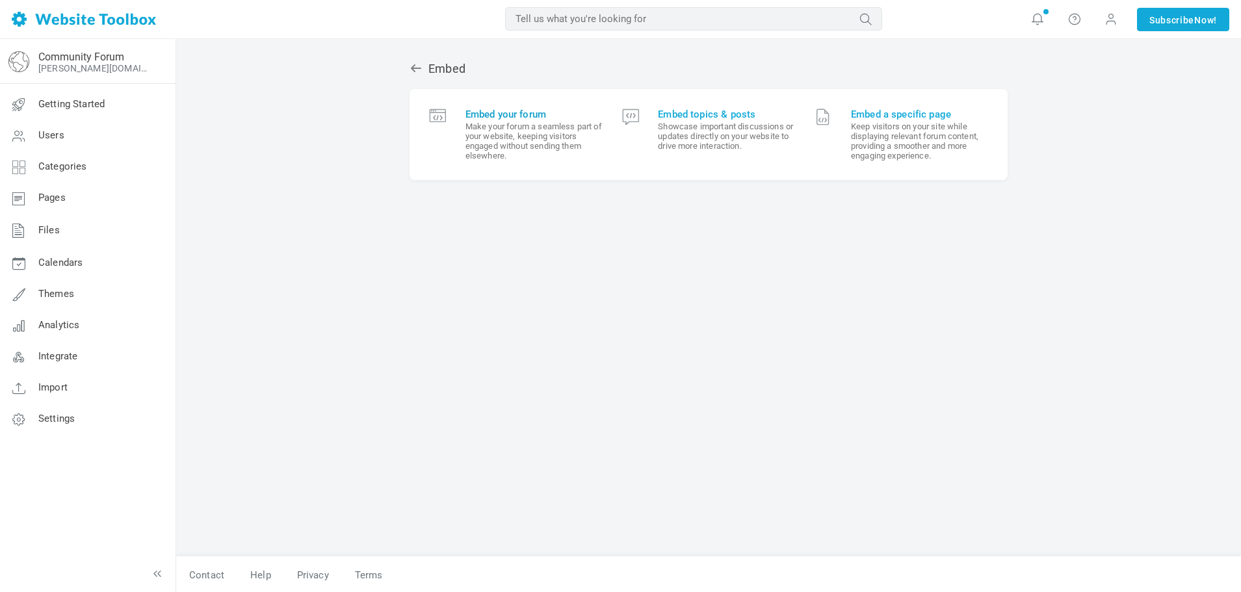
click at [518, 129] on small "Make your forum a seamless part of your website, keeping visitors engaged witho…" at bounding box center [534, 141] width 137 height 39
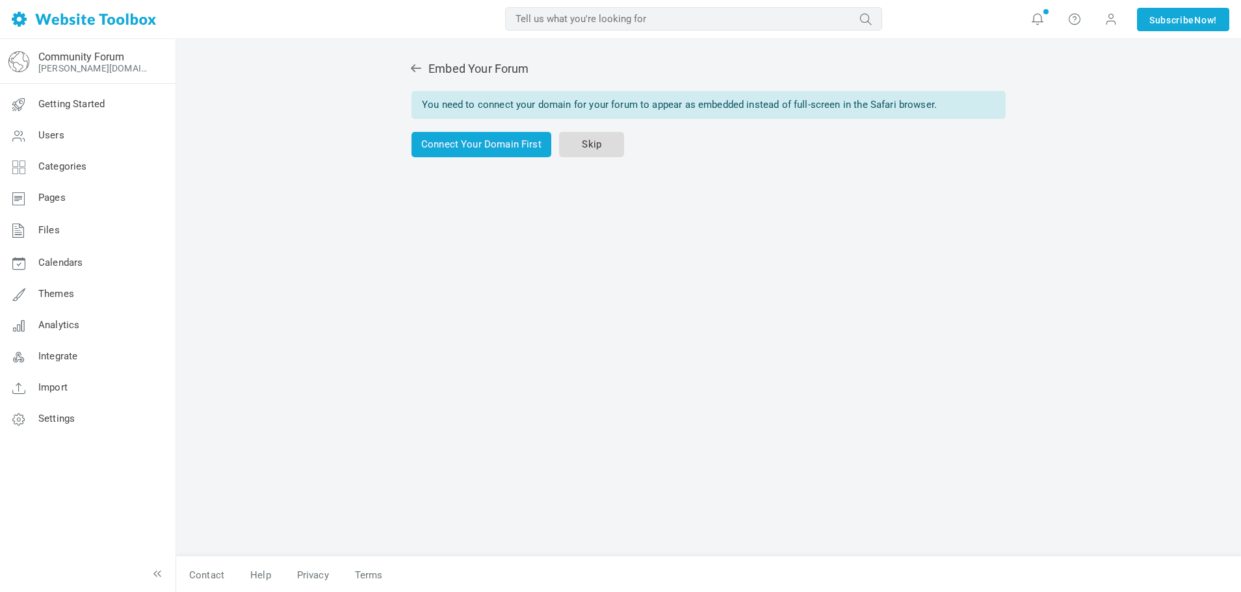
click at [603, 146] on link "Skip" at bounding box center [591, 144] width 65 height 25
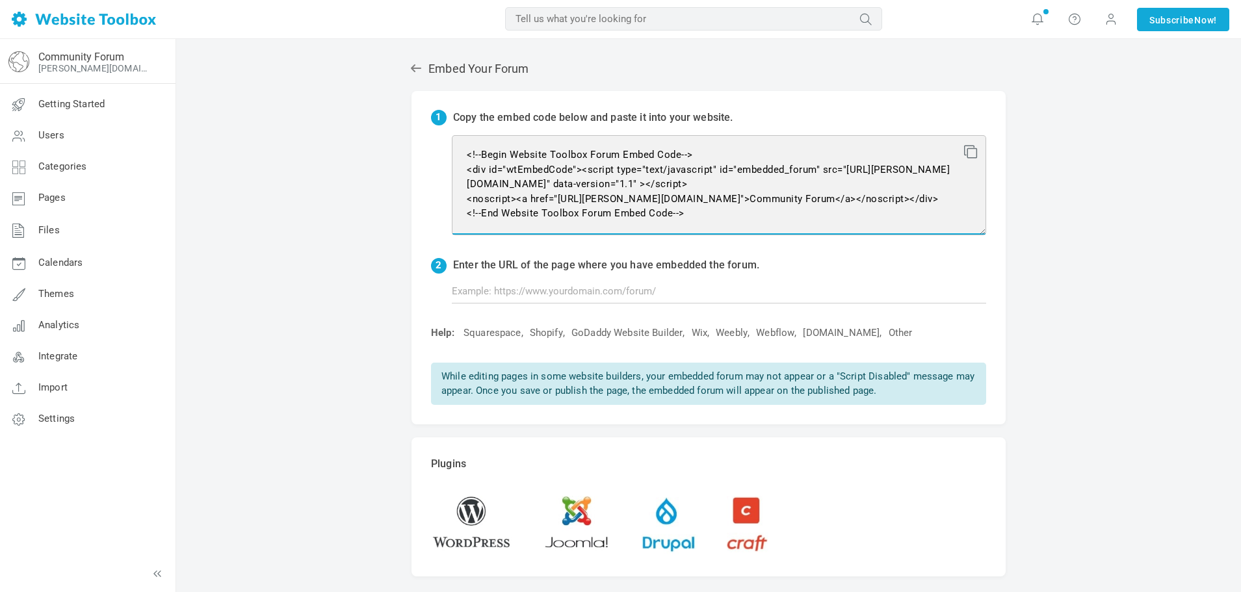
click at [586, 162] on textarea "<!--Begin Website Toolbox Forum Embed Code--> <div id="wtEmbedCode"><script typ…" at bounding box center [719, 185] width 535 height 100
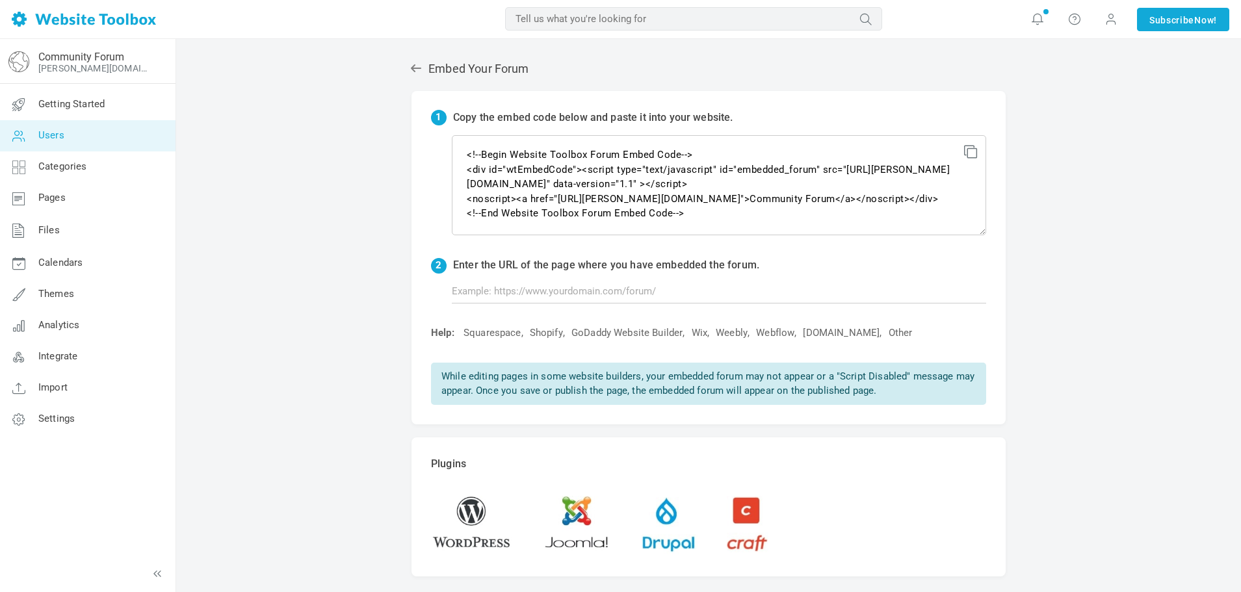
click at [79, 142] on link "Users" at bounding box center [87, 135] width 176 height 31
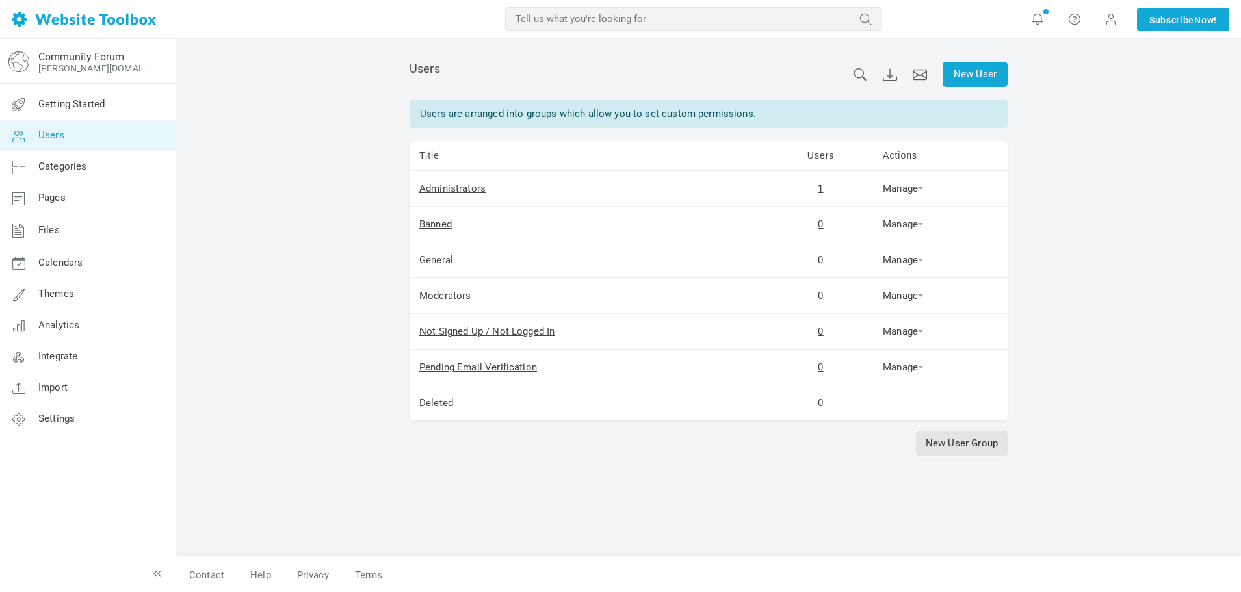
scroll to position [1, 0]
click at [126, 287] on link "Themes" at bounding box center [87, 294] width 176 height 31
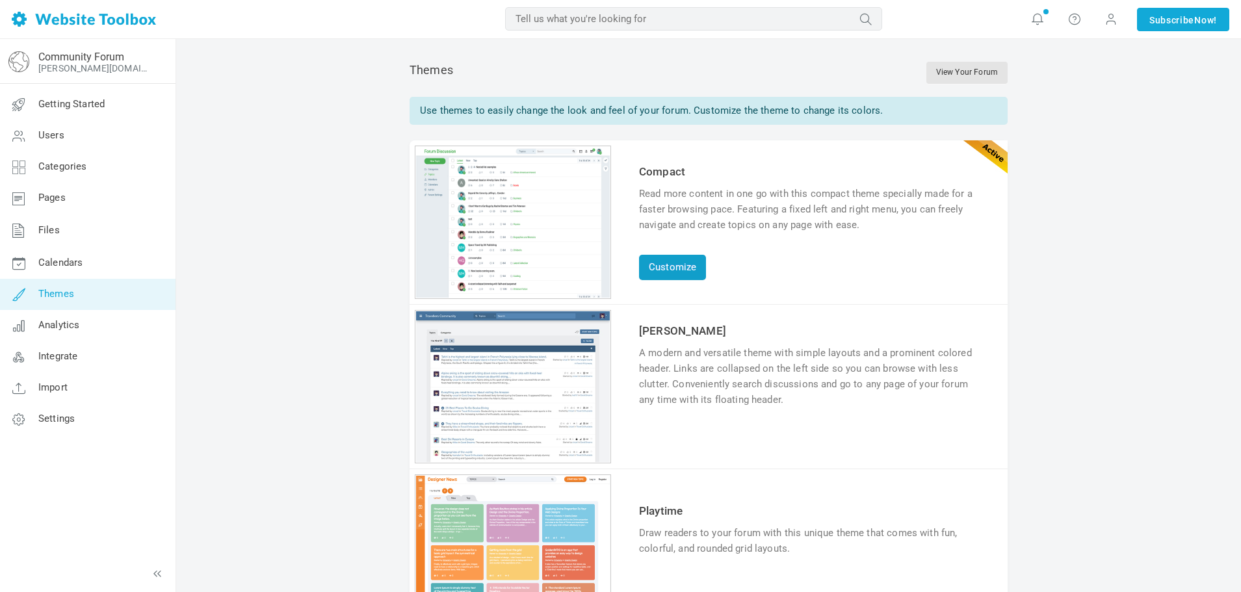
click at [679, 259] on link "Customize" at bounding box center [672, 267] width 67 height 25
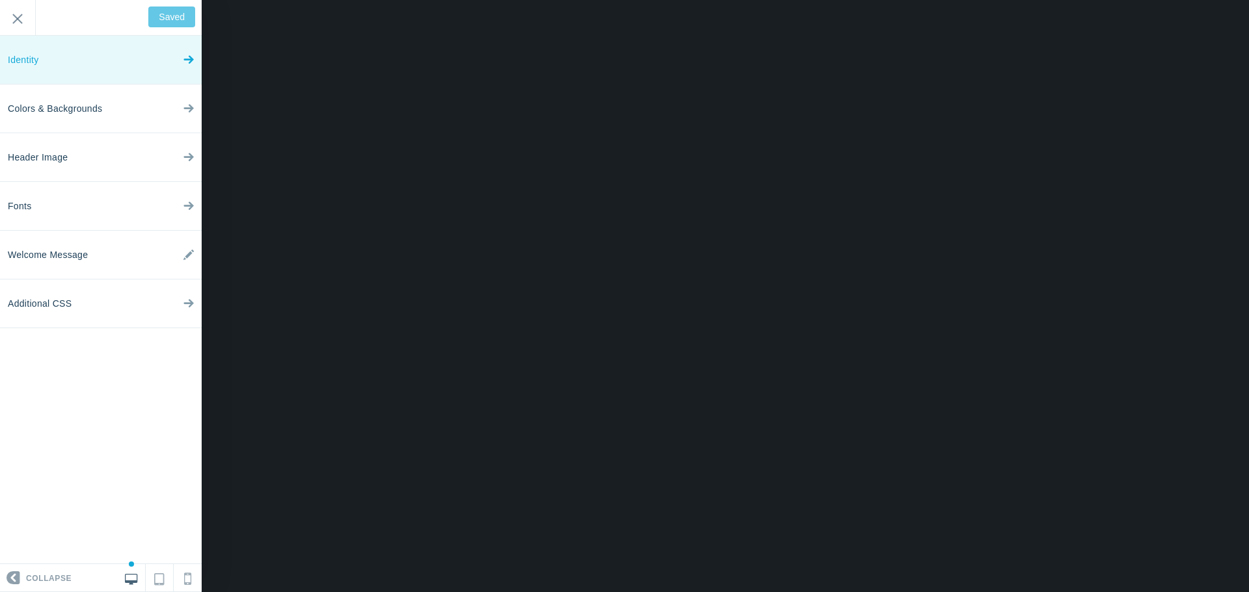
click at [120, 51] on link "Identity" at bounding box center [101, 60] width 202 height 49
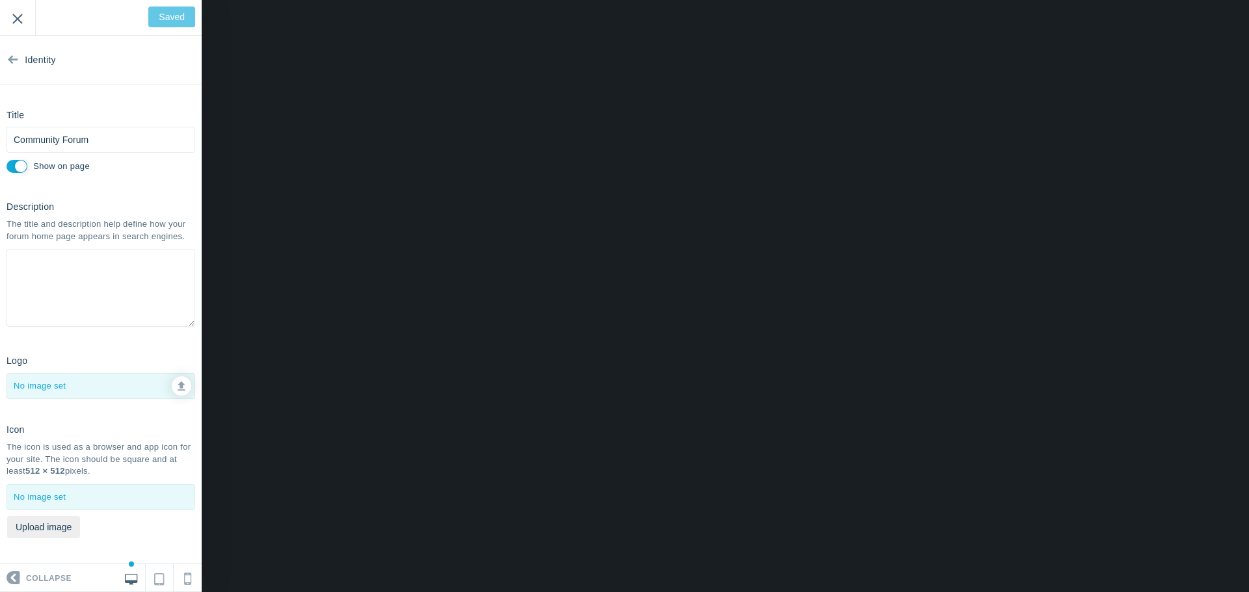
click at [7, 13] on input "Exit" at bounding box center [17, 18] width 35 height 36
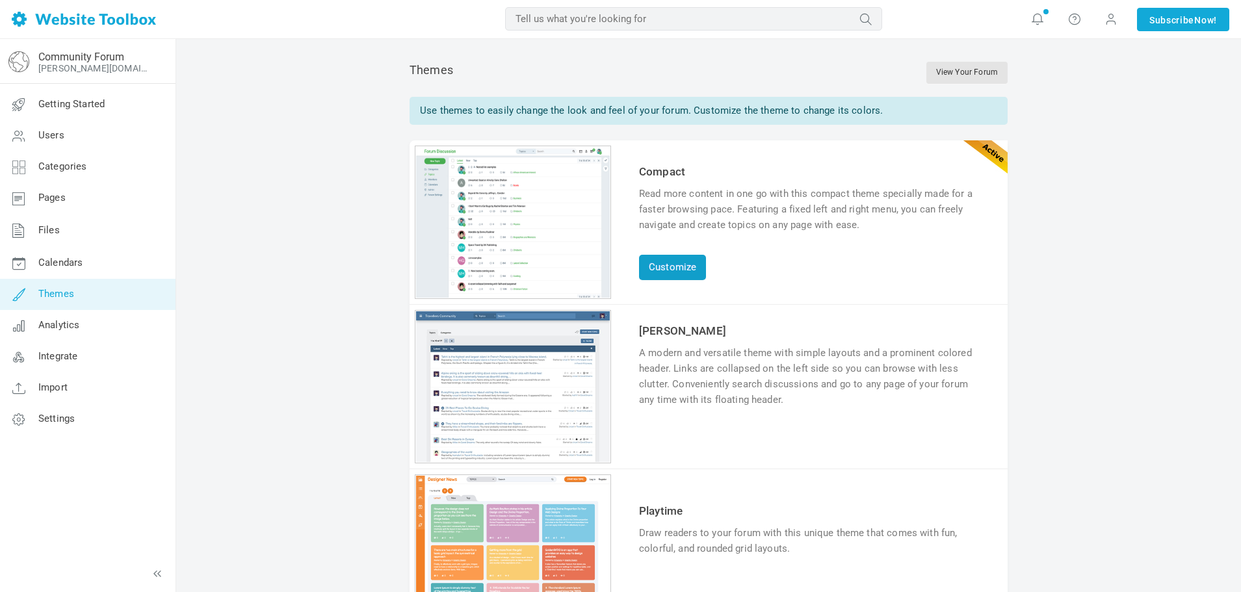
click at [703, 263] on link "Customize" at bounding box center [672, 267] width 67 height 25
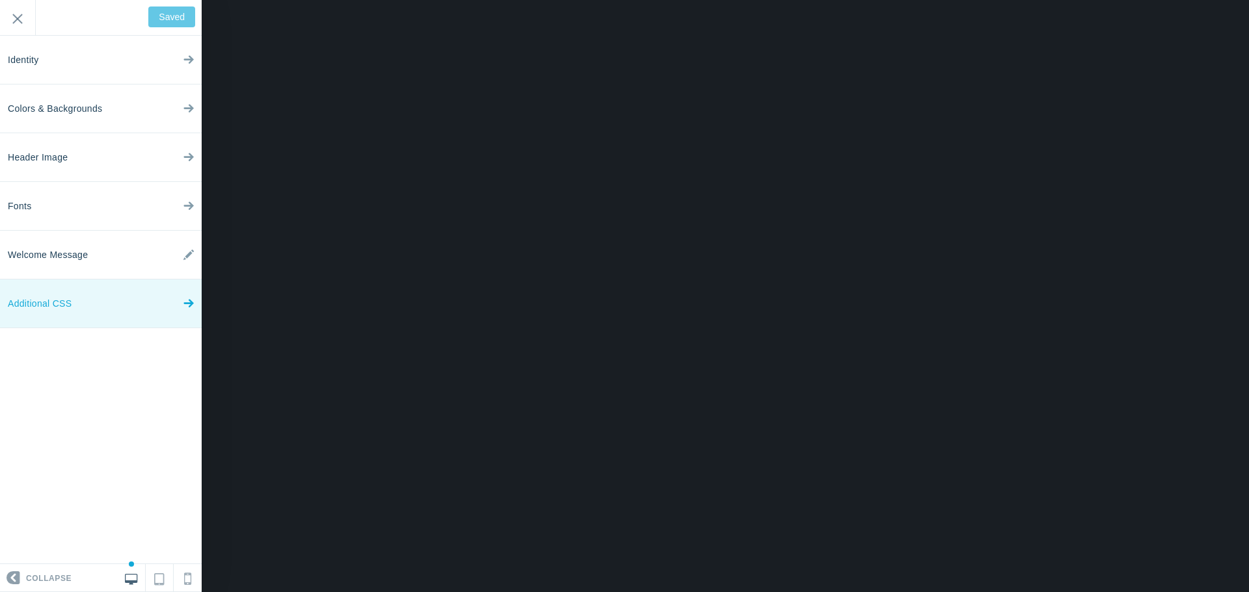
click at [134, 316] on link "Additional CSS" at bounding box center [101, 304] width 202 height 49
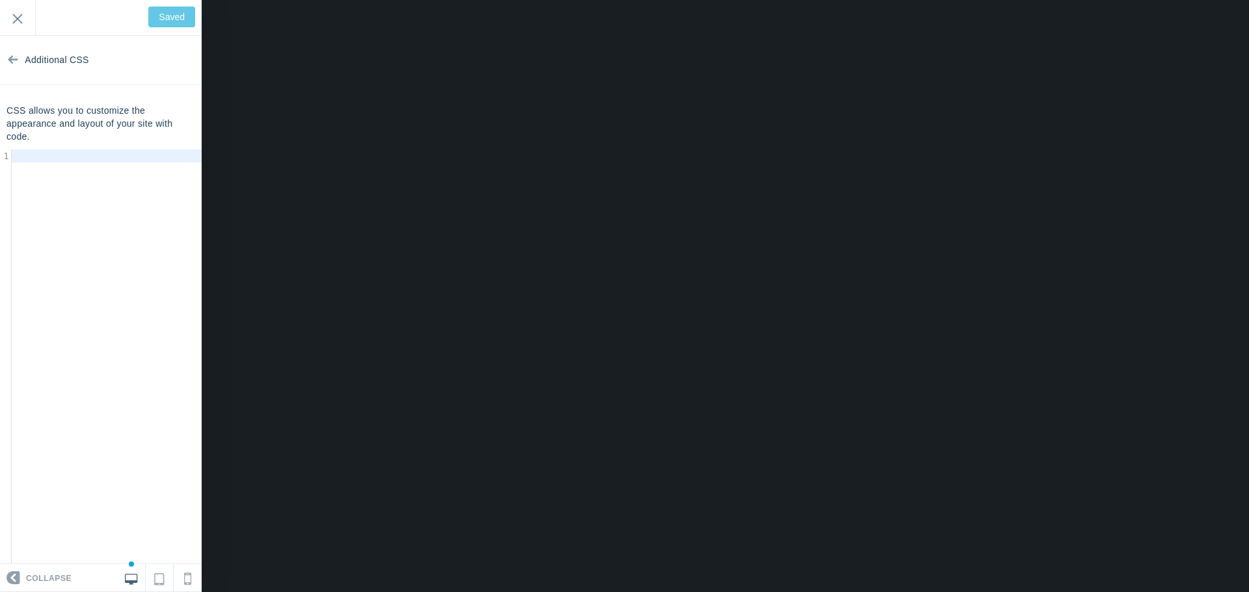
scroll to position [20, 0]
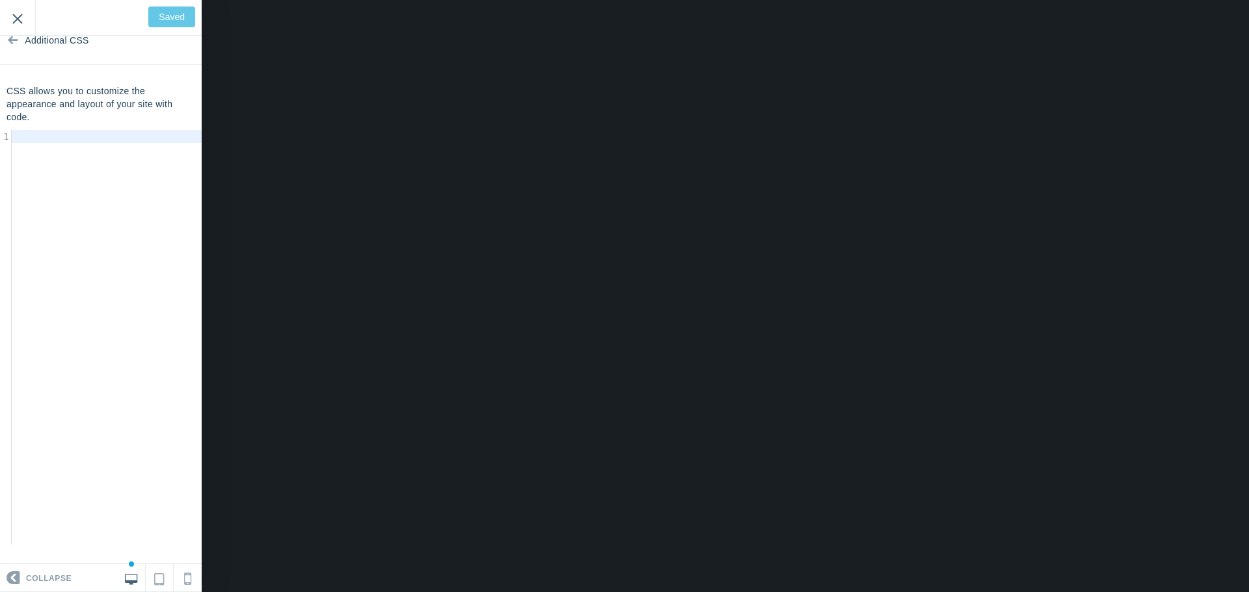
click at [24, 21] on input "Exit" at bounding box center [17, 18] width 35 height 36
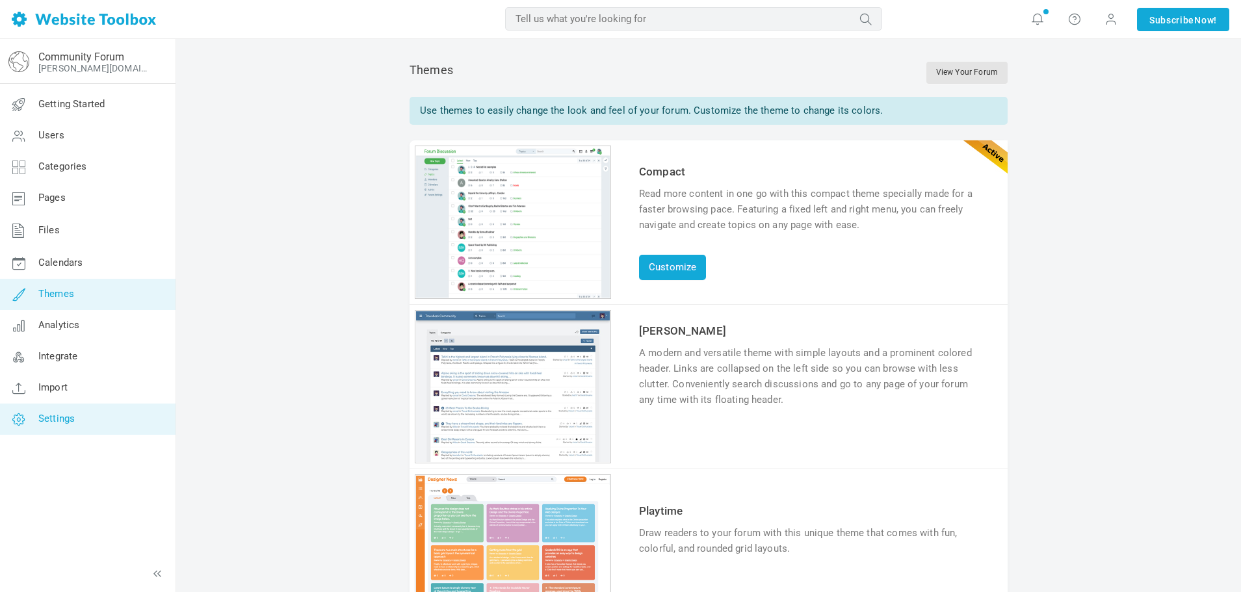
click at [85, 431] on link "Settings" at bounding box center [87, 419] width 176 height 31
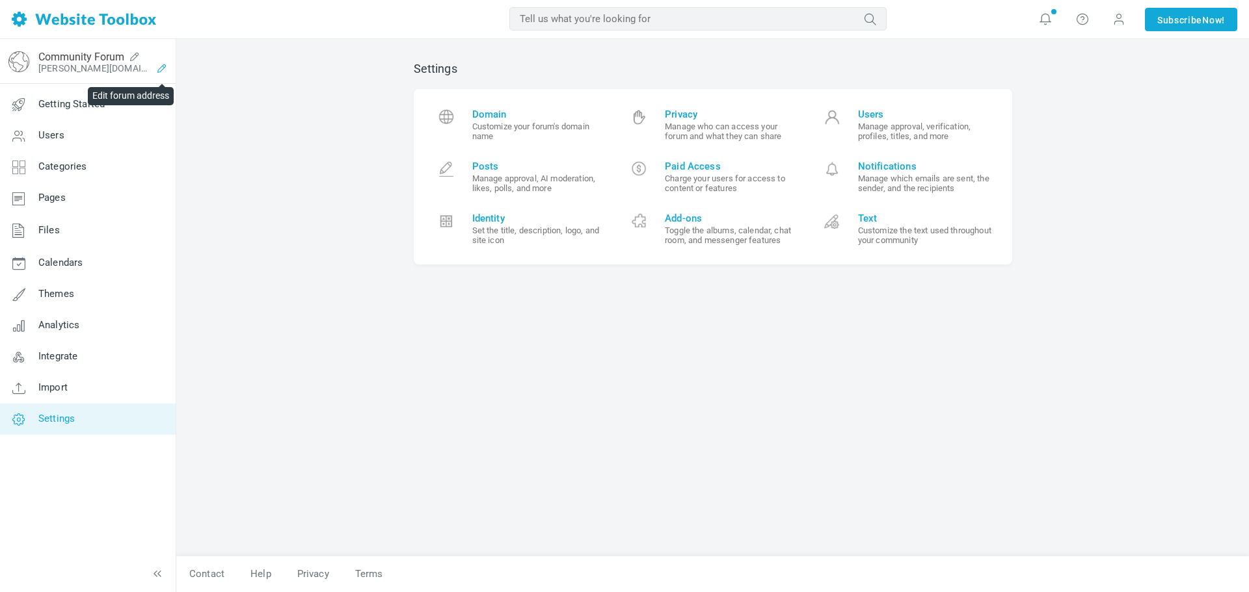
click at [165, 66] on icon at bounding box center [162, 68] width 21 height 10
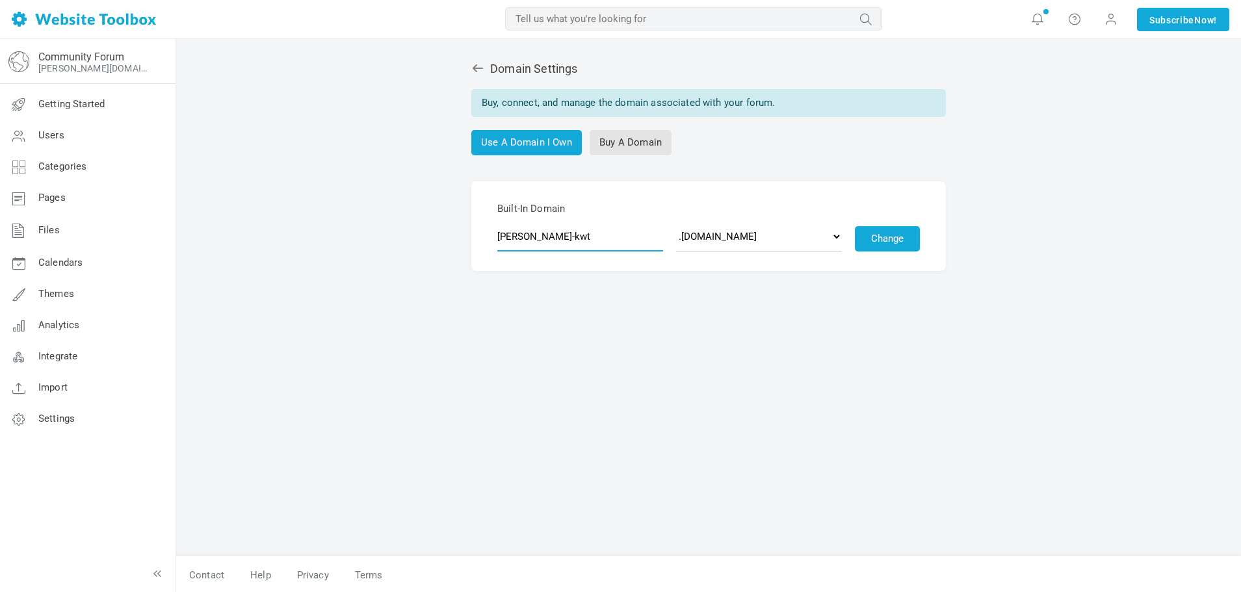
click at [560, 239] on input "[PERSON_NAME]-kwt" at bounding box center [580, 237] width 166 height 30
type input "forum-demo"
click at [867, 227] on button "Change" at bounding box center [887, 238] width 65 height 25
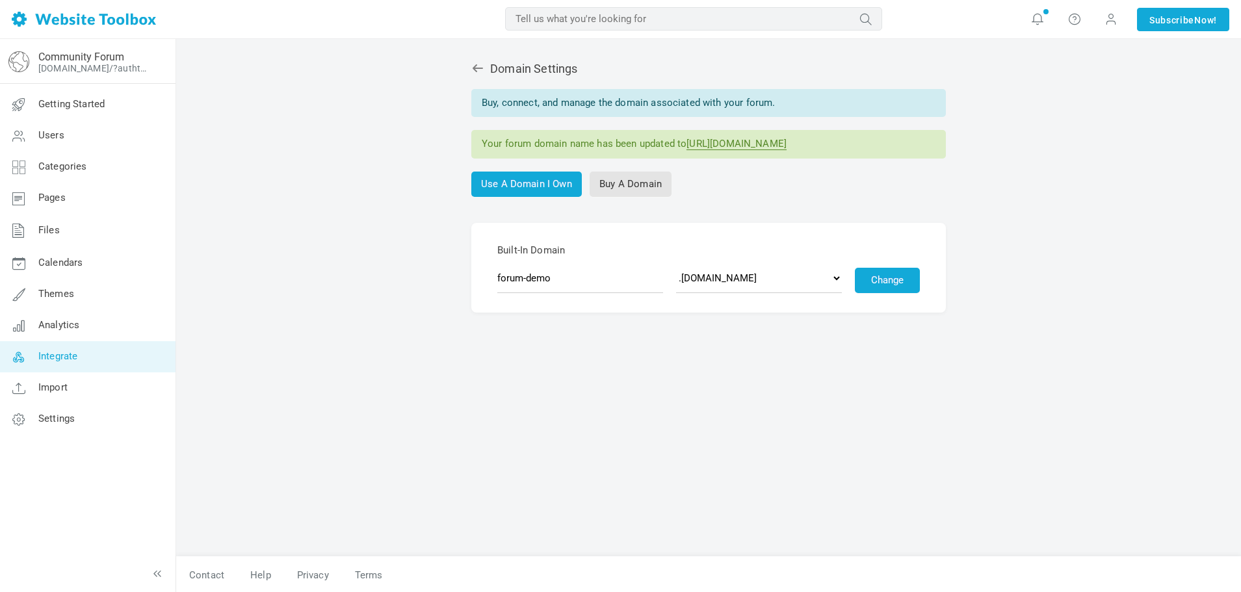
click at [67, 358] on span "Integrate" at bounding box center [57, 356] width 39 height 12
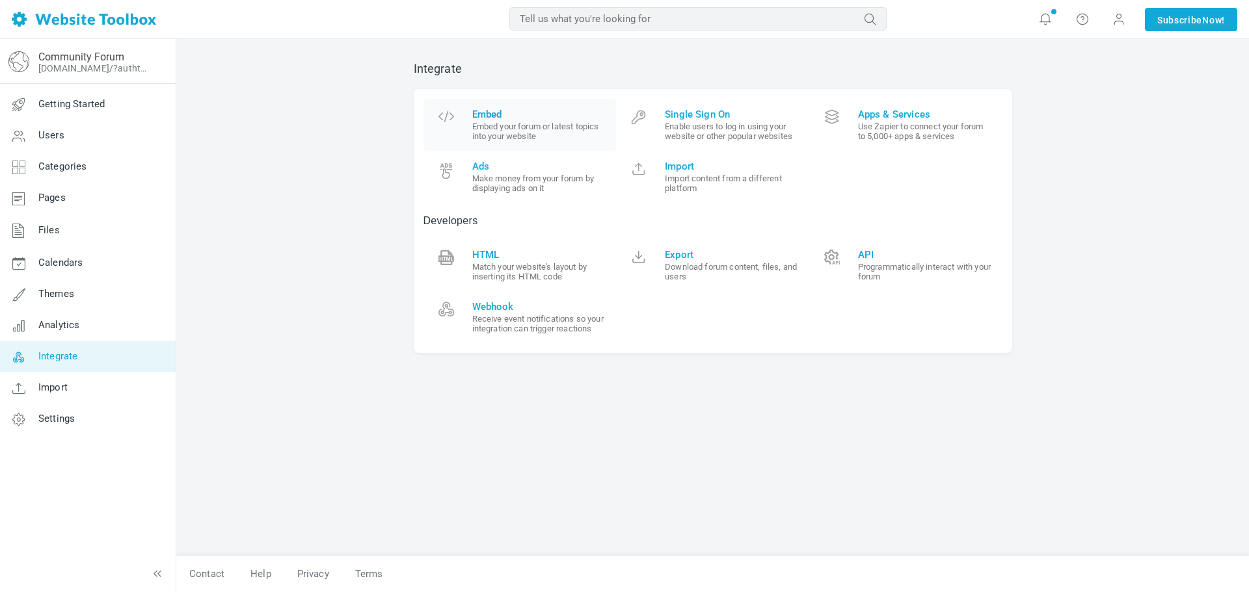
click at [467, 129] on link "Embed Embed your forum or latest topics into your website" at bounding box center [519, 125] width 193 height 52
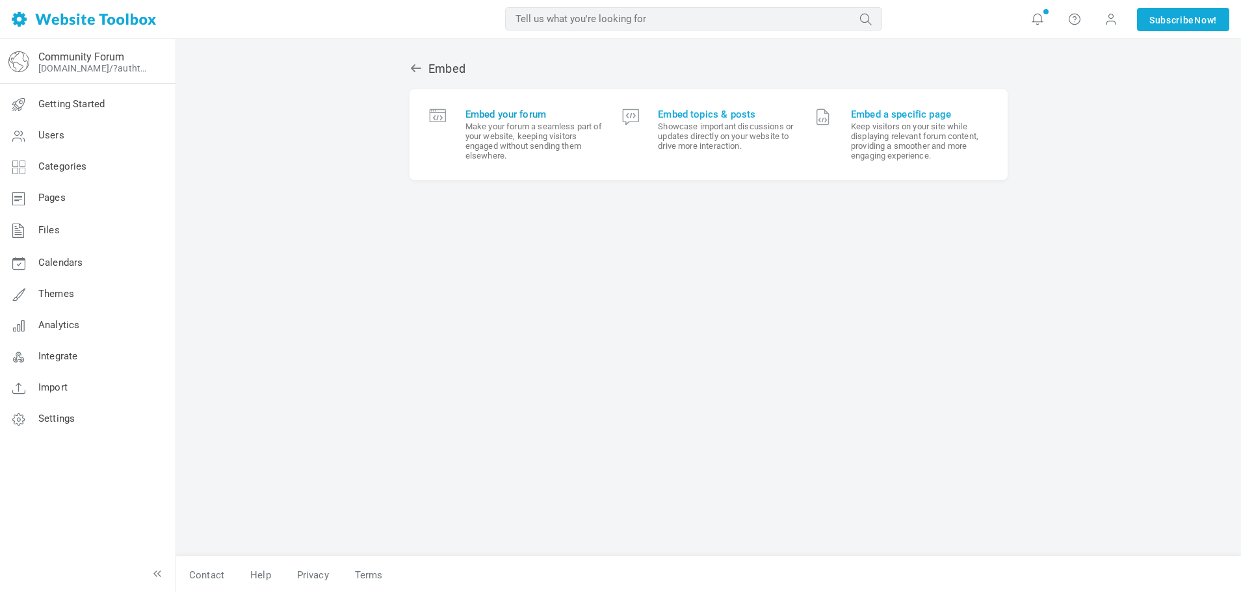
click at [501, 127] on small "Make your forum a seamless part of your website, keeping visitors engaged witho…" at bounding box center [534, 141] width 137 height 39
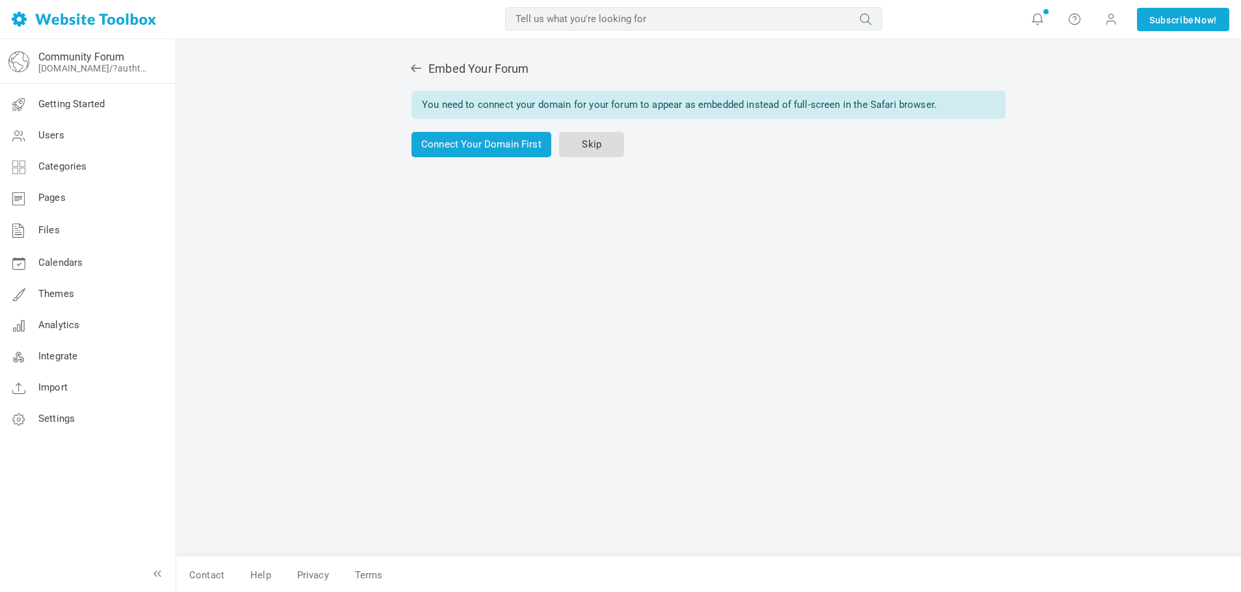
click at [600, 143] on link "Skip" at bounding box center [591, 144] width 65 height 25
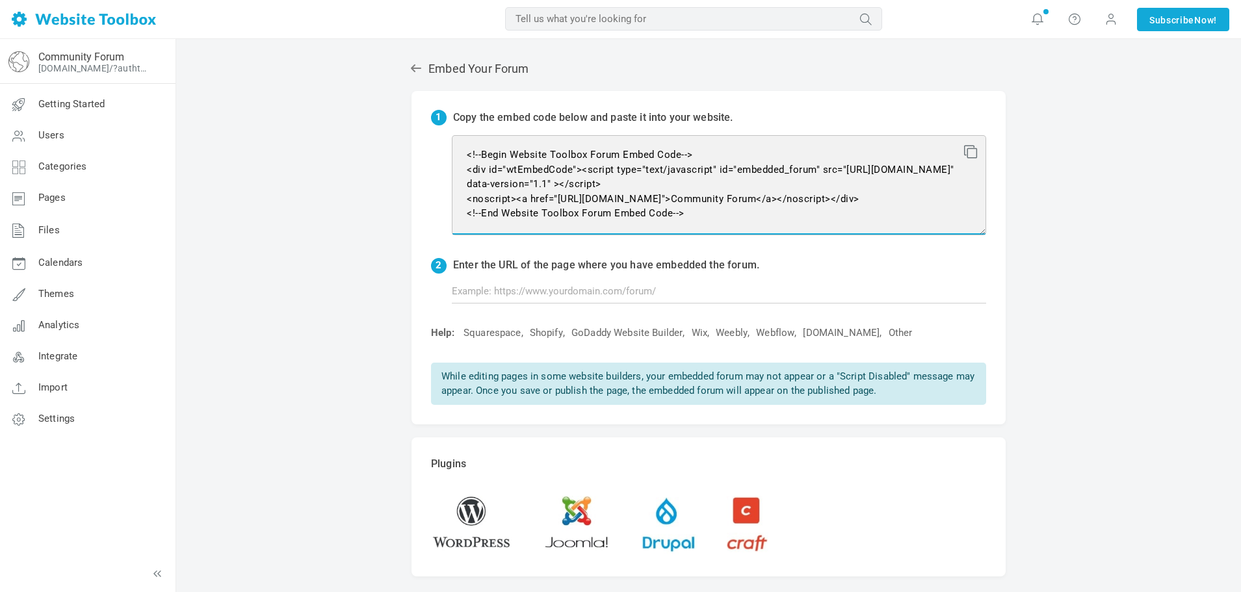
click at [505, 170] on textarea "<!--Begin Website Toolbox Forum Embed Code--> <div id="wtEmbedCode"><script typ…" at bounding box center [719, 185] width 535 height 100
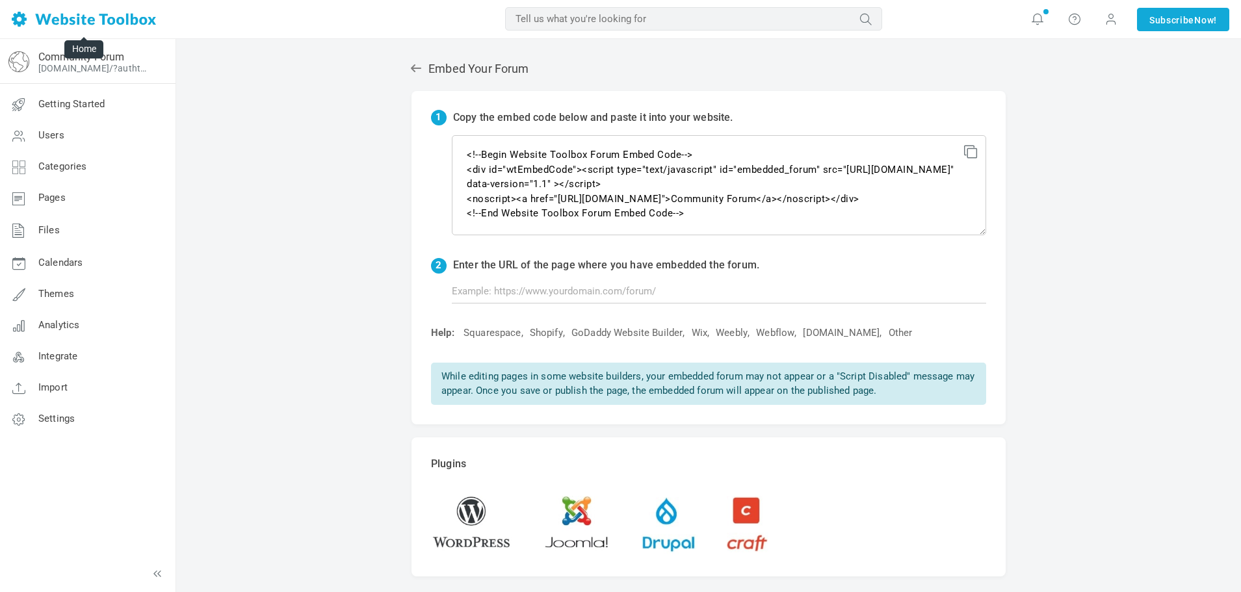
click at [137, 17] on img at bounding box center [84, 19] width 144 height 15
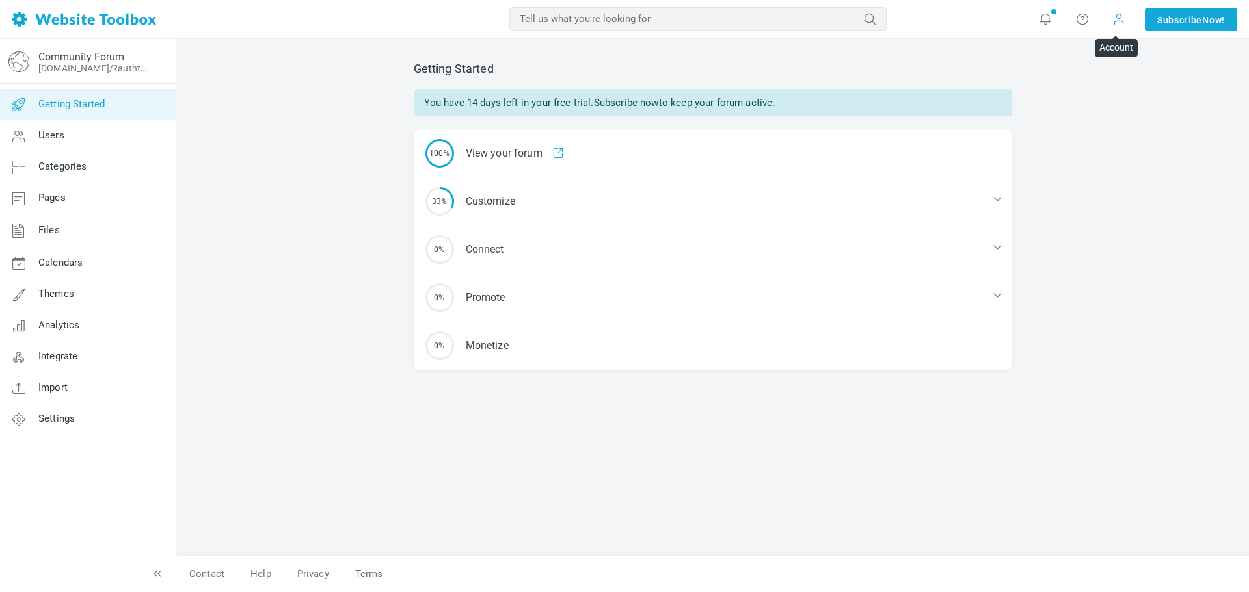
click at [1112, 23] on span at bounding box center [1118, 18] width 13 height 13
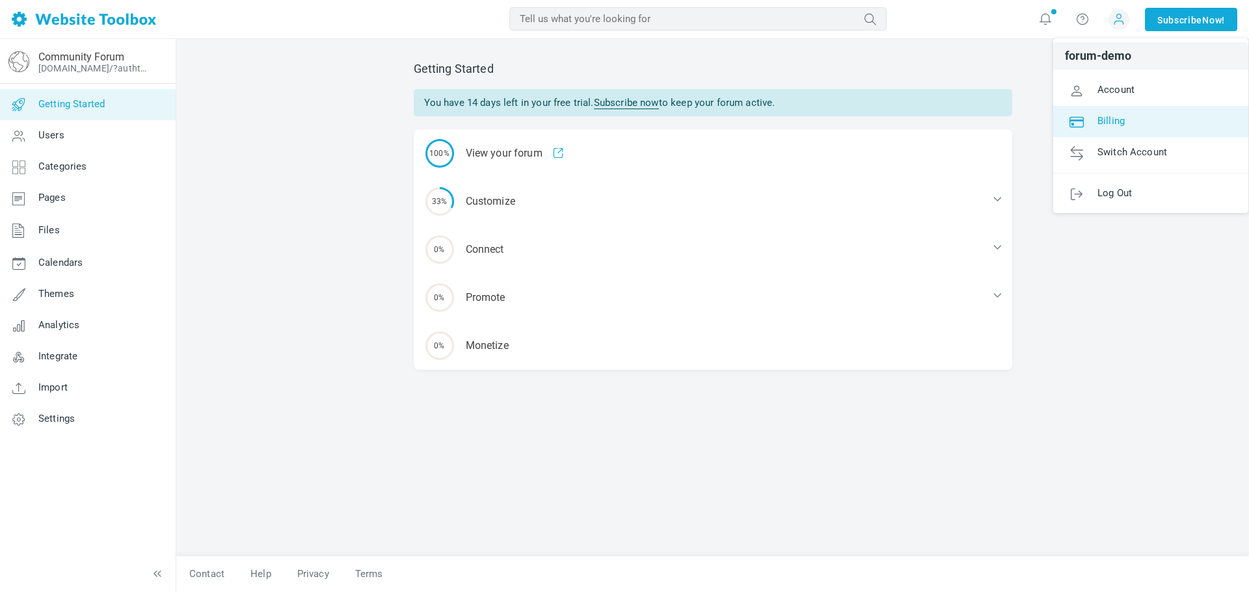
click at [1107, 120] on span "Billing" at bounding box center [1110, 120] width 27 height 12
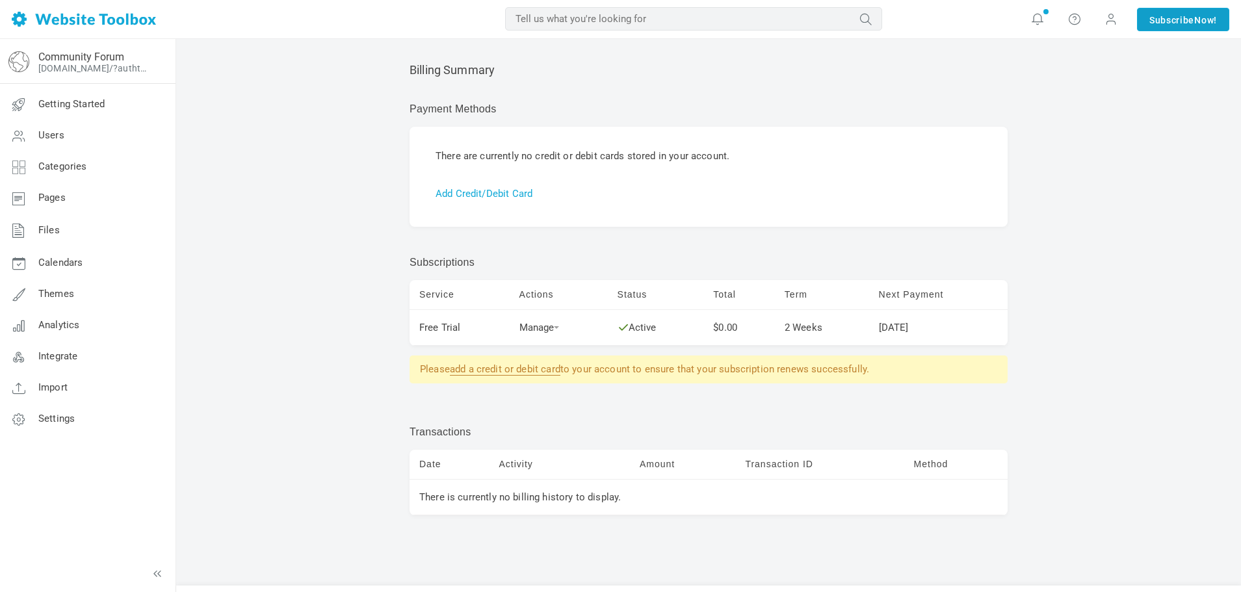
click at [1160, 18] on link "Subscribe Now!" at bounding box center [1183, 19] width 92 height 23
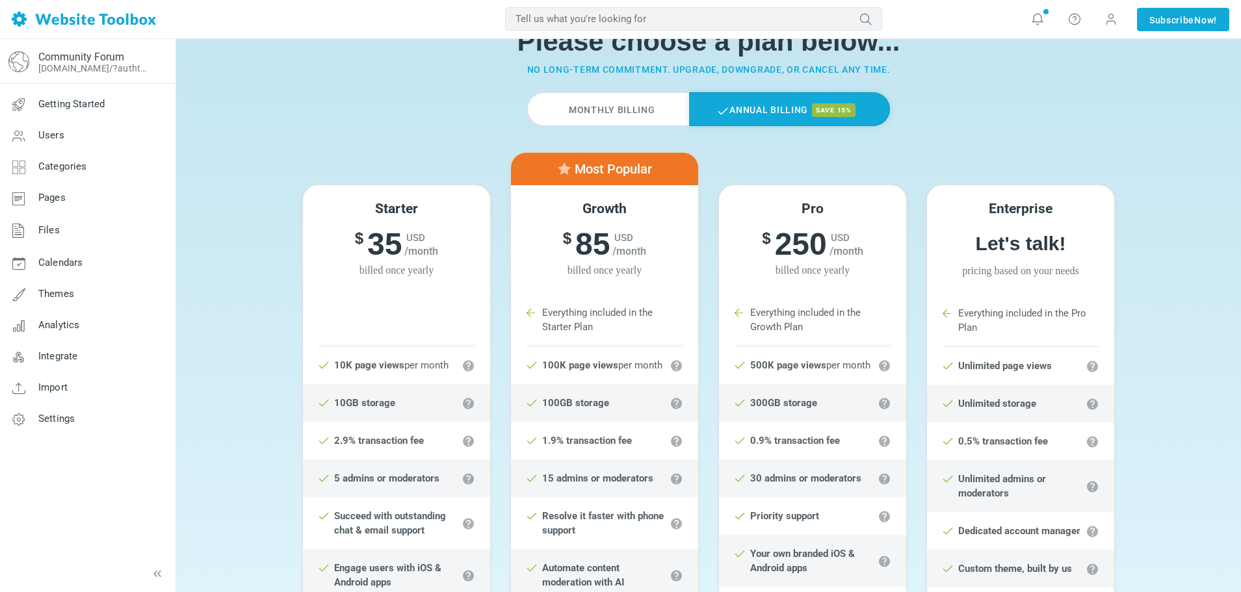
scroll to position [62, 0]
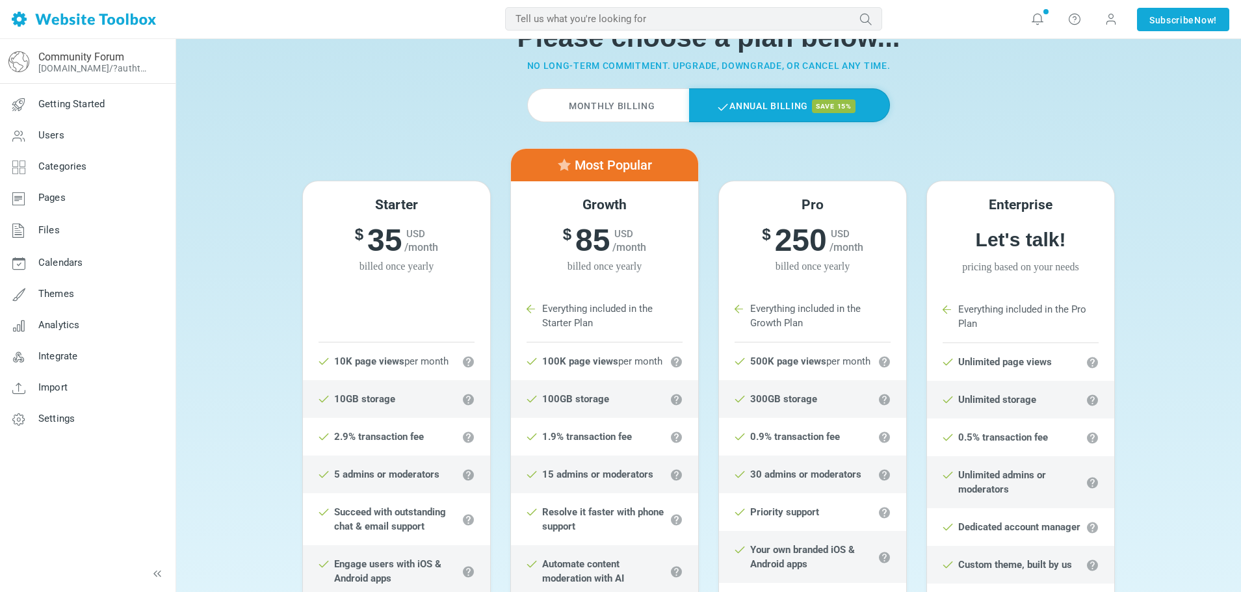
click at [612, 104] on label "Monthly Billing" at bounding box center [607, 105] width 161 height 34
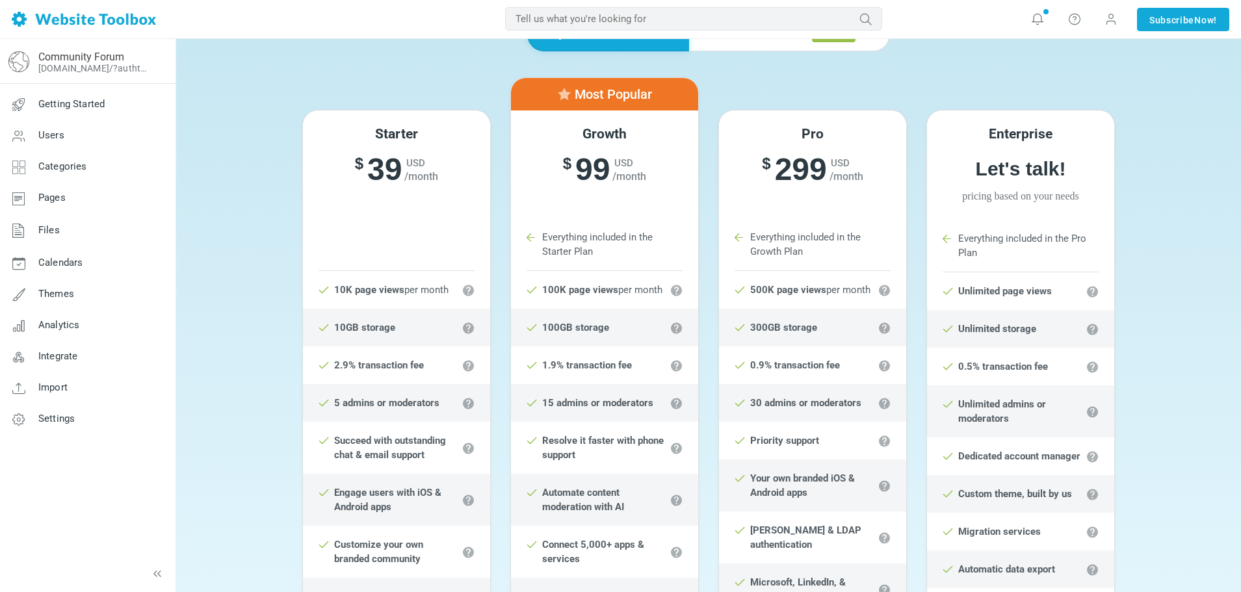
scroll to position [0, 0]
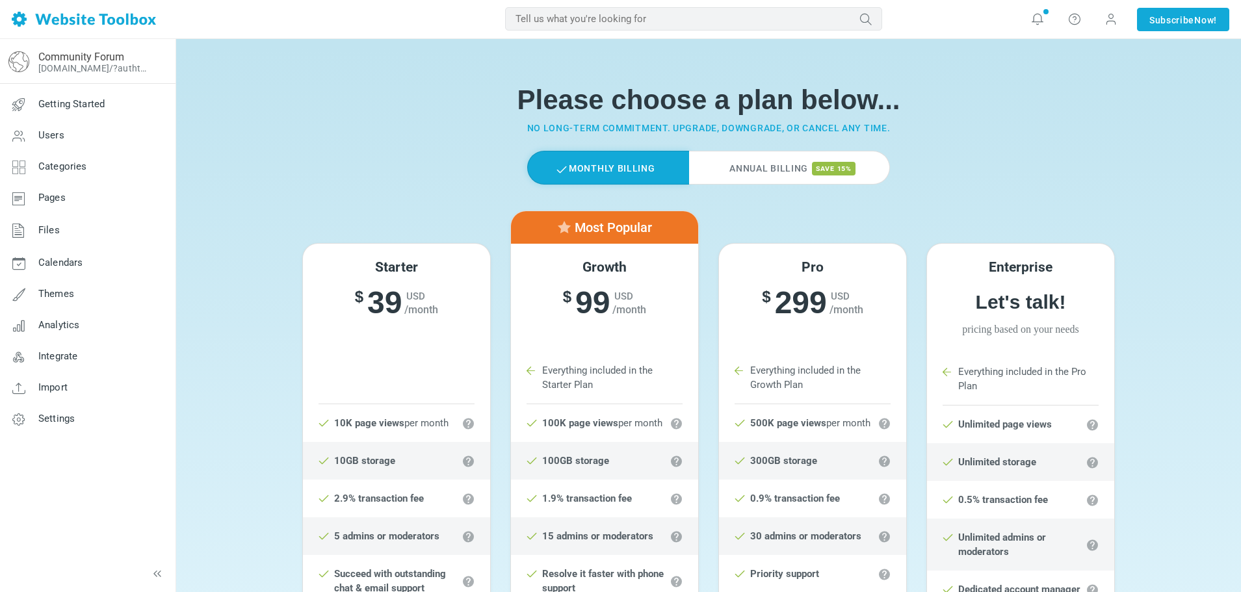
click at [761, 165] on label "Annual Billing save 15%" at bounding box center [789, 168] width 201 height 34
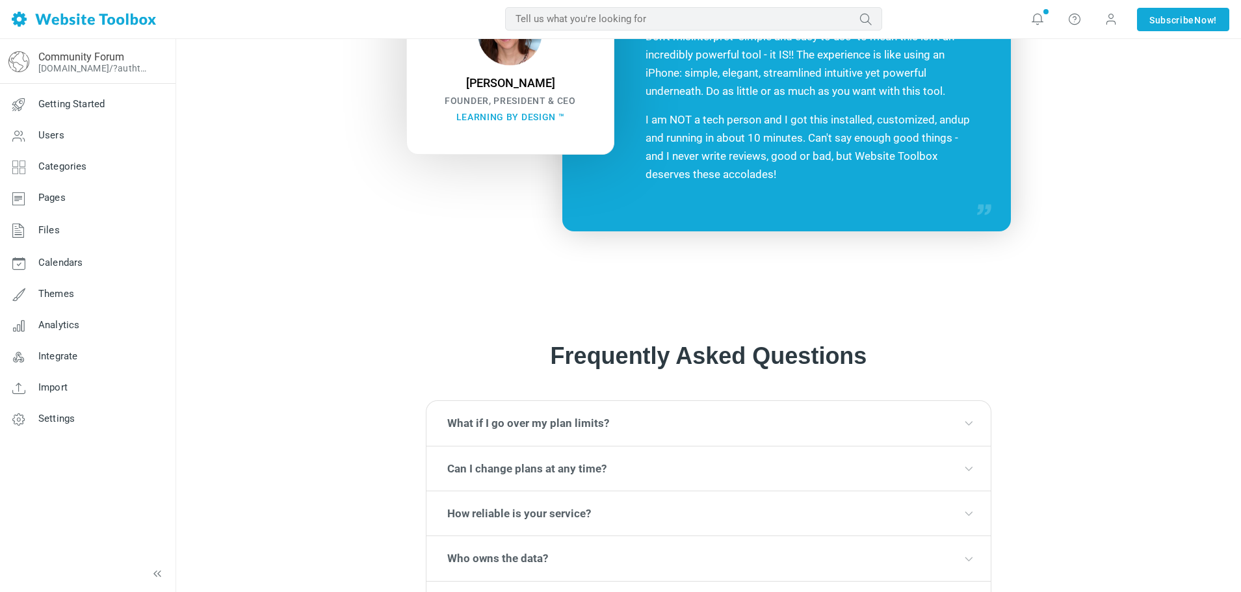
scroll to position [1334, 0]
